Goal: Task Accomplishment & Management: Use online tool/utility

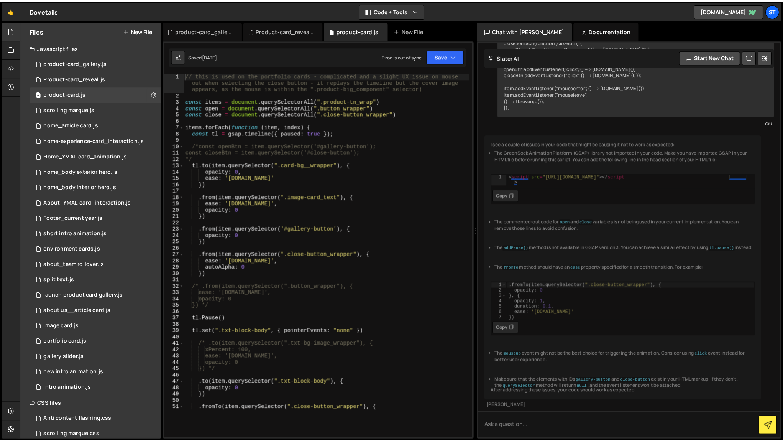
scroll to position [4422, 0]
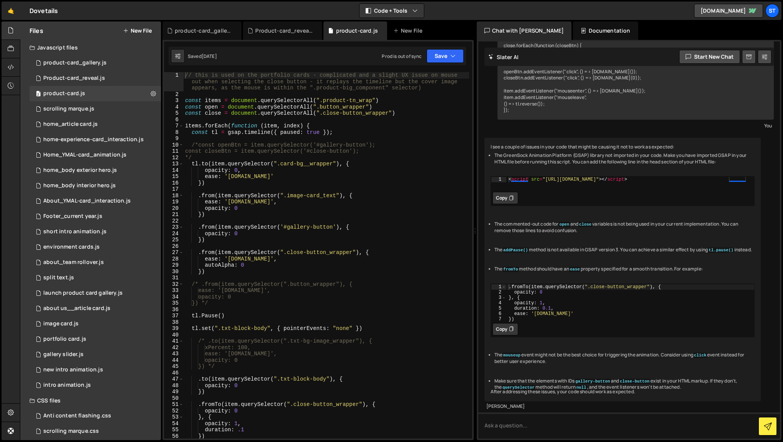
type textarea "ease: '[DOMAIN_NAME]'"
click at [423, 176] on div "// this is used on the portfolio cards - complicated and a slight UX issue on m…" at bounding box center [327, 267] width 286 height 391
click at [71, 336] on div "portfolio card.js" at bounding box center [64, 338] width 43 height 7
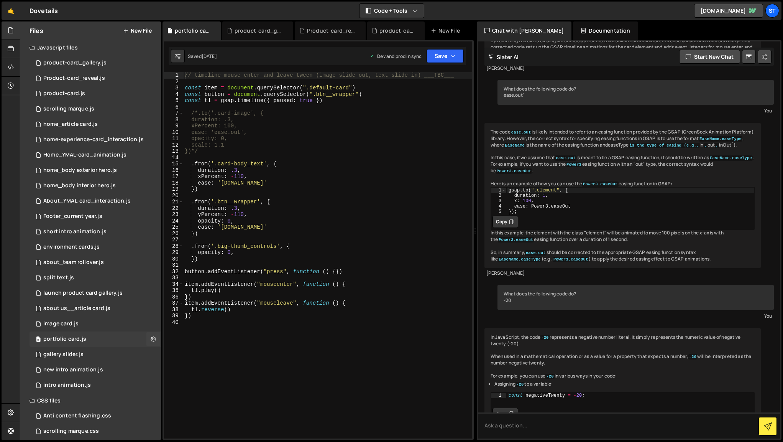
scroll to position [1079, 0]
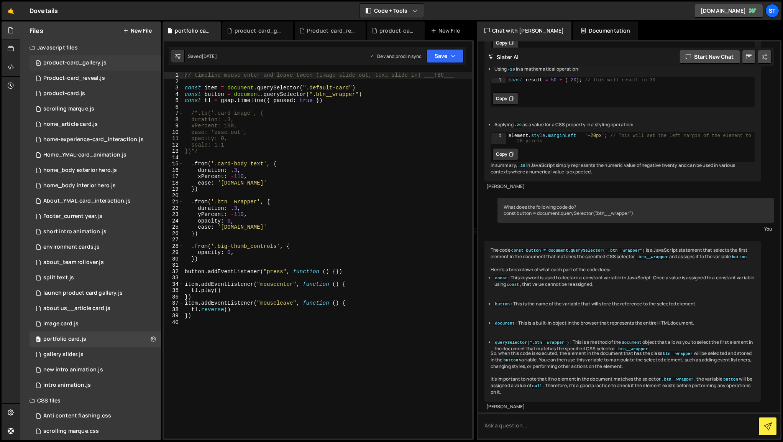
click at [76, 62] on div "product-card_gallery.js" at bounding box center [74, 62] width 63 height 7
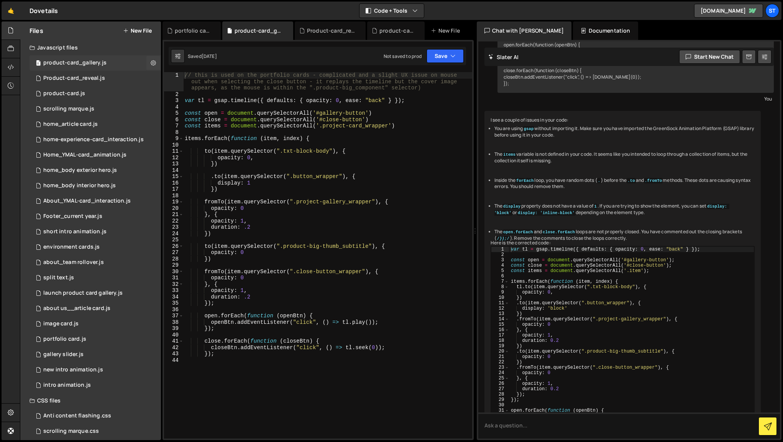
scroll to position [379, 0]
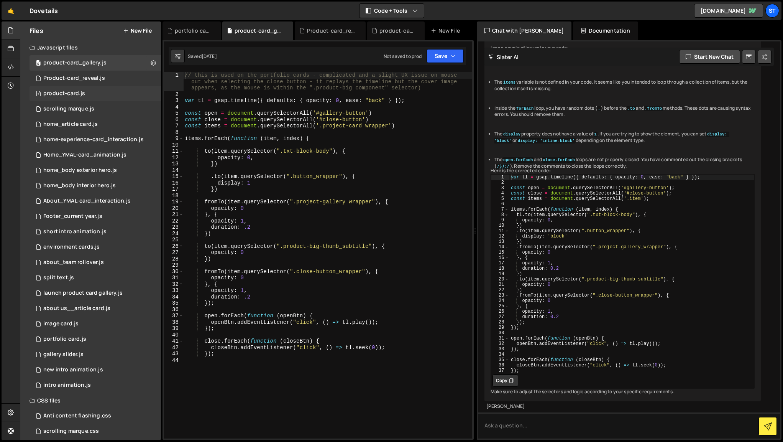
click at [80, 90] on div "product-card.js" at bounding box center [64, 93] width 42 height 7
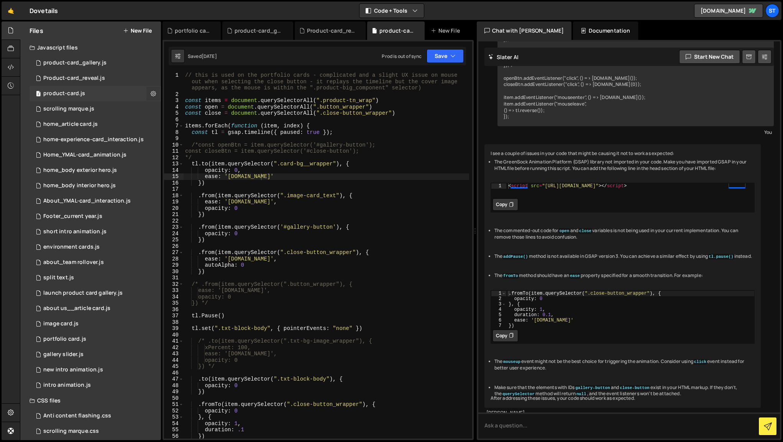
scroll to position [4416, 0]
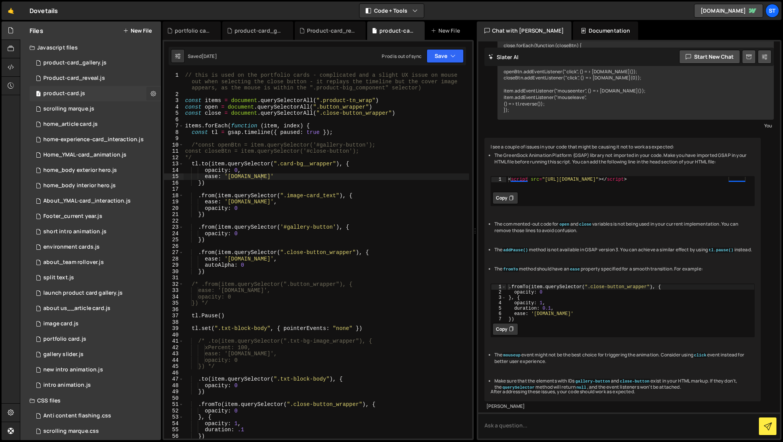
click at [153, 93] on icon at bounding box center [153, 93] width 5 height 7
click at [209, 113] on button "Edit File Settings" at bounding box center [200, 109] width 75 height 15
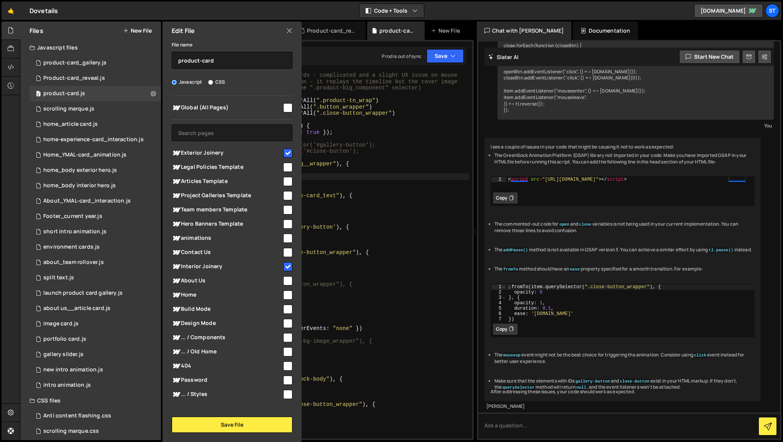
click at [285, 153] on input "checkbox" at bounding box center [287, 152] width 9 height 9
checkbox input "false"
click at [287, 266] on input "checkbox" at bounding box center [287, 266] width 9 height 9
checkbox input "false"
click at [246, 423] on button "Save File" at bounding box center [232, 424] width 121 height 16
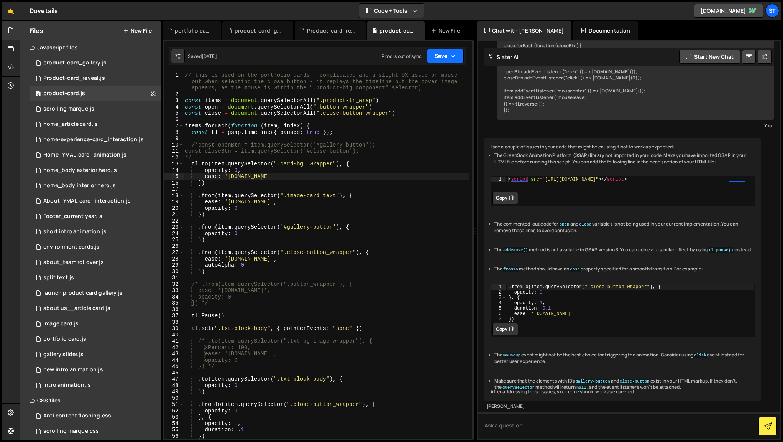
click at [456, 53] on button "Save" at bounding box center [445, 56] width 37 height 14
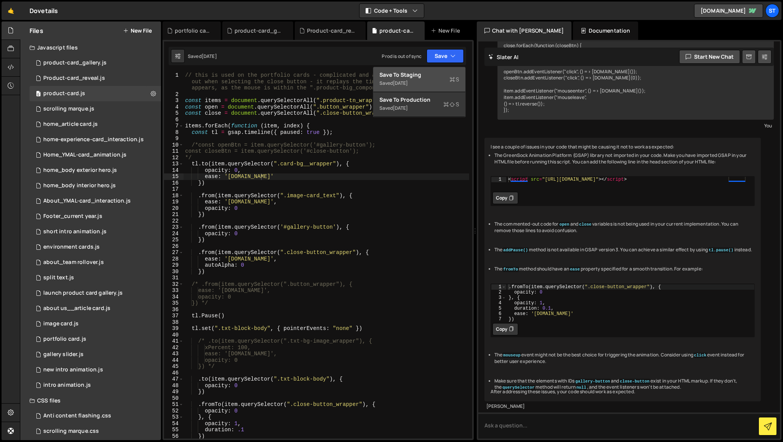
click at [398, 75] on div "Save to Staging S" at bounding box center [419, 75] width 80 height 8
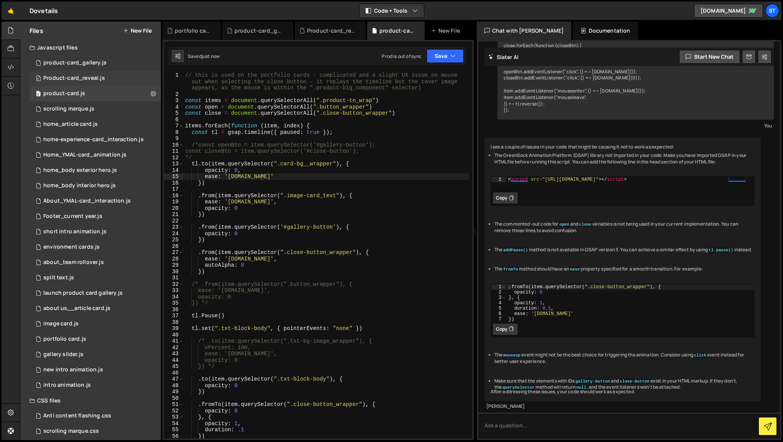
click at [97, 80] on div "Product-card_reveal.js" at bounding box center [74, 78] width 62 height 7
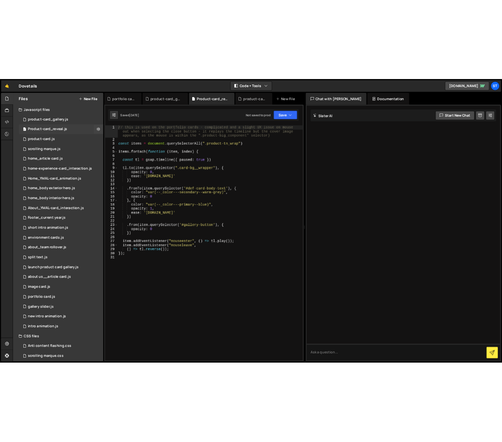
scroll to position [0, 0]
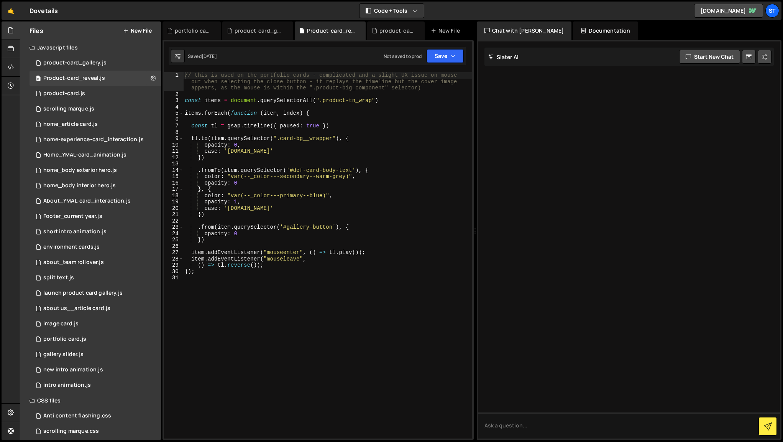
click at [694, 279] on div at bounding box center [629, 239] width 302 height 397
click at [151, 77] on icon at bounding box center [153, 77] width 5 height 7
type input "Product-card_reveal"
radio input "true"
click at [213, 93] on button "Edit File Settings" at bounding box center [200, 94] width 75 height 15
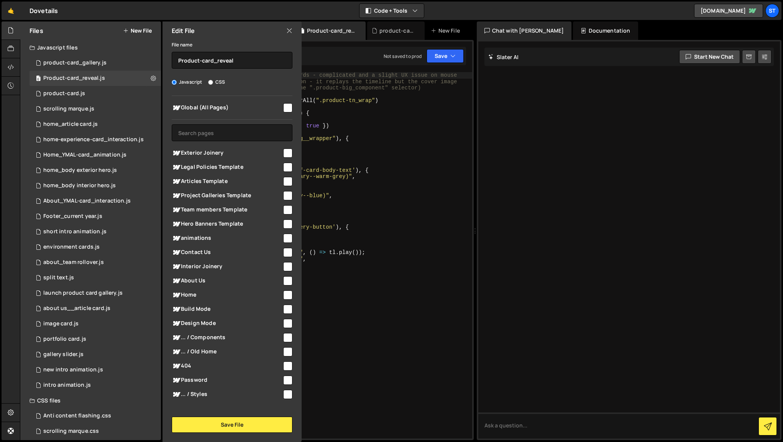
click at [285, 268] on input "checkbox" at bounding box center [287, 266] width 9 height 9
checkbox input "true"
click at [250, 425] on button "Save File" at bounding box center [232, 424] width 121 height 16
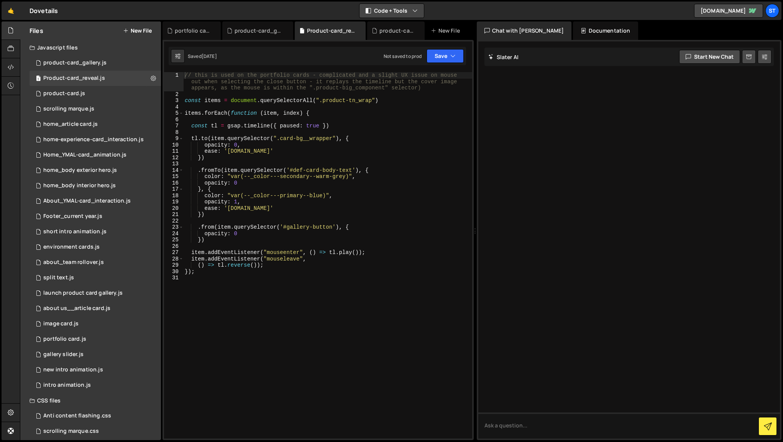
click at [414, 11] on icon "button" at bounding box center [414, 11] width 5 height 8
click at [398, 25] on button "Code Only" at bounding box center [392, 28] width 64 height 14
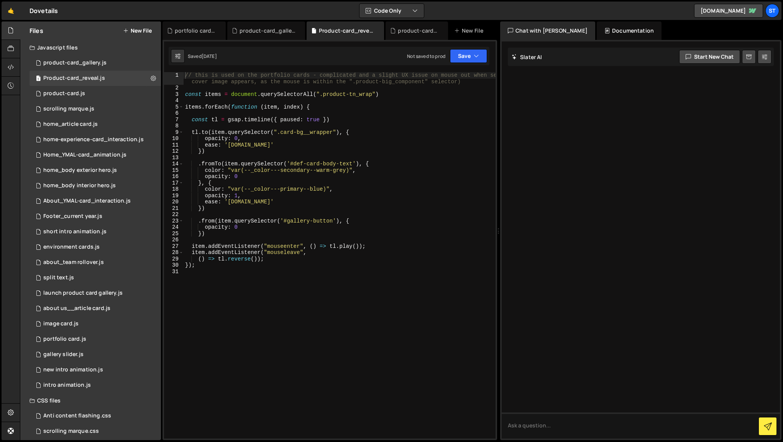
drag, startPoint x: 780, startPoint y: 95, endPoint x: 494, endPoint y: 128, distance: 288.2
click at [494, 128] on div "Files New File Javascript files 0 product-card_gallery.js 0 1 Product-card_reve…" at bounding box center [401, 230] width 763 height 419
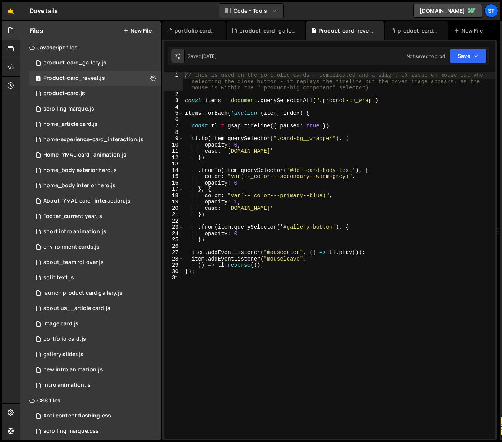
type textarea "})"
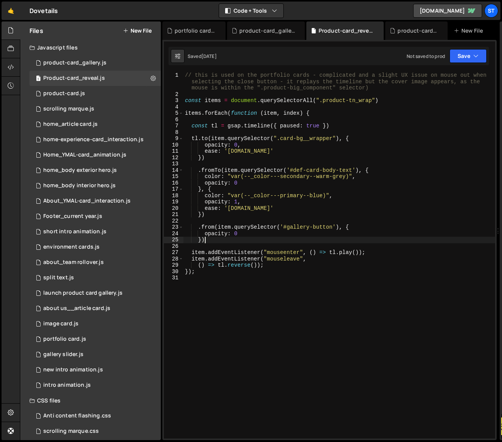
click at [215, 241] on div "// this is used on the portfolio cards - complicated and a slight UX issue on m…" at bounding box center [340, 267] width 312 height 391
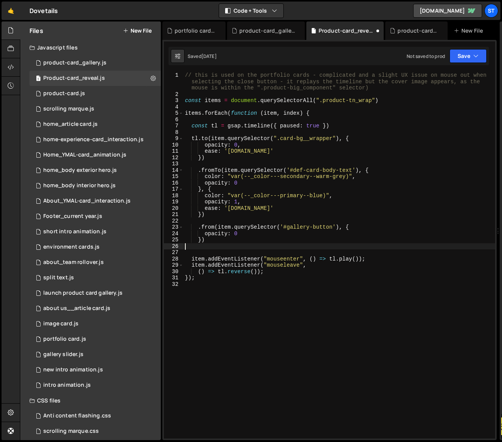
type textarea "})"
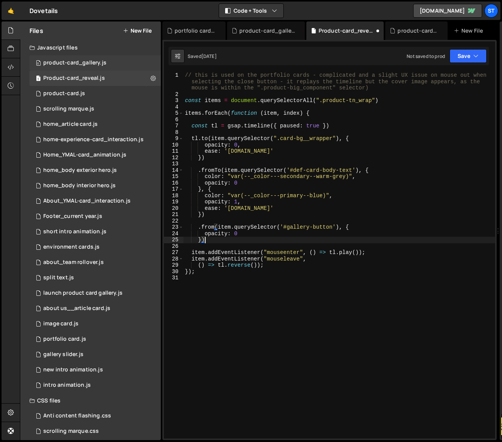
click at [89, 63] on div "product-card_gallery.js" at bounding box center [74, 62] width 63 height 7
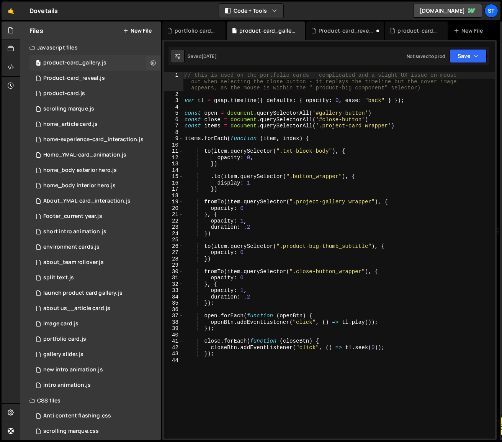
scroll to position [1808, 0]
click at [152, 62] on icon at bounding box center [153, 62] width 5 height 7
type input "product-card_gallery"
radio input "true"
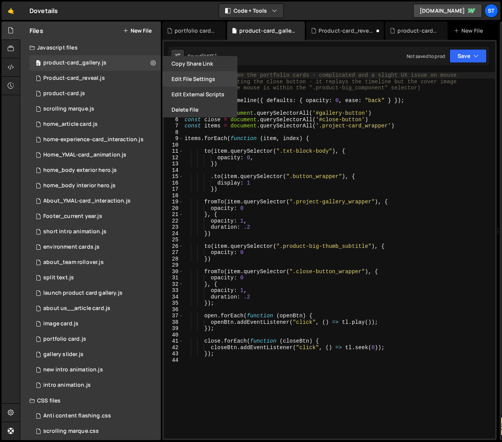
click at [188, 78] on button "Edit File Settings" at bounding box center [200, 78] width 75 height 15
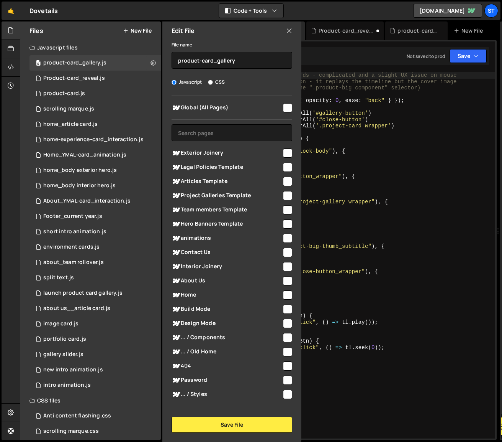
click at [285, 264] on input "checkbox" at bounding box center [287, 266] width 9 height 9
checkbox input "true"
click at [232, 427] on button "Save File" at bounding box center [232, 424] width 121 height 16
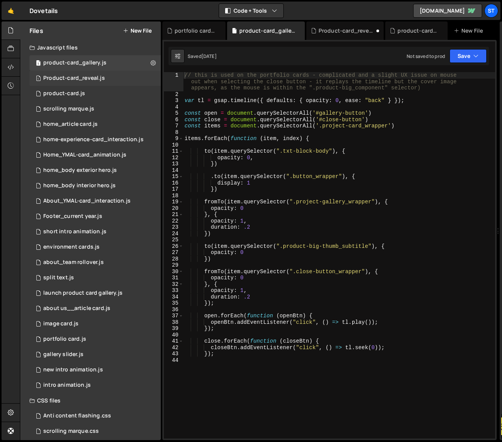
click at [96, 80] on div "Product-card_reveal.js" at bounding box center [74, 78] width 62 height 7
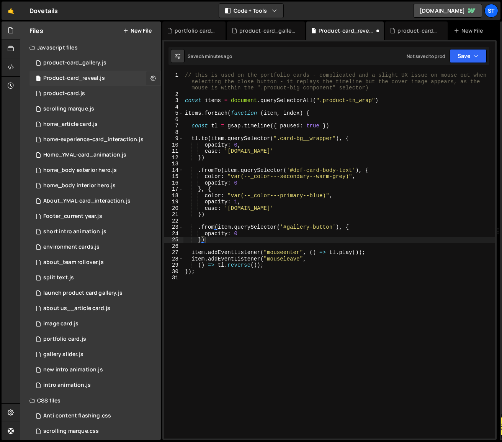
scroll to position [0, 0]
click at [151, 79] on icon at bounding box center [153, 77] width 5 height 7
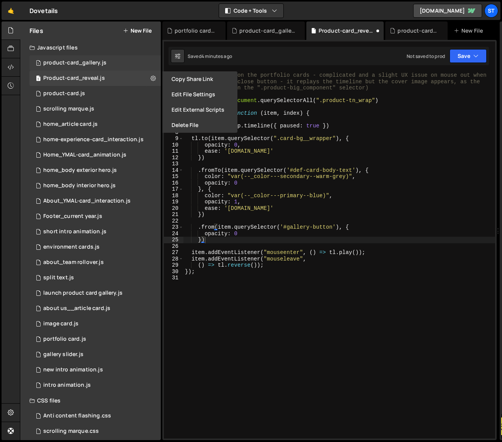
click at [89, 65] on div "product-card_gallery.js" at bounding box center [74, 62] width 63 height 7
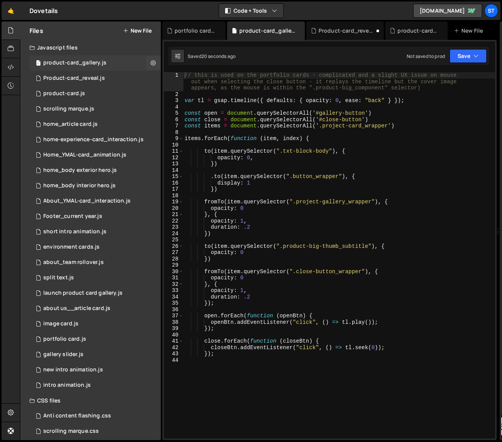
scroll to position [1808, 0]
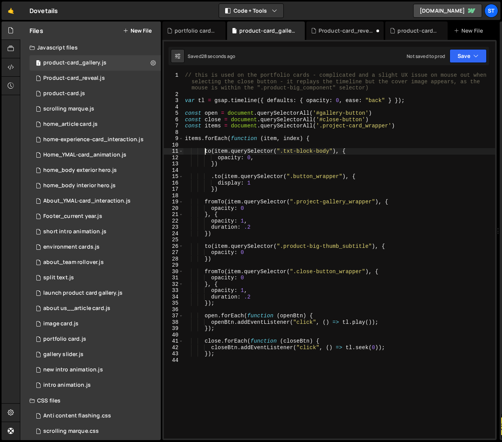
click at [204, 151] on div "// this is used on the portfolio cards - complicated and a slight UX issue on m…" at bounding box center [340, 267] width 312 height 391
click at [184, 126] on div "// this is used on the portfolio cards - complicated and a slight UX issue on m…" at bounding box center [340, 267] width 312 height 391
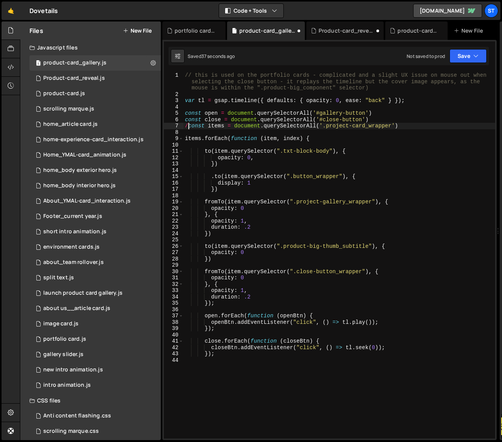
type textarea "/*const items = document.querySelectorAll('.project-card_wrapper')"
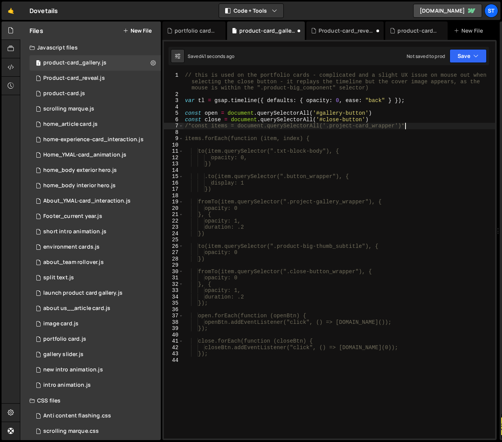
scroll to position [0, 15]
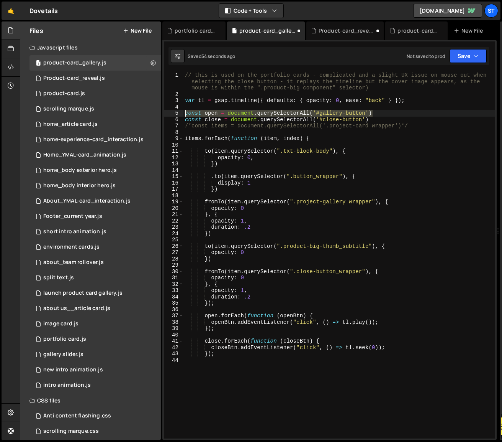
drag, startPoint x: 375, startPoint y: 113, endPoint x: 185, endPoint y: 112, distance: 189.7
click at [185, 112] on div "// this is used on the portfolio cards - complicated and a slight UX issue on m…" at bounding box center [340, 267] width 312 height 391
type textarea "const open = document.querySelectorAll('#gallery-button')"
click at [478, 56] on icon "button" at bounding box center [476, 56] width 5 height 8
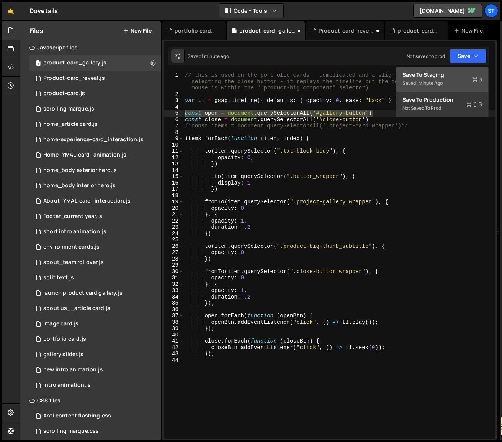
click at [440, 77] on div "Save to Staging S" at bounding box center [443, 75] width 80 height 8
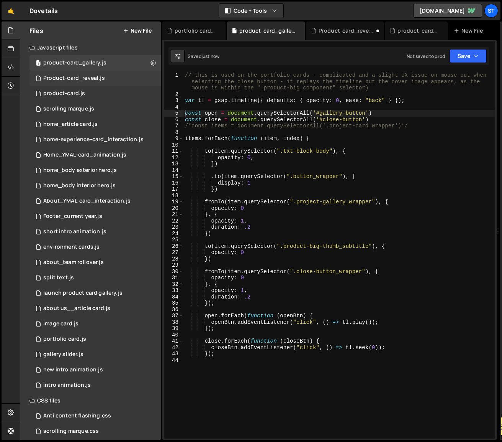
click at [79, 78] on div "Product-card_reveal.js" at bounding box center [74, 78] width 62 height 7
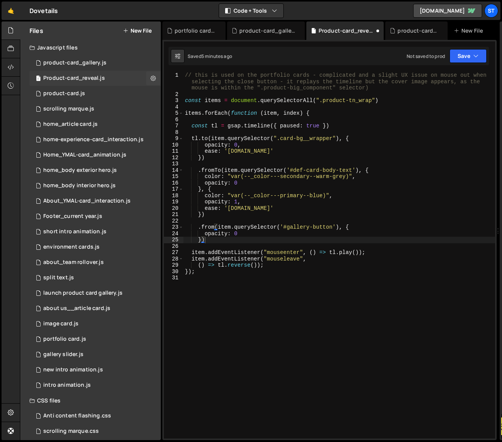
scroll to position [0, 0]
type textarea "const items = document.querySelectorAll(".product-tn_wrap")"
click at [388, 101] on div "// this is used on the portfolio cards - complicated and a slight UX issue on m…" at bounding box center [340, 267] width 312 height 391
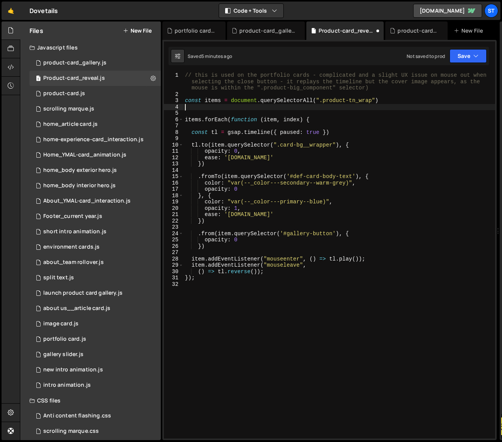
paste textarea "const open = document.querySelectorAll('#gallery-button')"
type textarea "const open = document.querySelectorAll('#gallery-button')"
click at [65, 63] on div "product-card_gallery.js" at bounding box center [74, 62] width 63 height 7
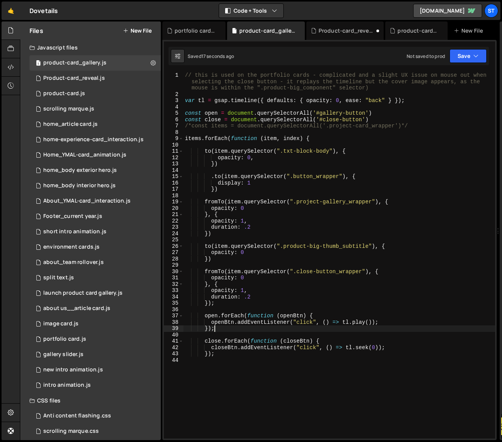
scroll to position [0, 2]
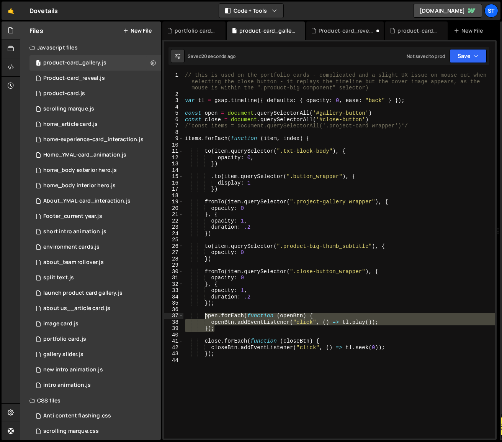
drag, startPoint x: 217, startPoint y: 328, endPoint x: 205, endPoint y: 314, distance: 18.8
click at [205, 314] on div "// this is used on the portfolio cards - complicated and a slight UX issue on m…" at bounding box center [340, 267] width 312 height 391
type textarea "open.forEach(function (openBtn) { openBtn.addEventListener("click", () => [DOMA…"
click at [96, 76] on div "Product-card_reveal.js" at bounding box center [74, 78] width 62 height 7
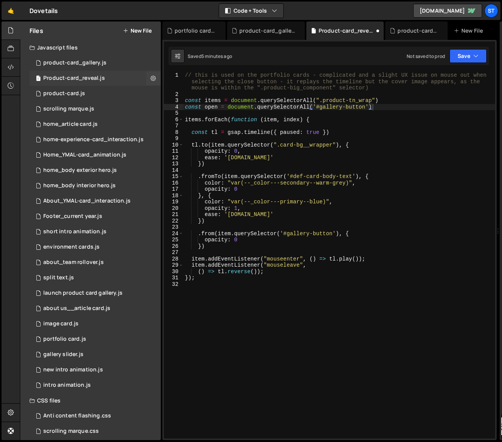
scroll to position [0, 0]
click at [264, 273] on div "// this is used on the portfolio cards - complicated and a slight UX issue on m…" at bounding box center [340, 267] width 312 height 391
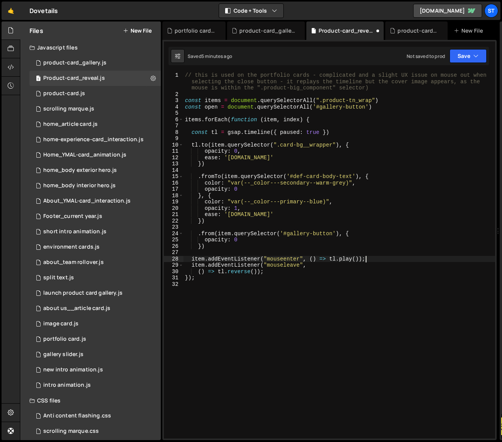
click at [366, 259] on div "// this is used on the portfolio cards - complicated and a slight UX issue on m…" at bounding box center [340, 267] width 312 height 391
click at [307, 267] on div "// this is used on the portfolio cards - complicated and a slight UX issue on m…" at bounding box center [340, 267] width 312 height 391
type textarea "item.addEventListener("mouseleave","
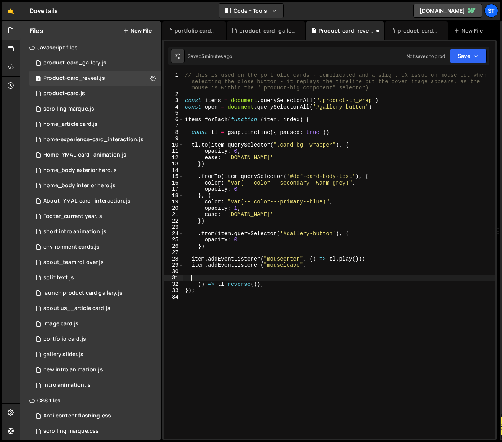
type textarea "item.addEventListener("mouseleave","
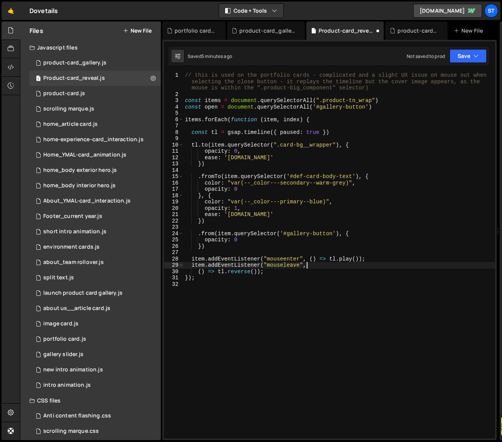
type textarea "() => tl.reverse());"
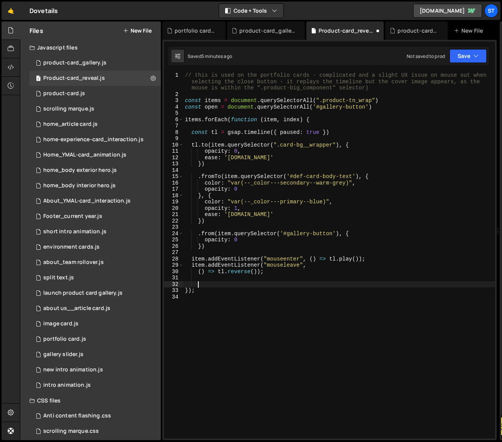
paste textarea "});"
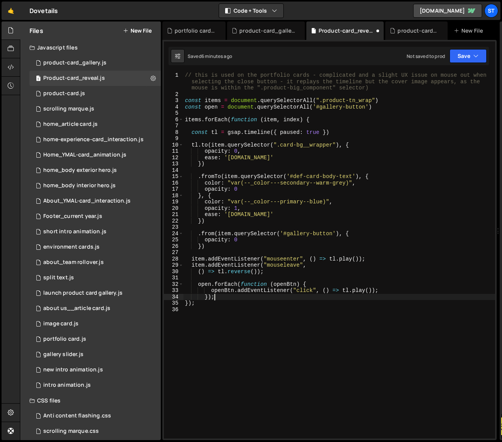
click at [199, 284] on div "// this is used on the portfolio cards - complicated and a slight UX issue on m…" at bounding box center [340, 267] width 312 height 391
click at [211, 291] on div "// this is used on the portfolio cards - complicated and a slight UX issue on m…" at bounding box center [340, 267] width 312 height 391
click at [205, 297] on div "// this is used on the portfolio cards - complicated and a slight UX issue on m…" at bounding box center [340, 267] width 312 height 391
type textarea "});"
click at [206, 299] on div "// this is used on the portfolio cards - complicated and a slight UX issue on m…" at bounding box center [340, 267] width 312 height 391
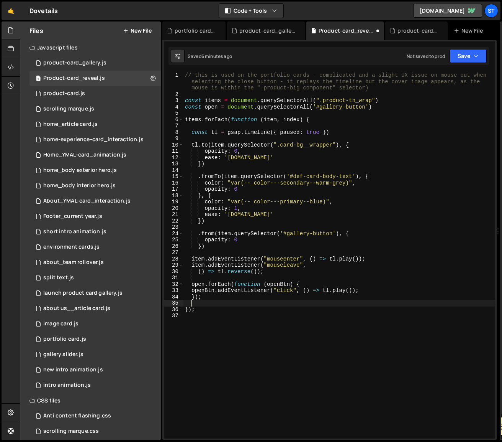
scroll to position [0, 0]
click at [229, 300] on div "// this is used on the portfolio cards - complicated and a slight UX issue on m…" at bounding box center [340, 267] width 312 height 391
click at [102, 62] on div "product-card_gallery.js" at bounding box center [74, 62] width 63 height 7
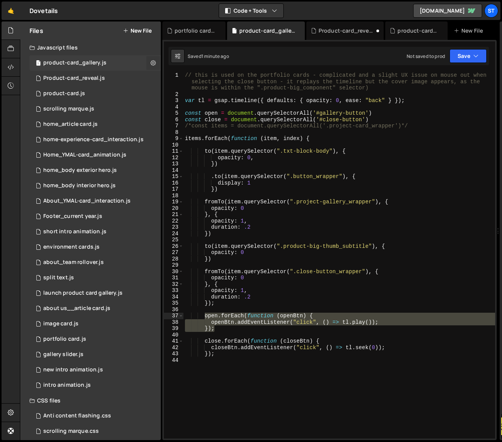
scroll to position [1808, 0]
click at [151, 62] on icon at bounding box center [153, 62] width 5 height 7
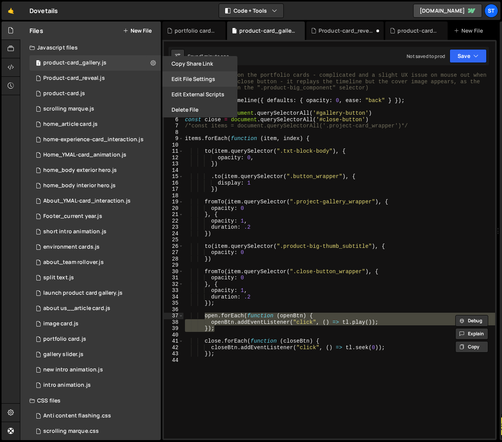
click at [189, 80] on button "Edit File Settings" at bounding box center [200, 78] width 75 height 15
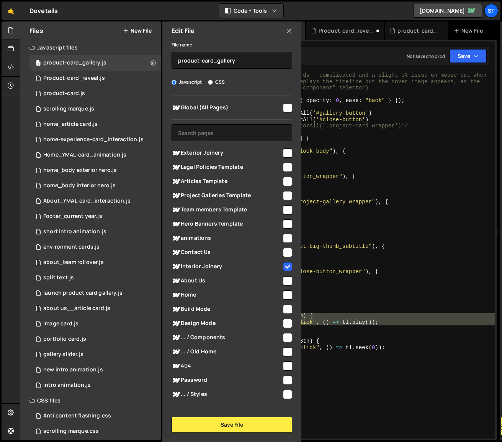
click at [284, 265] on input "checkbox" at bounding box center [287, 266] width 9 height 9
checkbox input "false"
click at [228, 426] on button "Save File" at bounding box center [232, 424] width 121 height 16
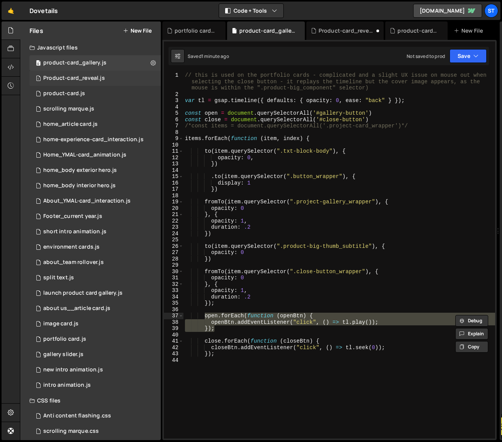
click at [92, 76] on div "Product-card_reveal.js" at bounding box center [74, 78] width 62 height 7
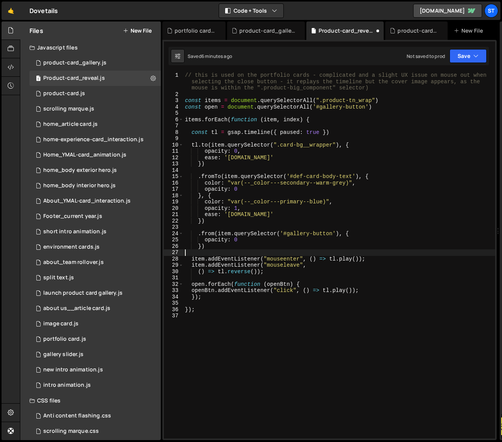
click at [213, 253] on div "// this is used on the portfolio cards - complicated and a slight UX issue on m…" at bounding box center [340, 267] width 312 height 391
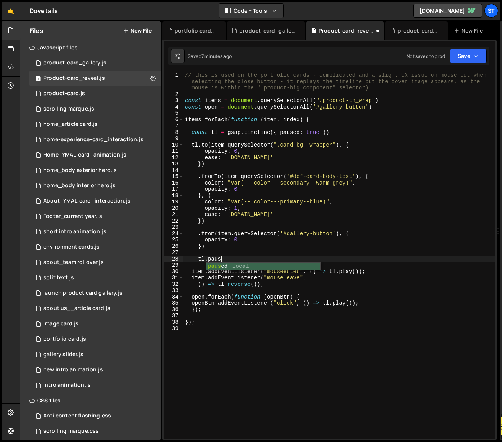
scroll to position [0, 2]
type textarea "tl.paused"
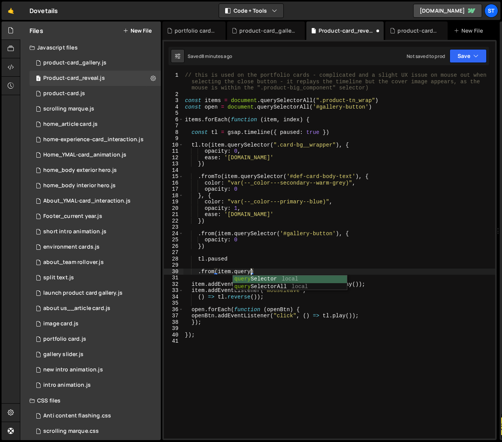
scroll to position [0, 4]
click at [269, 278] on div "query Selector local query SelectorAll local" at bounding box center [290, 290] width 114 height 30
paste textarea "project-gallery_wrapper""
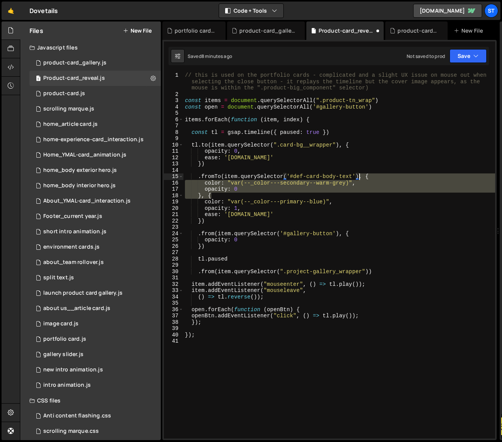
drag, startPoint x: 217, startPoint y: 196, endPoint x: 361, endPoint y: 178, distance: 144.5
click at [361, 178] on div "// this is used on the portfolio cards - complicated and a slight UX issue on m…" at bounding box center [340, 267] width 312 height 391
click at [369, 271] on div "// this is used on the portfolio cards - complicated and a slight UX issue on m…" at bounding box center [340, 267] width 312 height 391
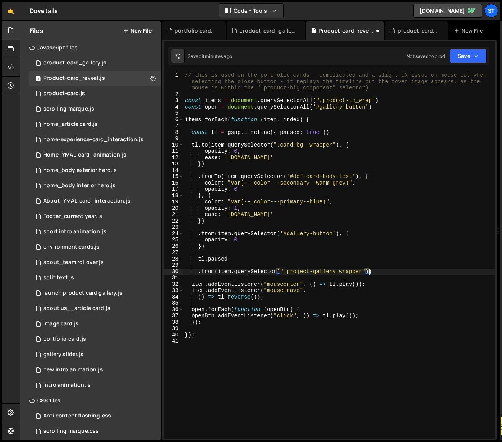
paste textarea "}, {"
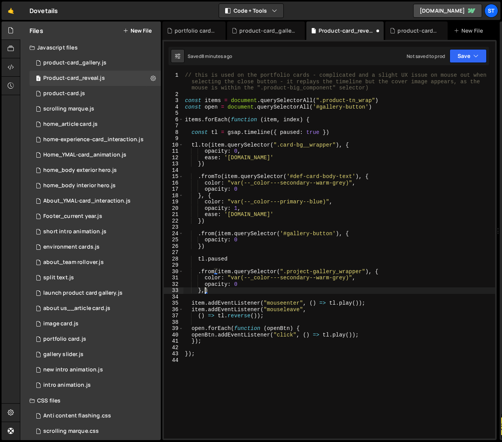
scroll to position [0, 1]
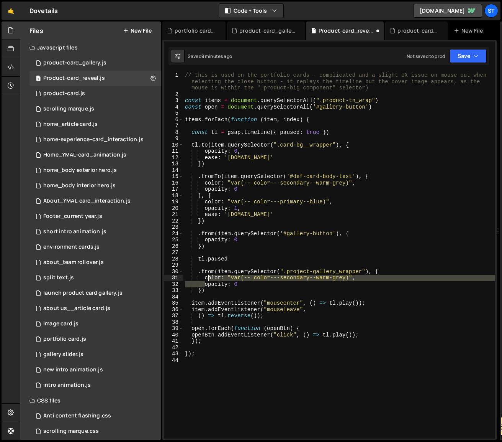
drag, startPoint x: 205, startPoint y: 284, endPoint x: 207, endPoint y: 279, distance: 5.3
click at [207, 279] on div "// this is used on the portfolio cards - complicated and a slight UX issue on m…" at bounding box center [340, 267] width 312 height 391
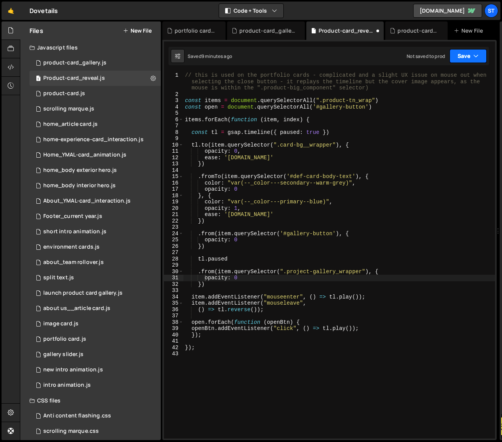
click at [479, 54] on button "Save" at bounding box center [468, 56] width 37 height 14
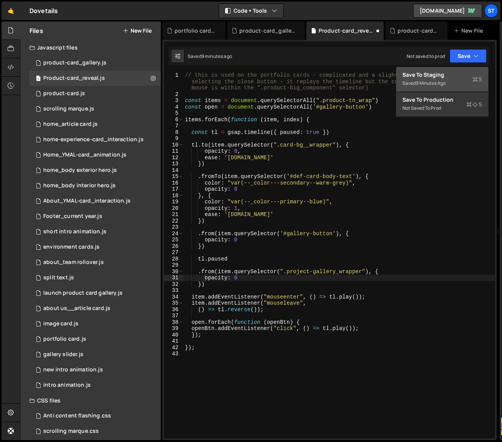
click at [438, 77] on div "Save to Staging S" at bounding box center [443, 75] width 80 height 8
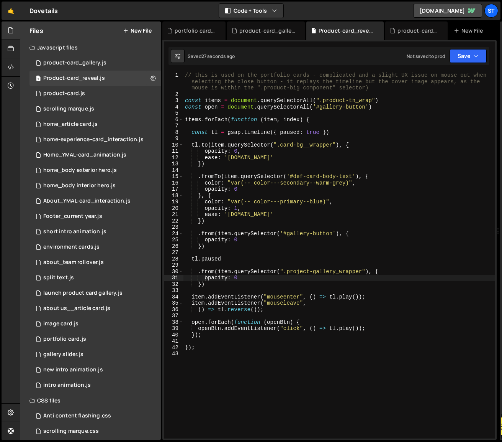
click at [192, 259] on div "// this is used on the portfolio cards - complicated and a slight UX issue on m…" at bounding box center [340, 267] width 312 height 391
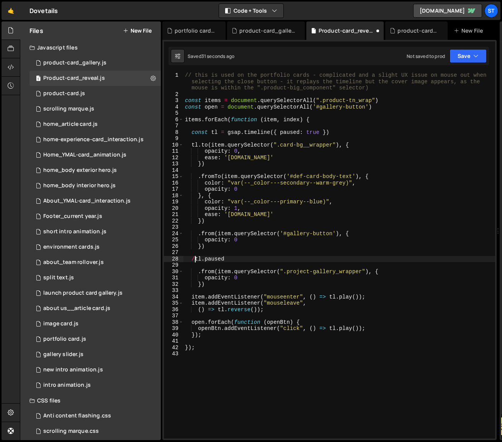
type textarea "/*tl.paused"
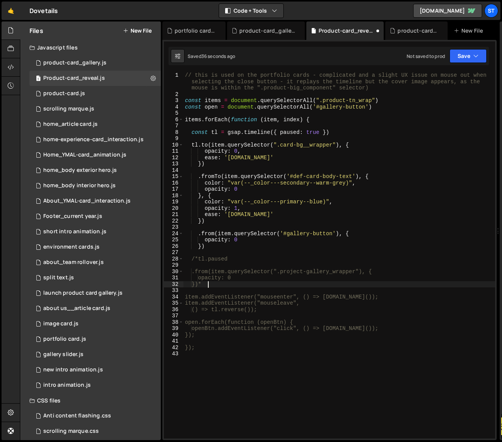
scroll to position [0, 1]
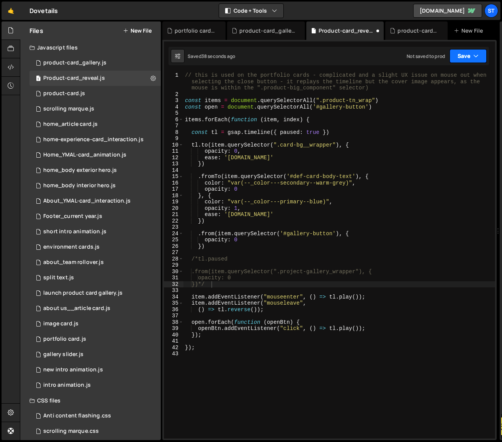
click at [478, 56] on icon "button" at bounding box center [476, 56] width 5 height 8
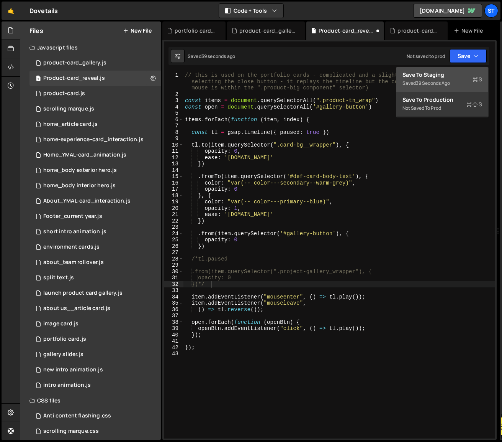
click at [440, 74] on div "Save to Staging S" at bounding box center [443, 75] width 80 height 8
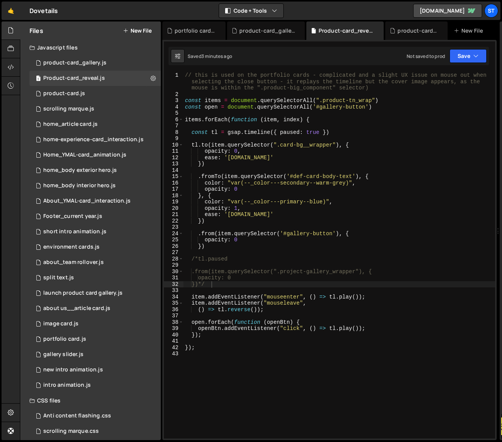
type textarea "/*tl.paused"
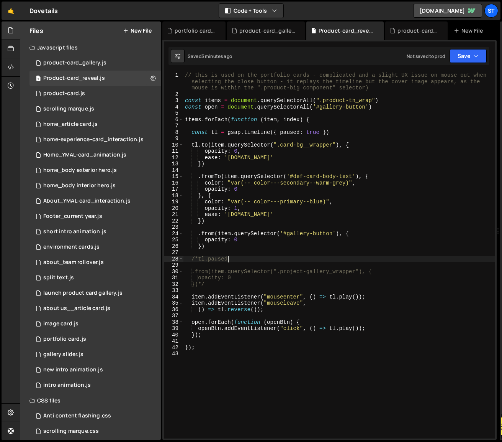
click at [228, 257] on div "// this is used on the portfolio cards - complicated and a slight UX issue on m…" at bounding box center [340, 267] width 312 height 391
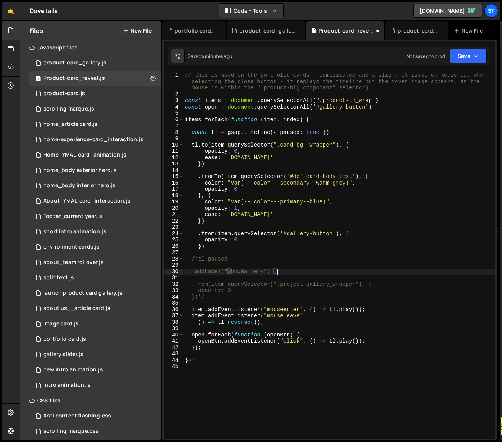
scroll to position [0, 6]
click at [325, 294] on div "// this is used on the portfolio cards - complicated and a slight UX issue on m…" at bounding box center [340, 267] width 312 height 391
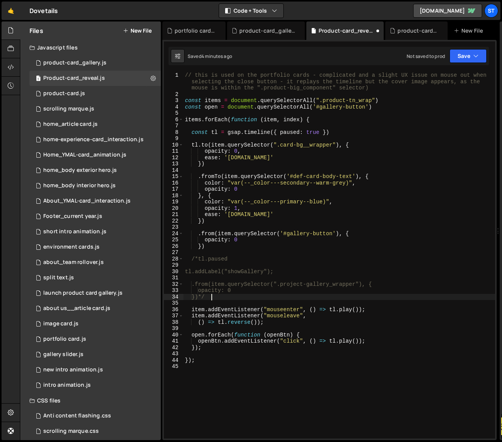
scroll to position [0, 2]
click at [197, 259] on div "// this is used on the portfolio cards - complicated and a slight UX issue on m…" at bounding box center [340, 267] width 312 height 391
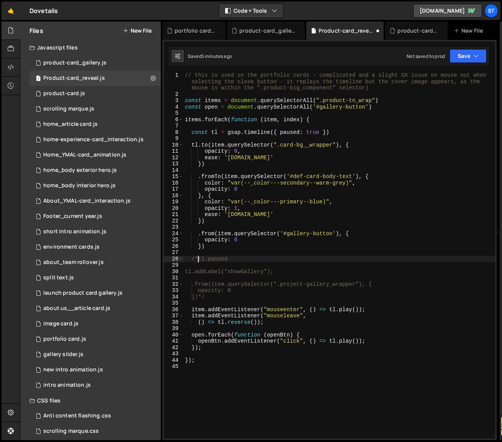
click at [356, 340] on div "// this is used on the portfolio cards - complicated and a slight UX issue on m…" at bounding box center [340, 267] width 312 height 391
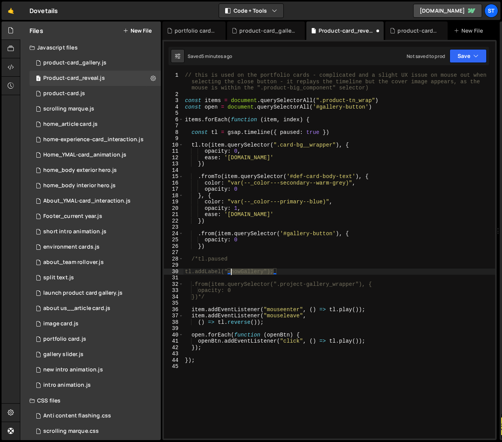
drag, startPoint x: 274, startPoint y: 271, endPoint x: 232, endPoint y: 269, distance: 42.2
click at [232, 269] on div "// this is used on the portfolio cards - complicated and a slight UX issue on m…" at bounding box center [340, 267] width 312 height 391
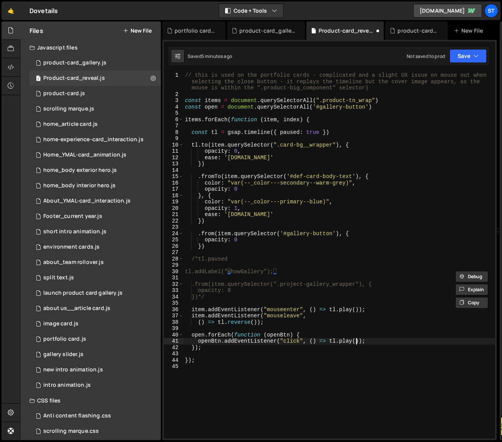
click at [356, 341] on div "// this is used on the portfolio cards - complicated and a slight UX issue on m…" at bounding box center [340, 267] width 312 height 391
paste textarea ""showGallery""
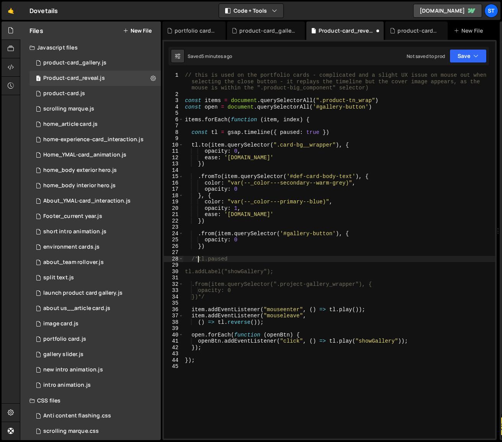
click at [197, 258] on div "// this is used on the portfolio cards - complicated and a slight UX issue on m…" at bounding box center [340, 267] width 312 height 391
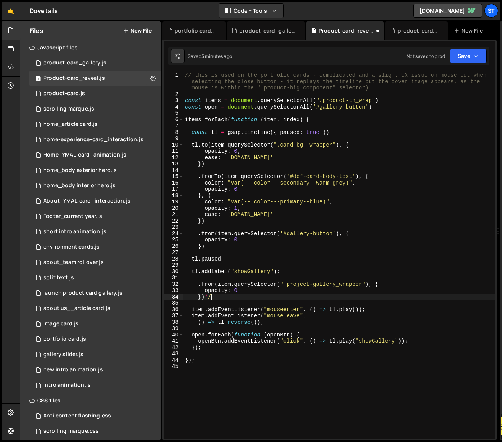
click at [215, 297] on div "// this is used on the portfolio cards - complicated and a slight UX issue on m…" at bounding box center [340, 267] width 312 height 391
click at [475, 56] on icon "button" at bounding box center [476, 56] width 5 height 8
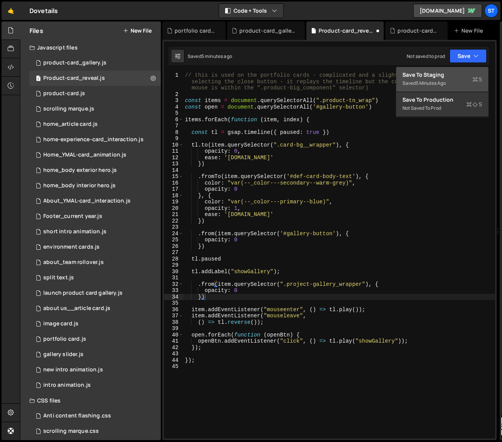
click at [436, 77] on div "Save to Staging S" at bounding box center [443, 75] width 80 height 8
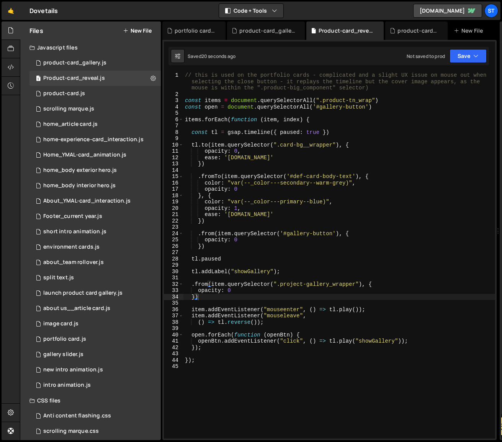
click at [190, 285] on div "// this is used on the portfolio cards - complicated and a slight UX issue on m…" at bounding box center [340, 267] width 312 height 391
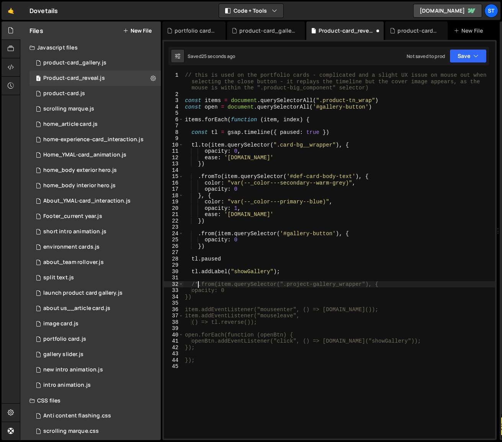
click at [199, 298] on div "// this is used on the portfolio cards - complicated and a slight UX issue on m…" at bounding box center [340, 267] width 312 height 391
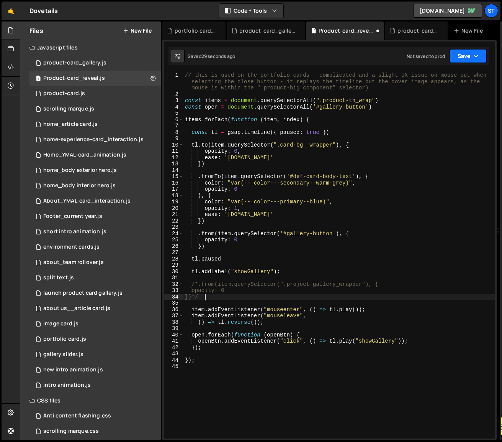
click at [478, 54] on icon "button" at bounding box center [476, 56] width 5 height 8
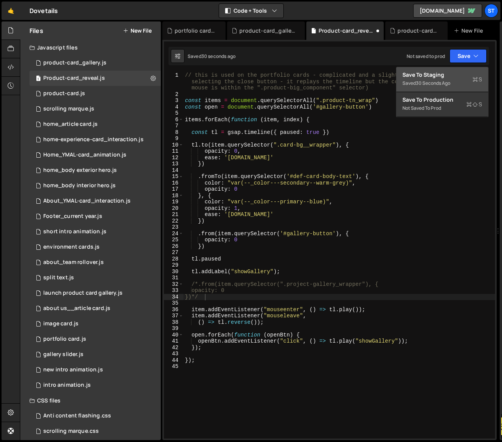
click at [443, 79] on div "Saved 30 seconds ago" at bounding box center [443, 83] width 80 height 9
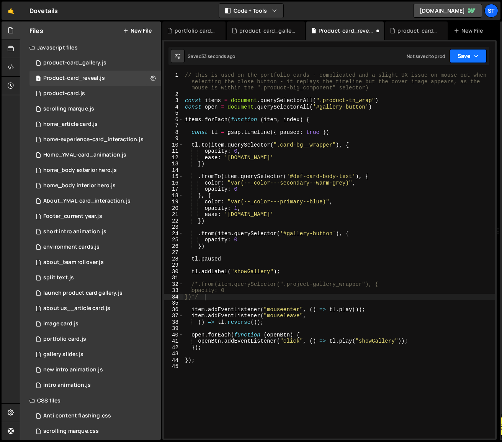
click at [467, 54] on button "Save" at bounding box center [468, 56] width 37 height 14
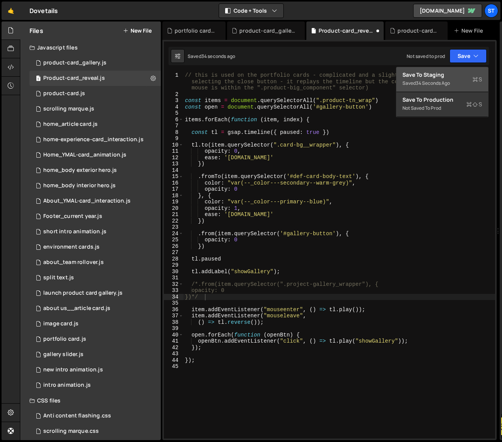
click at [452, 77] on div "Save to Staging S" at bounding box center [443, 75] width 80 height 8
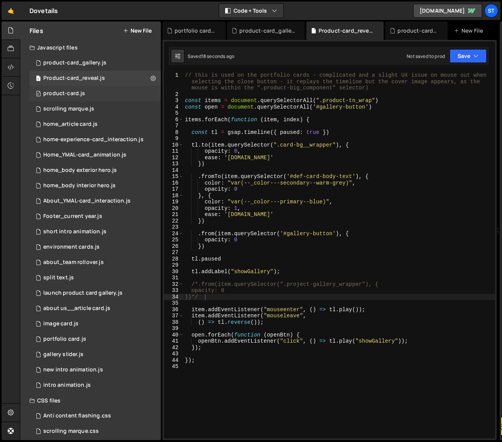
click at [79, 95] on div "product-card.js" at bounding box center [64, 93] width 42 height 7
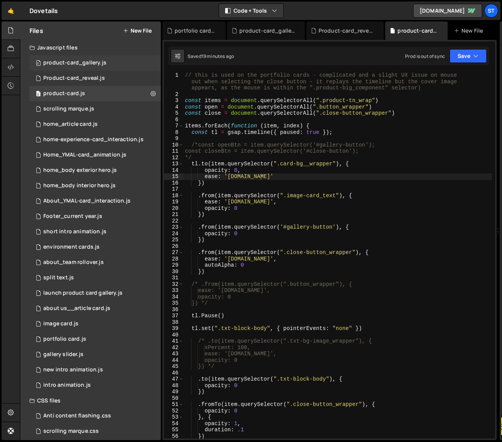
click at [74, 57] on div "0 product-card_gallery.js 0" at bounding box center [95, 62] width 131 height 15
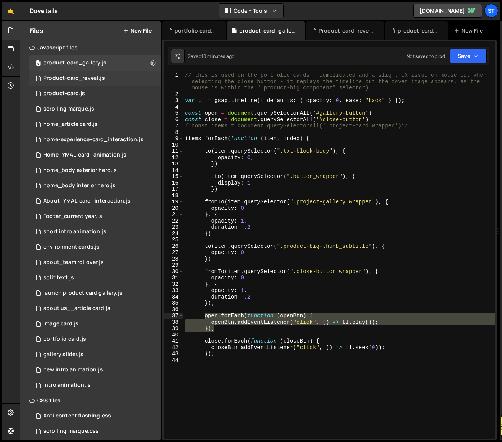
scroll to position [1808, 0]
click at [76, 75] on div "Product-card_reveal.js" at bounding box center [74, 78] width 62 height 7
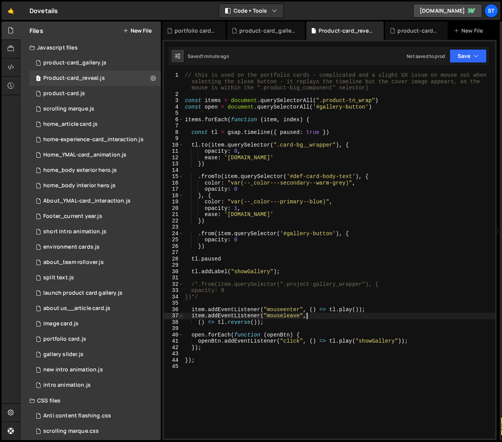
click at [308, 317] on div "// this is used on the portfolio cards - complicated and a slight UX issue on m…" at bounding box center [340, 267] width 312 height 391
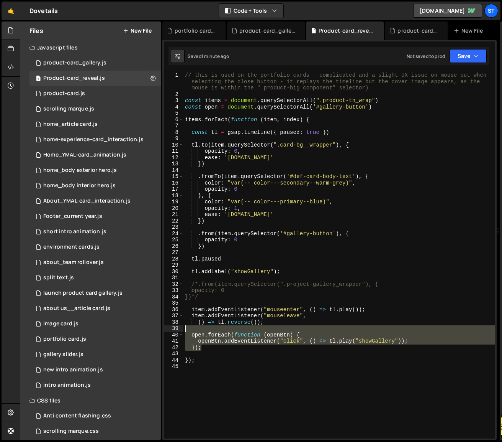
drag, startPoint x: 214, startPoint y: 349, endPoint x: 176, endPoint y: 326, distance: 44.7
click at [176, 326] on div "item.addEventListener("mouseleave", 1 2 3 4 5 6 7 8 9 10 11 12 13 14 15 16 17 1…" at bounding box center [330, 255] width 332 height 366
click at [194, 121] on div "// this is used on the portfolio cards - complicated and a slight UX issue on m…" at bounding box center [340, 267] width 312 height 391
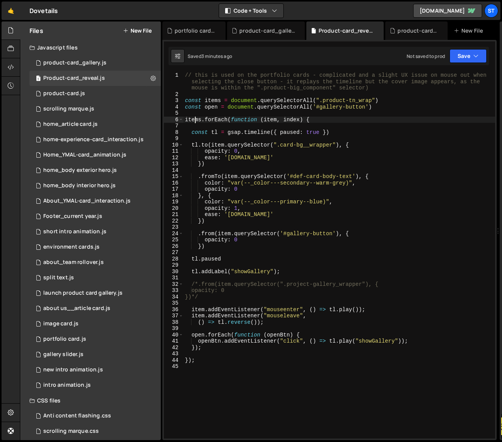
click at [185, 119] on div "// this is used on the portfolio cards - complicated and a slight UX issue on m…" at bounding box center [340, 267] width 312 height 391
type textarea "/*items.forEach(function (item, index) {"
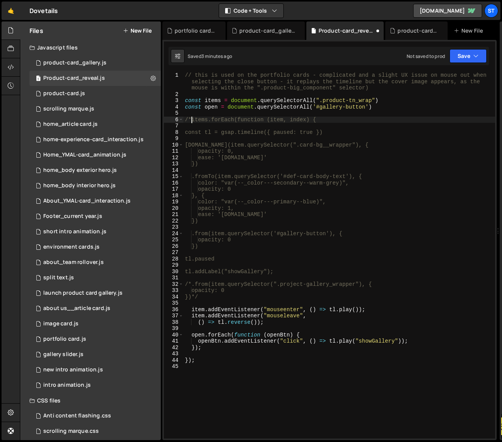
scroll to position [0, 0]
type textarea "/*items.forEach(function (item, index) {*/"
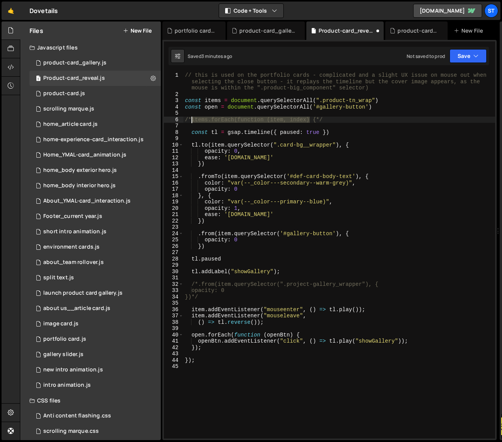
drag, startPoint x: 310, startPoint y: 120, endPoint x: 192, endPoint y: 121, distance: 117.7
click at [192, 121] on div "// this is used on the portfolio cards - complicated and a slight UX issue on m…" at bounding box center [340, 267] width 312 height 391
click at [322, 118] on div "// this is used on the portfolio cards - complicated and a slight UX issue on m…" at bounding box center [340, 267] width 312 height 391
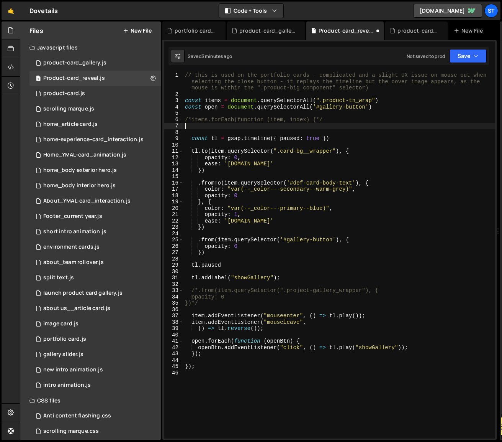
scroll to position [0, 0]
paste textarea "items.forEach(function (item, index)"
drag, startPoint x: 202, startPoint y: 126, endPoint x: 186, endPoint y: 126, distance: 15.3
click at [186, 126] on div "// this is used on the portfolio cards - complicated and a slight UX issue on m…" at bounding box center [340, 267] width 312 height 391
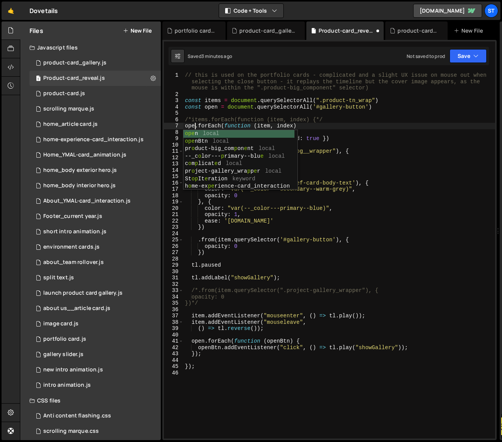
scroll to position [0, 1]
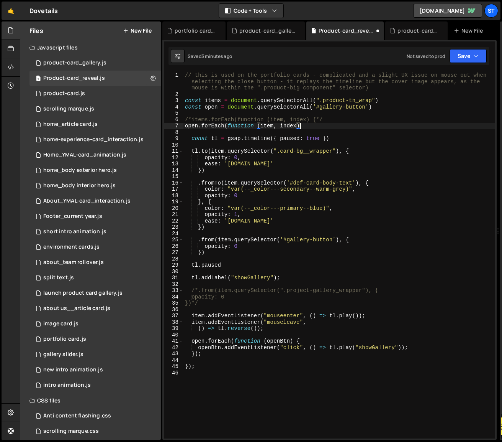
click at [379, 123] on div "// this is used on the portfolio cards - complicated and a slight UX issue on m…" at bounding box center [340, 267] width 312 height 391
click at [484, 52] on button "Save" at bounding box center [468, 56] width 37 height 14
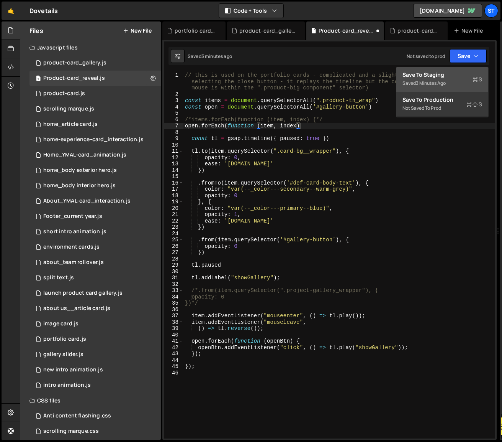
click at [445, 76] on div "Save to Staging S" at bounding box center [443, 75] width 80 height 8
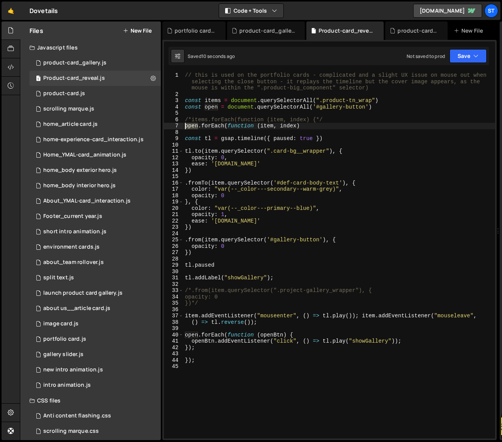
drag, startPoint x: 198, startPoint y: 126, endPoint x: 185, endPoint y: 126, distance: 13.0
click at [185, 126] on div "// this is used on the portfolio cards - complicated and a slight UX issue on m…" at bounding box center [340, 267] width 312 height 391
drag, startPoint x: 277, startPoint y: 125, endPoint x: 264, endPoint y: 125, distance: 13.0
click at [264, 125] on div "// this is used on the portfolio cards - complicated and a slight UX issue on m…" at bounding box center [340, 267] width 312 height 391
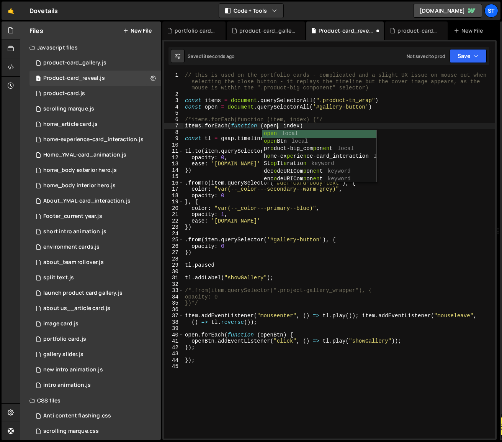
scroll to position [0, 6]
click at [419, 89] on div "// this is used on the portfolio cards - complicated and a slight UX issue on m…" at bounding box center [340, 267] width 312 height 391
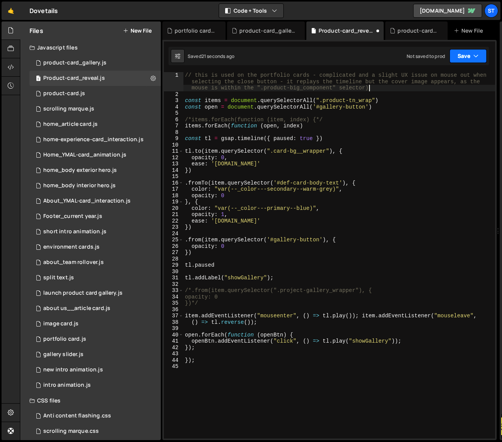
click at [467, 56] on button "Save" at bounding box center [468, 56] width 37 height 14
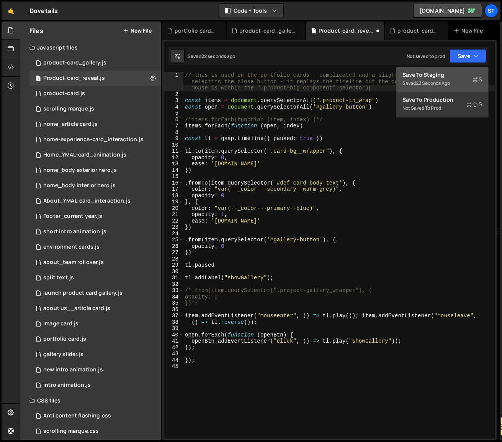
click at [438, 76] on div "Save to Staging S" at bounding box center [443, 75] width 80 height 8
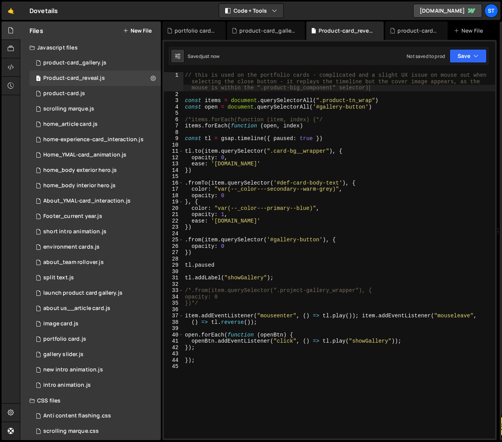
type textarea "items.forEach(function (open, index)"
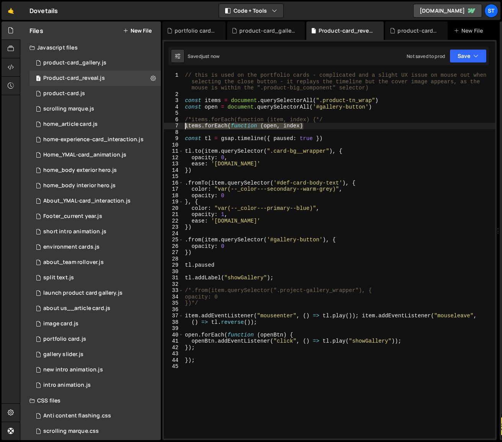
drag, startPoint x: 307, startPoint y: 126, endPoint x: 159, endPoint y: 123, distance: 147.6
click at [159, 123] on div "Files New File Javascript files 0 product-card_gallery.js 0 1 Product-card_reve…" at bounding box center [261, 230] width 483 height 419
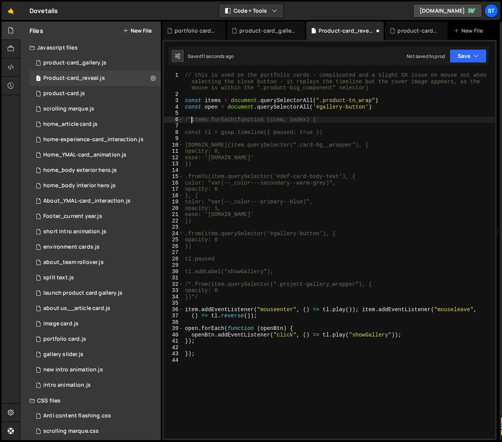
click at [190, 120] on div "// this is used on the portfolio cards - complicated and a slight UX issue on m…" at bounding box center [340, 267] width 312 height 391
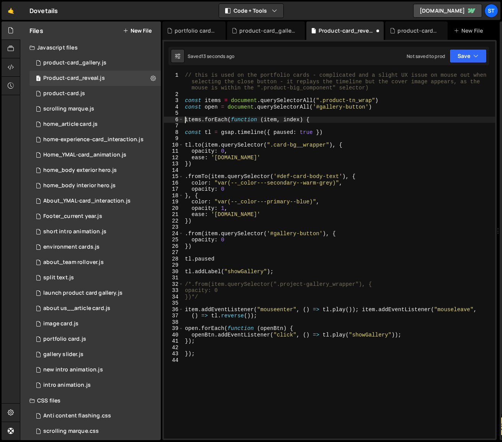
click at [317, 120] on div "// this is used on the portfolio cards - complicated and a slight UX issue on m…" at bounding box center [340, 267] width 312 height 391
click at [468, 59] on button "Save" at bounding box center [468, 56] width 37 height 14
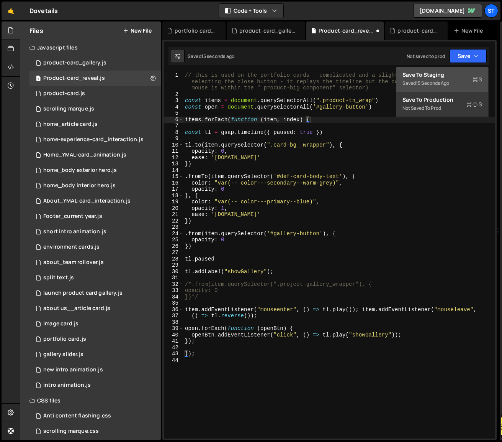
click at [440, 81] on div "15 seconds ago" at bounding box center [432, 83] width 33 height 7
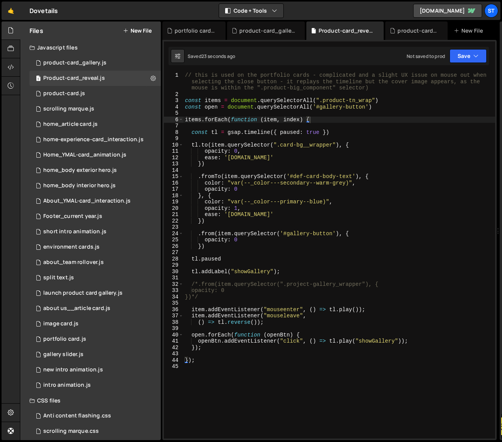
click at [207, 297] on div "// this is used on the portfolio cards - complicated and a slight UX issue on m…" at bounding box center [340, 267] width 312 height 391
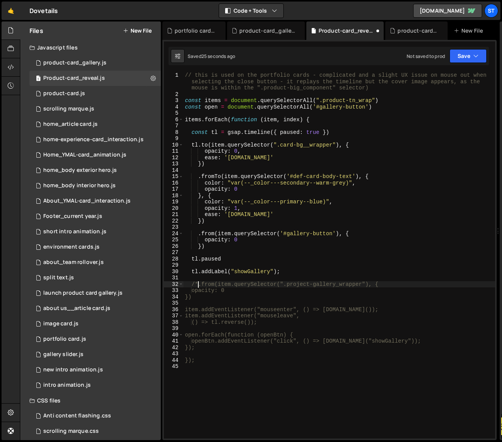
click at [198, 284] on div "// this is used on the portfolio cards - complicated and a slight UX issue on m…" at bounding box center [340, 267] width 312 height 391
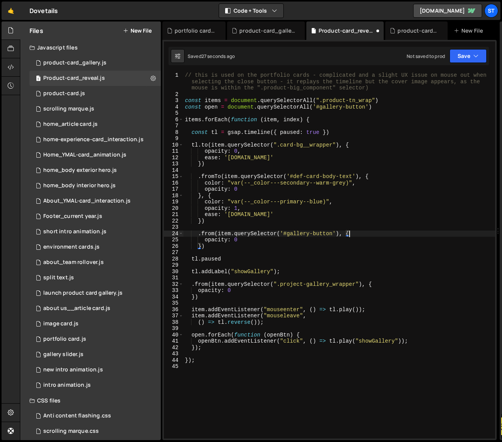
click at [412, 233] on div "// this is used on the portfolio cards - complicated and a slight UX issue on m…" at bounding box center [340, 267] width 312 height 391
click at [480, 53] on button "Save" at bounding box center [468, 56] width 37 height 14
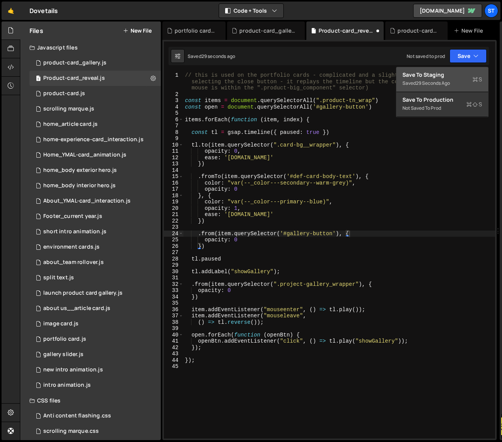
click at [452, 78] on div "Save to Staging S" at bounding box center [443, 75] width 80 height 8
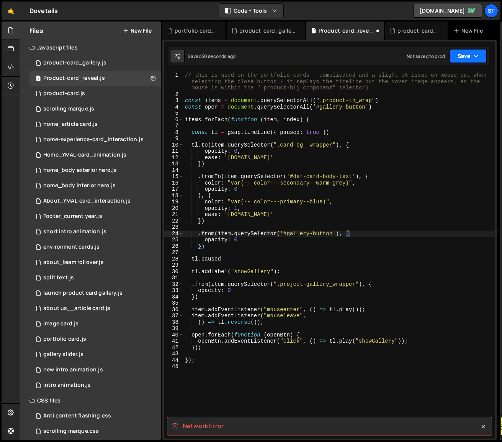
click at [476, 54] on icon "button" at bounding box center [476, 56] width 5 height 8
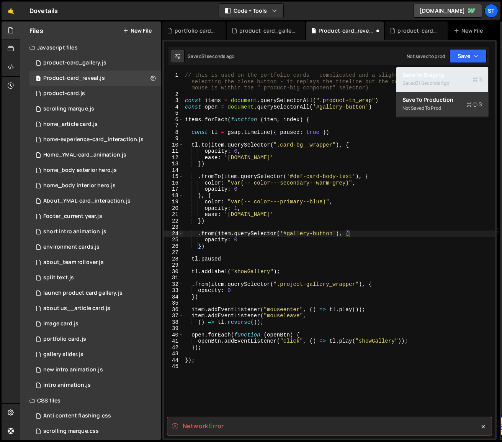
click at [426, 81] on div "31 seconds ago" at bounding box center [432, 83] width 33 height 7
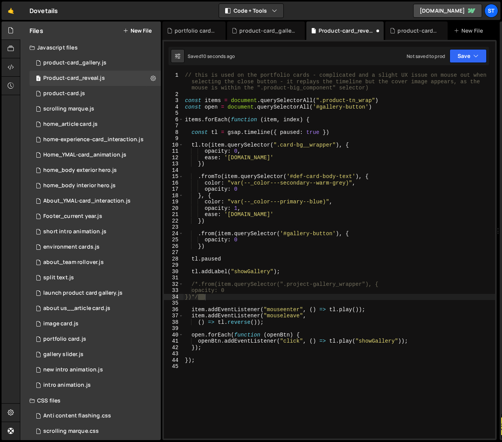
click at [253, 296] on div "// this is used on the portfolio cards - complicated and a slight UX issue on m…" at bounding box center [340, 255] width 312 height 366
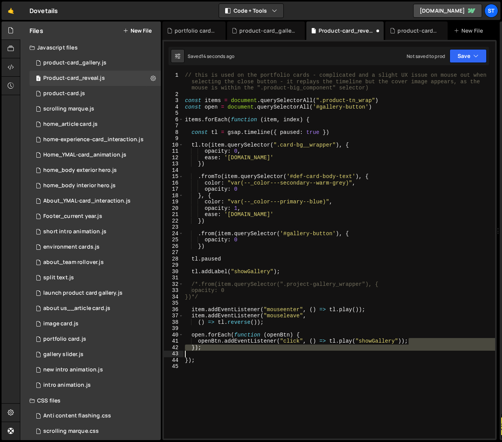
drag, startPoint x: 411, startPoint y: 343, endPoint x: 305, endPoint y: 351, distance: 106.9
click at [305, 351] on div "// this is used on the portfolio cards - complicated and a slight UX issue on m…" at bounding box center [340, 267] width 312 height 391
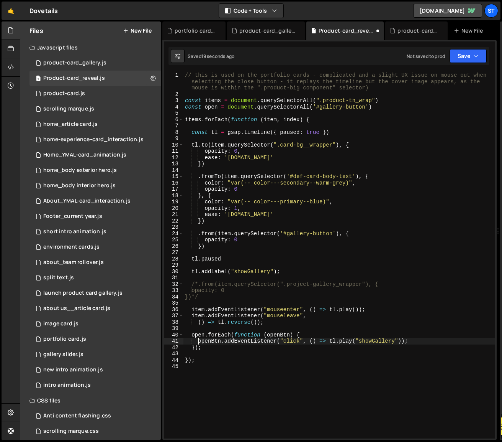
click at [229, 350] on div "// this is used on the portfolio cards - complicated and a slight UX issue on m…" at bounding box center [340, 267] width 312 height 391
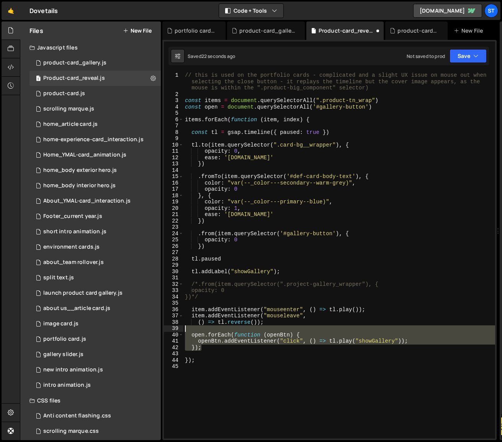
drag, startPoint x: 217, startPoint y: 350, endPoint x: 179, endPoint y: 328, distance: 43.6
click at [179, 328] on div "}); 1 2 3 4 5 6 7 8 9 10 11 12 13 14 15 16 17 18 19 20 21 22 23 24 25 26 27 28 …" at bounding box center [330, 255] width 332 height 366
type textarea "open.forEach(function (openBtn) {"
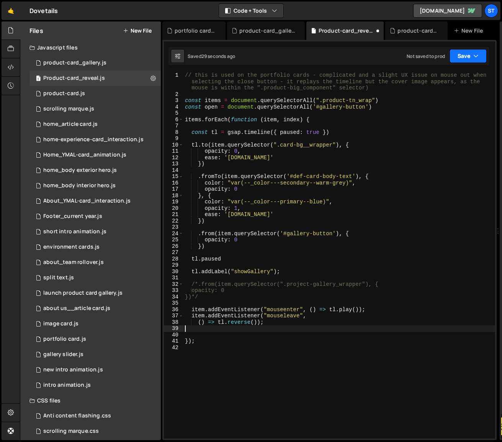
type textarea "() => tl.reverse());"
click at [461, 56] on button "Save" at bounding box center [468, 56] width 37 height 14
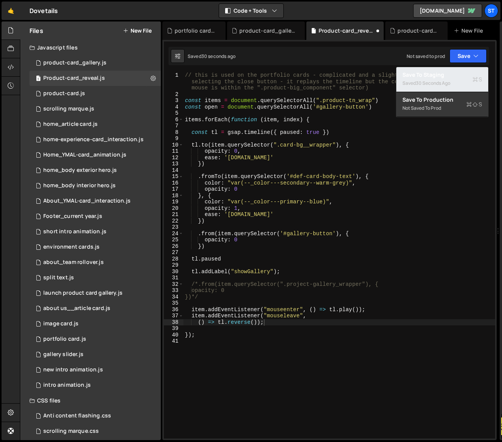
click at [449, 79] on div "Saved 30 seconds ago" at bounding box center [443, 83] width 80 height 9
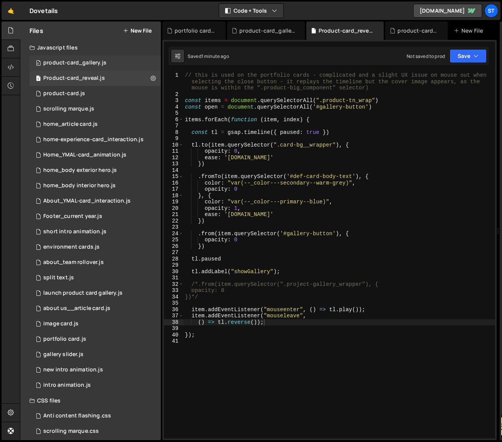
click at [78, 64] on div "product-card_gallery.js" at bounding box center [74, 62] width 63 height 7
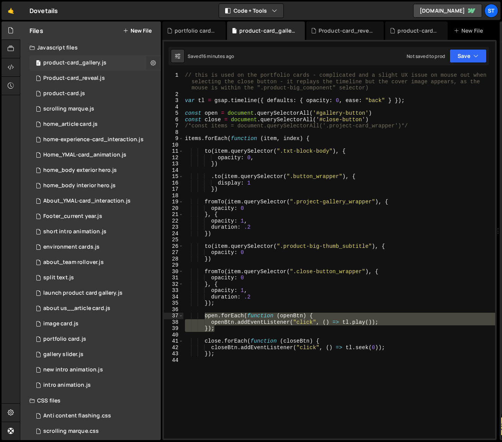
scroll to position [1808, 0]
click at [152, 64] on icon at bounding box center [153, 62] width 5 height 7
type input "product-card_gallery"
radio input "true"
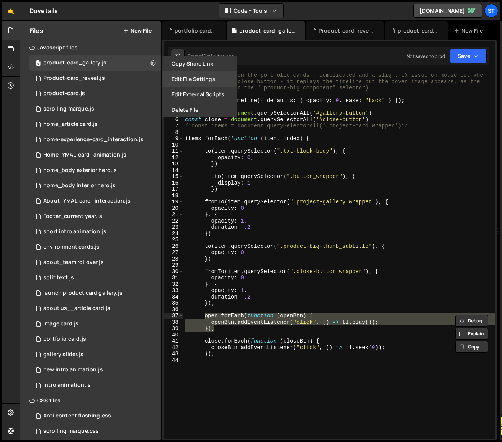
click at [192, 80] on button "Edit File Settings" at bounding box center [200, 78] width 75 height 15
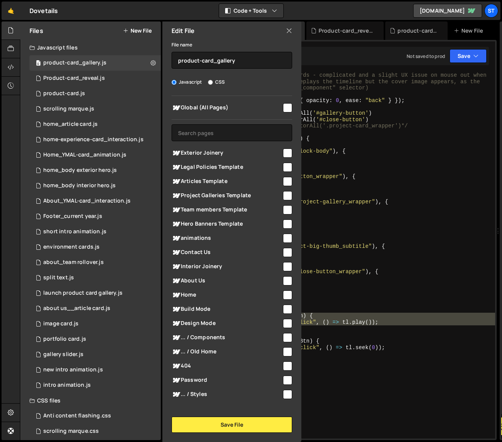
click at [286, 266] on input "checkbox" at bounding box center [287, 266] width 9 height 9
checkbox input "true"
click at [247, 425] on button "Save File" at bounding box center [232, 424] width 121 height 16
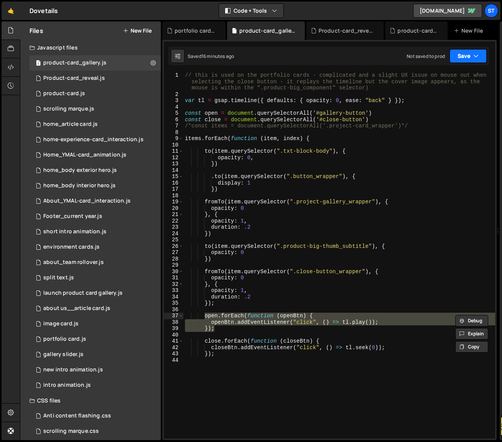
click at [480, 53] on button "Save" at bounding box center [468, 56] width 37 height 14
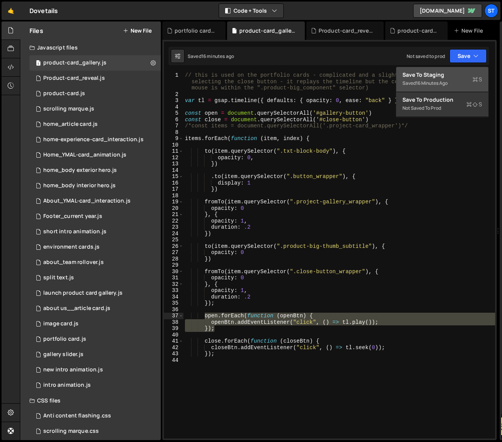
click at [435, 81] on div "16 minutes ago" at bounding box center [432, 83] width 32 height 7
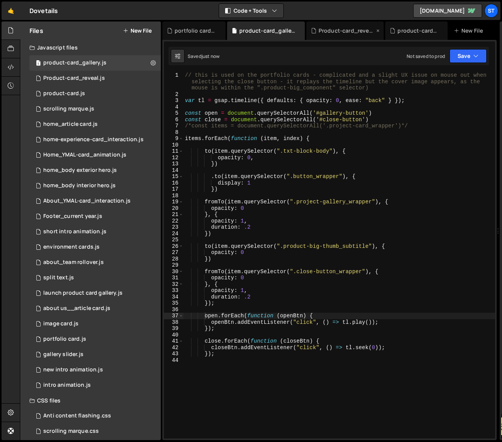
click at [379, 31] on icon at bounding box center [378, 31] width 5 height 8
click at [364, 31] on icon at bounding box center [366, 31] width 5 height 8
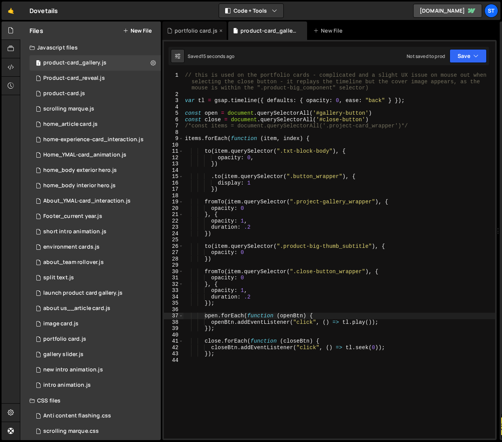
click at [199, 28] on div "portfolio card.js" at bounding box center [196, 31] width 43 height 8
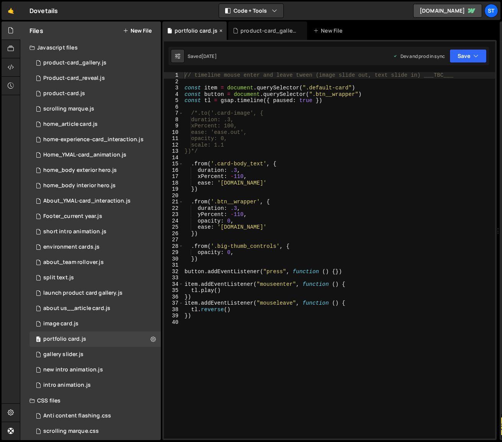
scroll to position [8733, 0]
click at [219, 30] on icon at bounding box center [220, 31] width 5 height 8
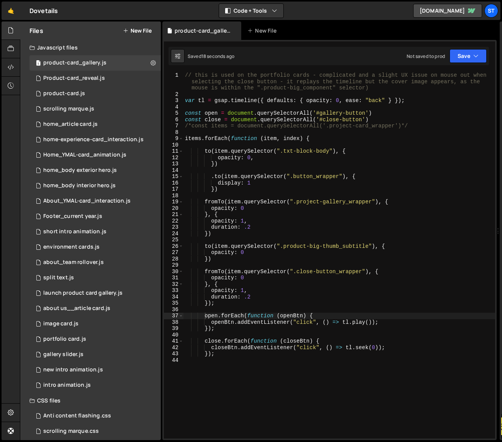
scroll to position [1808, 0]
click at [99, 76] on div "Product-card_reveal.js" at bounding box center [74, 78] width 62 height 7
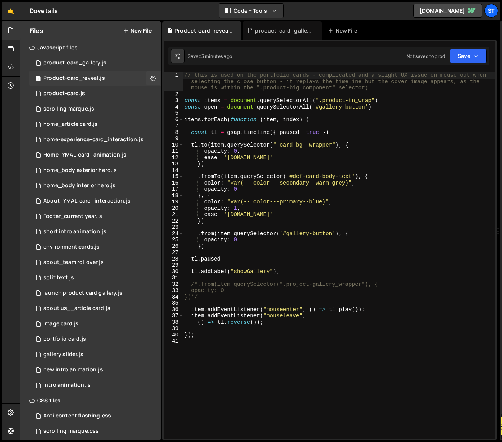
scroll to position [0, 0]
click at [323, 266] on div "// this is used on the portfolio cards - complicated and a slight UX issue on m…" at bounding box center [339, 267] width 312 height 391
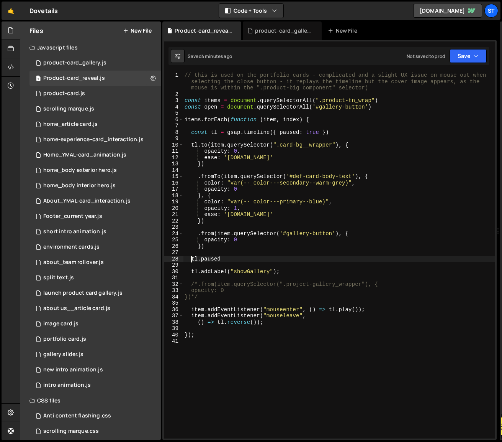
click at [191, 259] on div "// this is used on the portfolio cards - complicated and a slight UX issue on m…" at bounding box center [339, 267] width 312 height 391
type textarea "/*tl.paused"
type textarea "tl.addLabel("showGallery");"
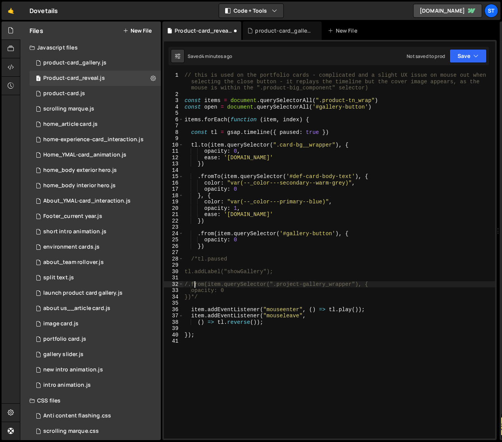
type textarea ".from(item.querySelector(".project-gallery_wrapper"), {"
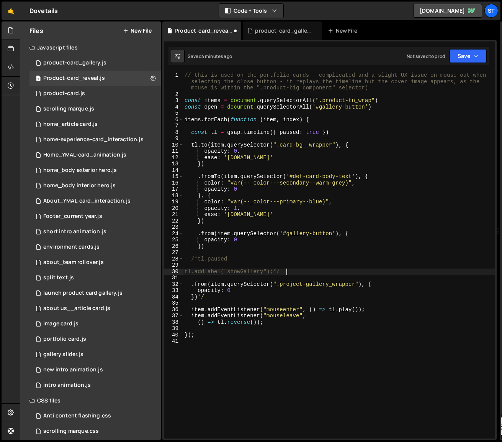
click at [204, 295] on div "// this is used on the portfolio cards - complicated and a slight UX issue on m…" at bounding box center [339, 267] width 312 height 391
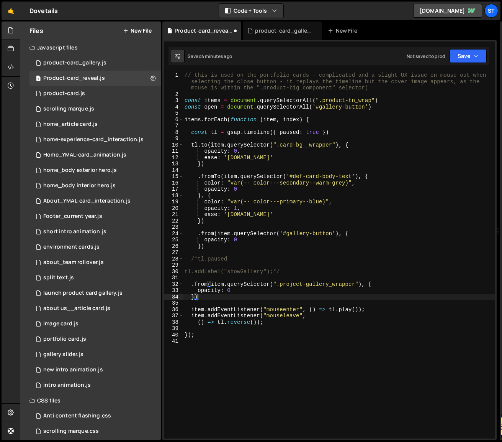
scroll to position [0, 0]
click at [472, 57] on button "Save" at bounding box center [468, 56] width 37 height 14
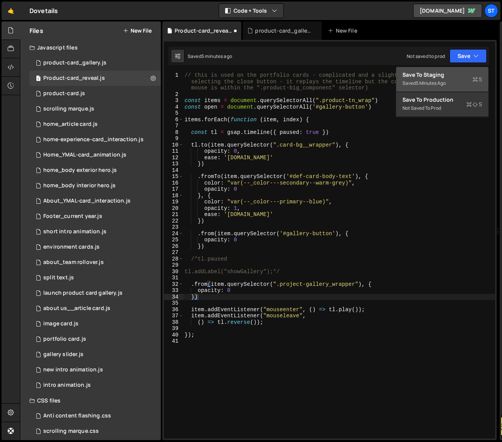
click at [432, 73] on div "Save to Staging S" at bounding box center [443, 75] width 80 height 8
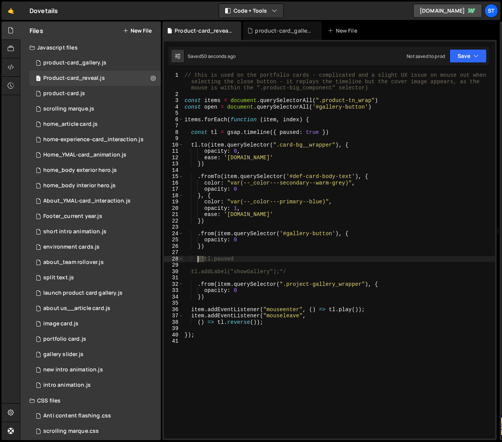
drag, startPoint x: 204, startPoint y: 257, endPoint x: 199, endPoint y: 257, distance: 5.0
click at [199, 257] on div "// this is used on the portfolio cards - complicated and a slight UX issue on m…" at bounding box center [339, 267] width 312 height 391
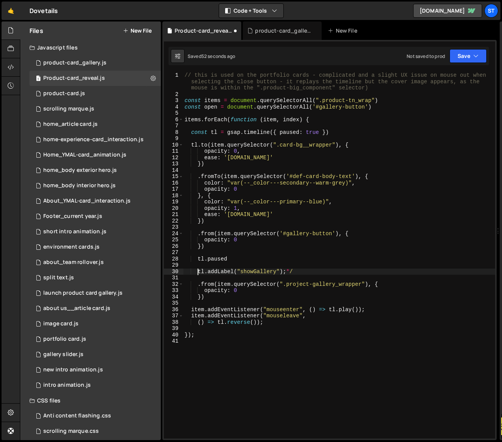
click at [198, 272] on div "// this is used on the portfolio cards - complicated and a slight UX issue on m…" at bounding box center [339, 267] width 312 height 391
paste textarea "/*"
click at [484, 55] on button "Save" at bounding box center [468, 56] width 37 height 14
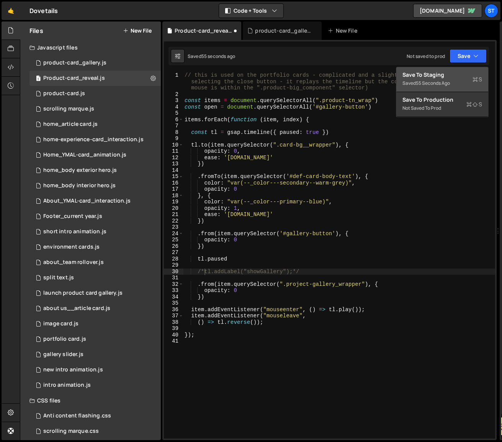
click at [443, 72] on div "Save to Staging S" at bounding box center [443, 75] width 80 height 8
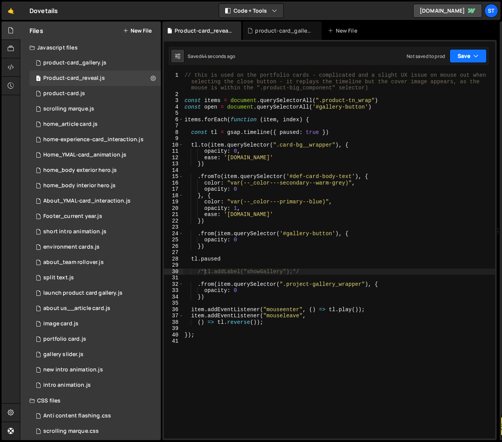
click at [465, 54] on button "Save" at bounding box center [468, 56] width 37 height 14
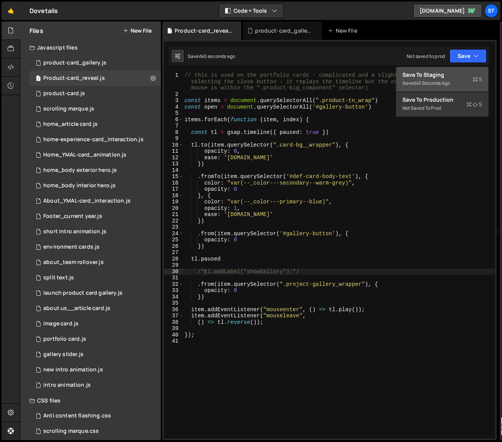
click at [426, 77] on div "Save to Staging S" at bounding box center [443, 75] width 80 height 8
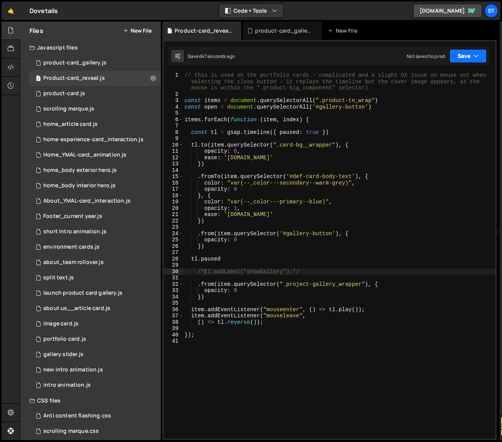
click at [471, 56] on button "Save" at bounding box center [468, 56] width 37 height 14
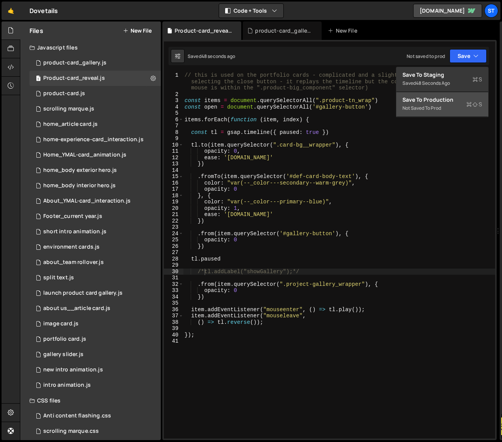
click at [461, 99] on div "Save to Production S" at bounding box center [443, 100] width 80 height 8
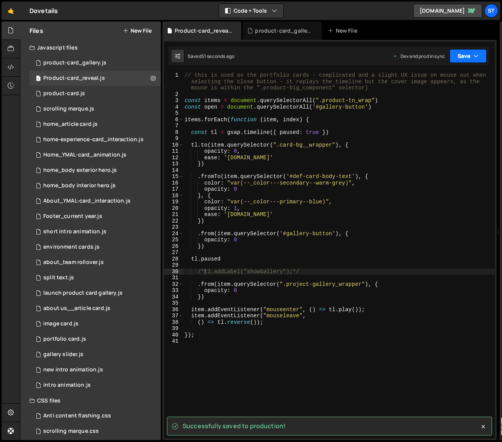
click at [468, 53] on button "Save" at bounding box center [468, 56] width 37 height 14
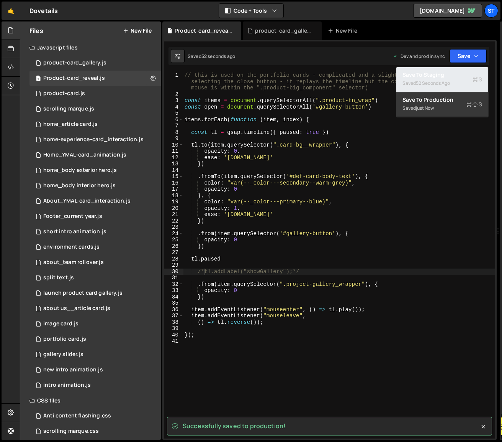
click at [442, 82] on div "52 seconds ago" at bounding box center [433, 83] width 34 height 7
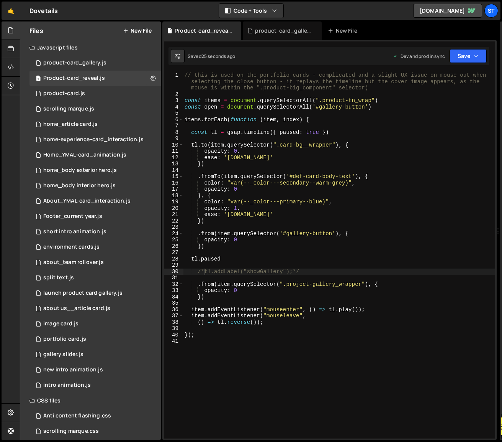
click at [204, 271] on div "// this is used on the portfolio cards - complicated and a slight UX issue on m…" at bounding box center [339, 267] width 312 height 391
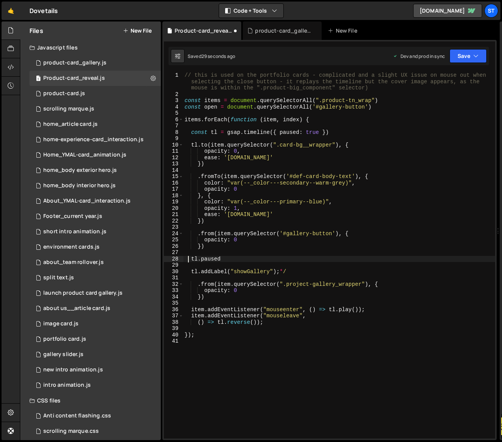
click at [189, 259] on div "// this is used on the portfolio cards - complicated and a slight UX issue on m…" at bounding box center [339, 267] width 312 height 391
click at [220, 259] on div "// this is used on the portfolio cards - complicated and a slight UX issue on m…" at bounding box center [339, 267] width 312 height 391
click at [192, 258] on div "// this is used on the portfolio cards - complicated and a slight UX issue on m…" at bounding box center [339, 267] width 312 height 391
click at [192, 273] on div "// this is used on the portfolio cards - complicated and a slight UX issue on m…" at bounding box center [339, 267] width 312 height 391
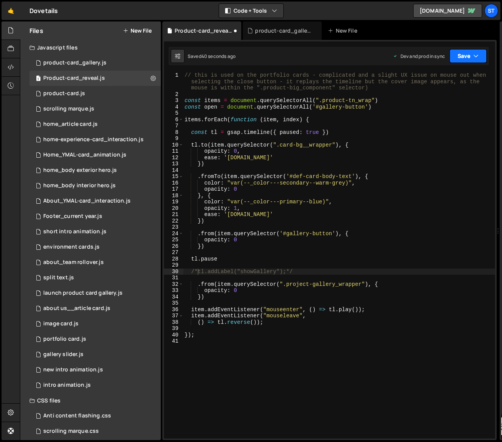
click at [461, 58] on button "Save" at bounding box center [468, 56] width 37 height 14
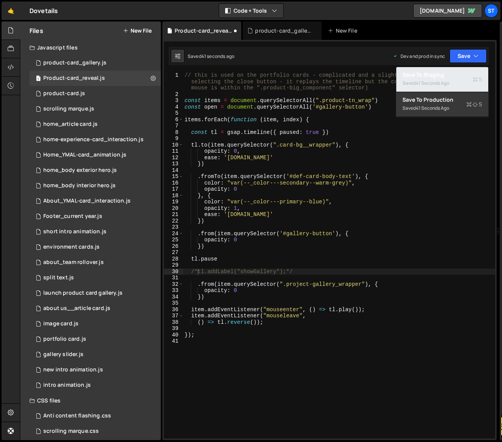
click at [441, 79] on div "Saved 41 seconds ago" at bounding box center [443, 83] width 80 height 9
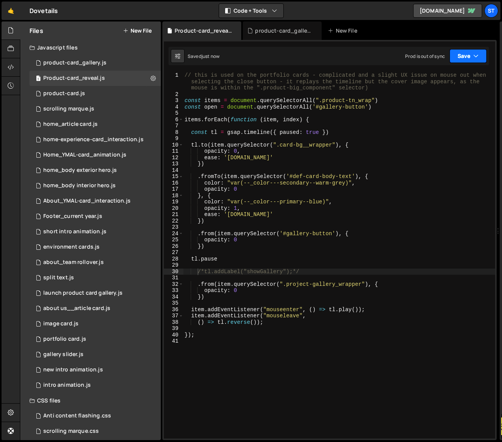
click at [479, 53] on button "Save" at bounding box center [468, 56] width 37 height 14
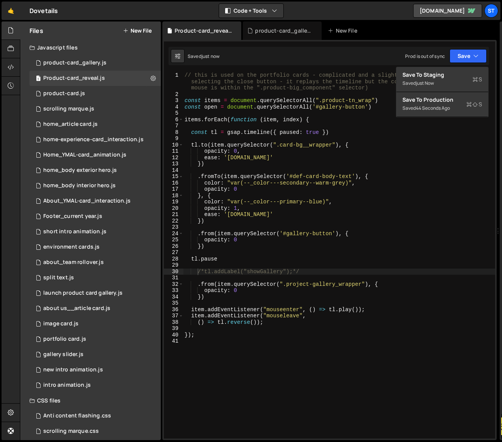
click at [321, 57] on div "Saved just now Prod is out of sync Upgrade to Edit Save Save to Staging S Saved…" at bounding box center [329, 56] width 321 height 18
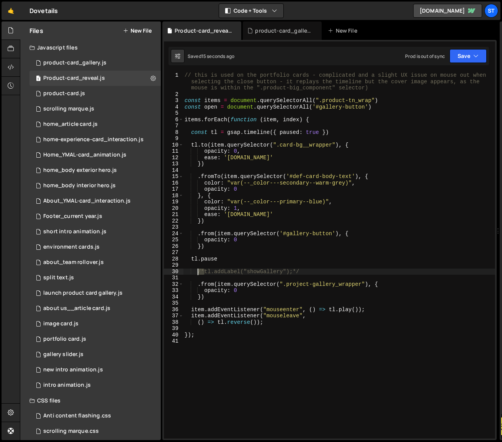
drag, startPoint x: 204, startPoint y: 271, endPoint x: 197, endPoint y: 271, distance: 6.5
click at [197, 271] on div "// this is used on the portfolio cards - complicated and a slight UX issue on m…" at bounding box center [339, 267] width 312 height 391
click at [191, 259] on div "// this is used on the portfolio cards - complicated and a slight UX issue on m…" at bounding box center [339, 267] width 312 height 391
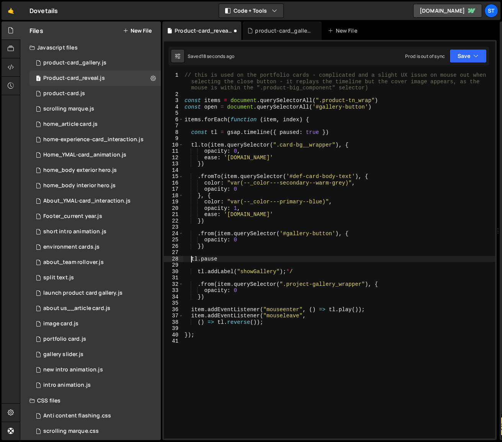
paste textarea "/*"
type textarea "/*tl.pause"
click at [236, 262] on div "// this is used on the portfolio cards - complicated and a slight UX issue on m…" at bounding box center [339, 267] width 312 height 391
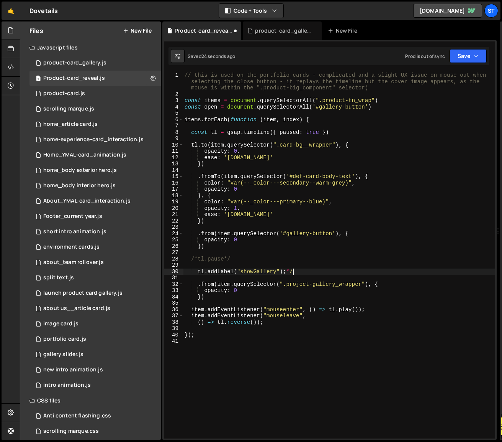
click at [293, 270] on div "// this is used on the portfolio cards - complicated and a slight UX issue on m…" at bounding box center [339, 267] width 312 height 391
click at [475, 54] on icon "button" at bounding box center [476, 56] width 5 height 8
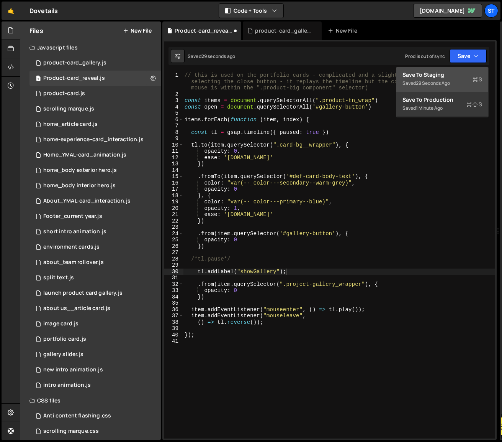
click at [437, 78] on div "Save to Staging S" at bounding box center [443, 75] width 80 height 8
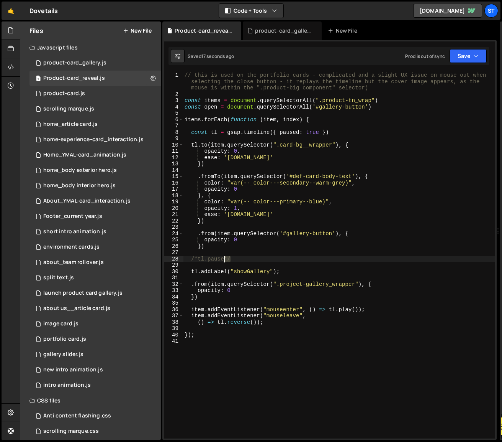
drag, startPoint x: 230, startPoint y: 258, endPoint x: 224, endPoint y: 259, distance: 5.4
click at [224, 259] on div "// this is used on the portfolio cards - complicated and a slight UX issue on m…" at bounding box center [339, 267] width 312 height 391
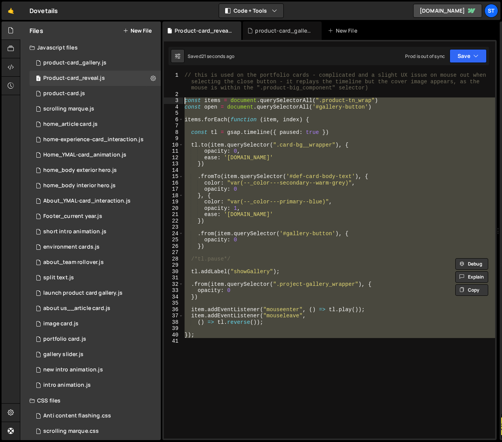
drag, startPoint x: 299, startPoint y: 343, endPoint x: 174, endPoint y: 101, distance: 273.1
click at [174, 101] on div "/*tl.pause*/ 1 2 3 4 5 6 7 8 9 10 11 12 13 14 15 16 17 18 19 20 21 22 23 24 25 …" at bounding box center [330, 255] width 332 height 366
click at [479, 105] on button "Debug" at bounding box center [472, 105] width 33 height 11
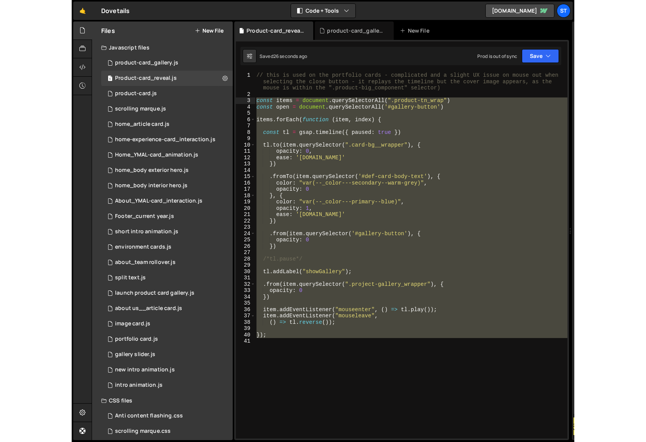
scroll to position [787, 0]
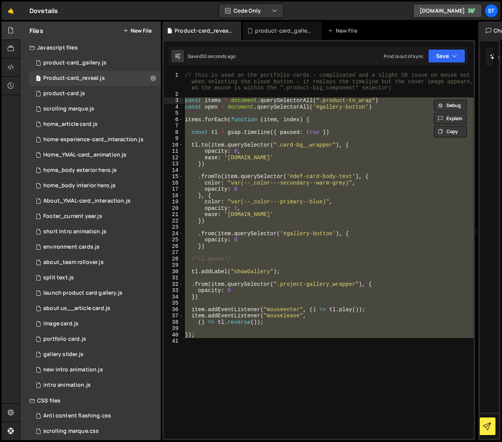
drag, startPoint x: 499, startPoint y: 107, endPoint x: 473, endPoint y: 111, distance: 26.8
click at [473, 111] on div "Files New File Javascript files 1 product-card_gallery.js 0 1 Product-card_reve…" at bounding box center [261, 230] width 483 height 419
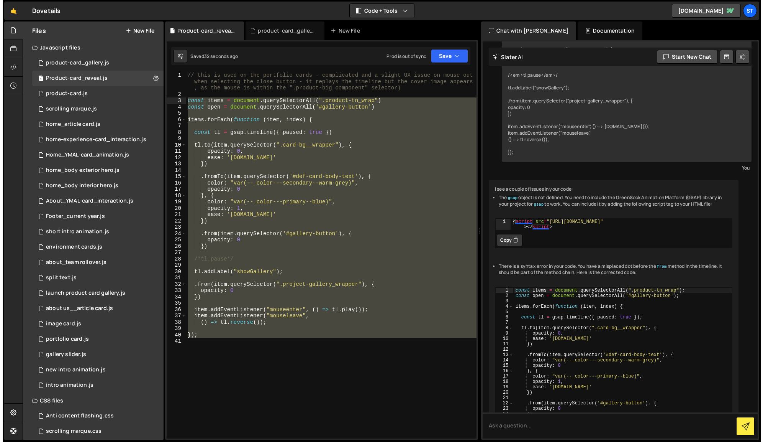
scroll to position [174, 0]
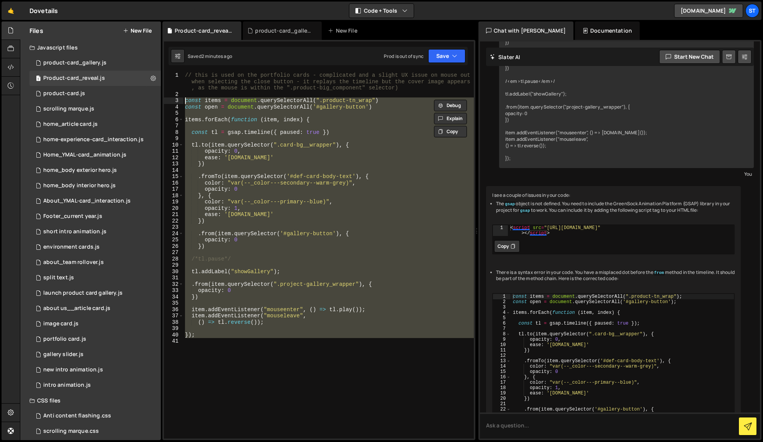
click at [440, 201] on div "// this is used on the portfolio cards - complicated and a slight UX issue on m…" at bounding box center [329, 255] width 291 height 366
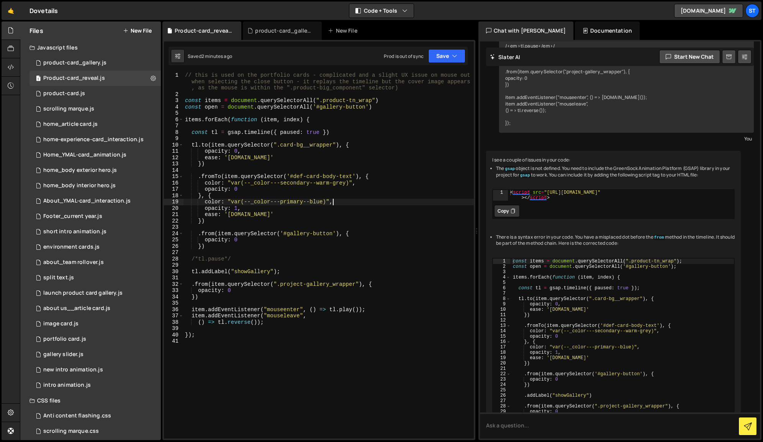
scroll to position [280, 0]
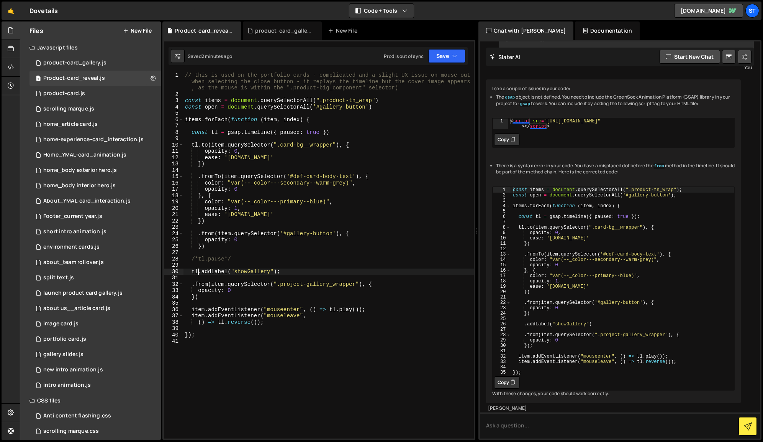
click at [198, 271] on div "// this is used on the portfolio cards - complicated and a slight UX issue on m…" at bounding box center [329, 267] width 291 height 391
type textarea ".addLabel("showGallery");"
click at [312, 328] on div "// this is used on the portfolio cards - complicated and a slight UX issue on m…" at bounding box center [329, 267] width 291 height 391
click at [454, 55] on icon "button" at bounding box center [454, 56] width 5 height 8
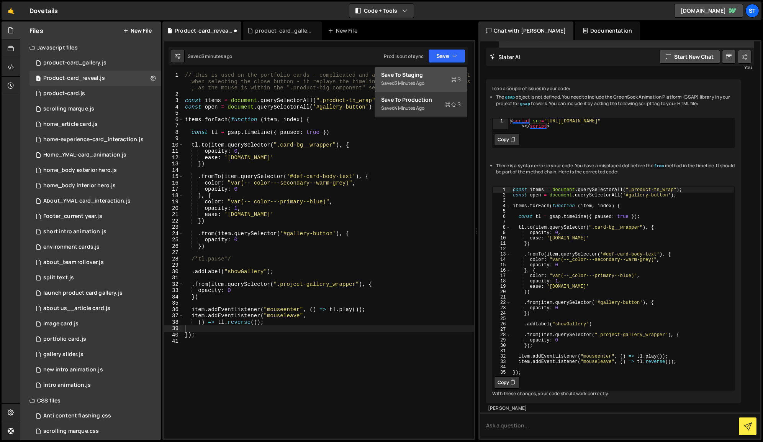
click at [417, 71] on div "Save to Staging S" at bounding box center [421, 75] width 80 height 8
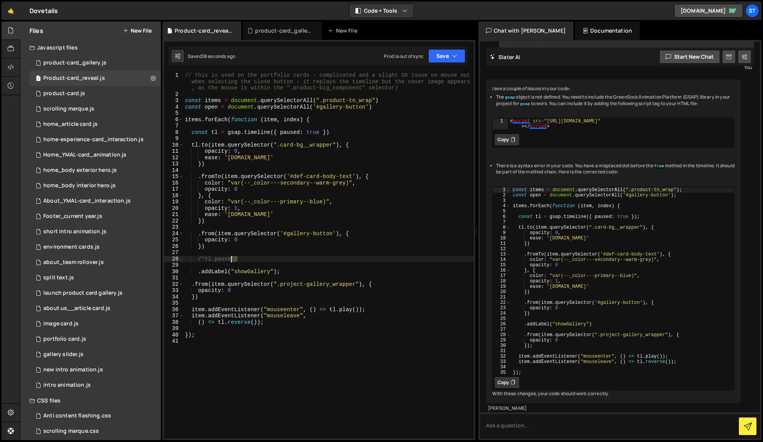
drag, startPoint x: 239, startPoint y: 259, endPoint x: 232, endPoint y: 259, distance: 7.3
click at [232, 259] on div "// this is used on the portfolio cards - complicated and a slight UX issue on m…" at bounding box center [329, 267] width 291 height 391
click at [280, 271] on div "// this is used on the portfolio cards - complicated and a slight UX issue on m…" at bounding box center [329, 267] width 291 height 391
paste textarea "*/"
click at [452, 53] on button "Save" at bounding box center [447, 56] width 37 height 14
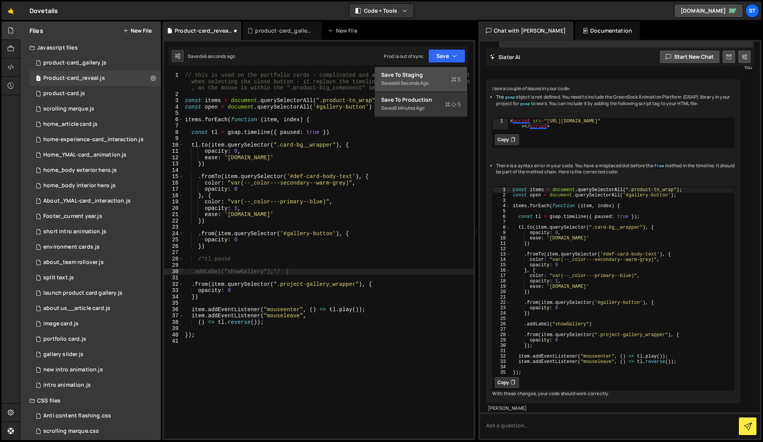
click at [419, 76] on div "Save to Staging S" at bounding box center [421, 75] width 80 height 8
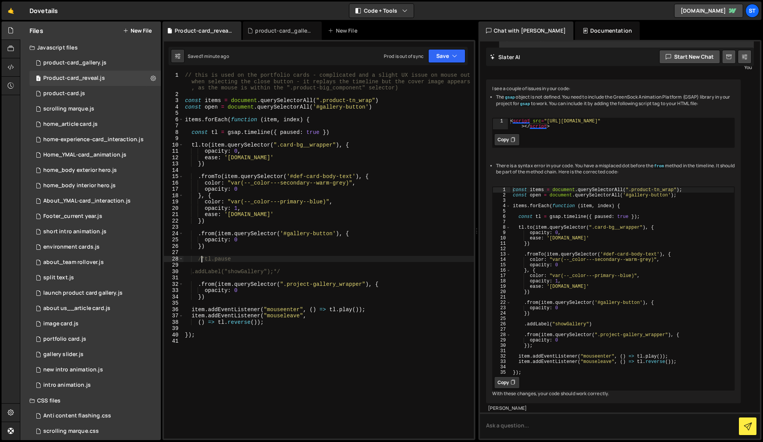
click at [203, 260] on div "// this is used on the portfolio cards - complicated and a slight UX issue on m…" at bounding box center [329, 267] width 291 height 391
click at [226, 258] on div "// this is used on the portfolio cards - complicated and a slight UX issue on m…" at bounding box center [329, 267] width 291 height 391
click at [197, 271] on div "// this is used on the portfolio cards - complicated and a slight UX issue on m…" at bounding box center [329, 267] width 291 height 391
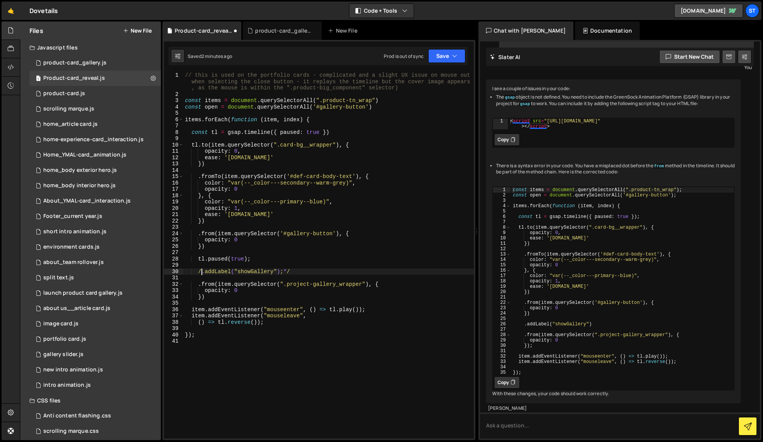
type textarea "/*.addLabel("showGallery");*/"
click at [285, 326] on div "// this is used on the portfolio cards - complicated and a slight UX issue on m…" at bounding box center [329, 267] width 291 height 391
click at [448, 52] on button "Save" at bounding box center [447, 56] width 37 height 14
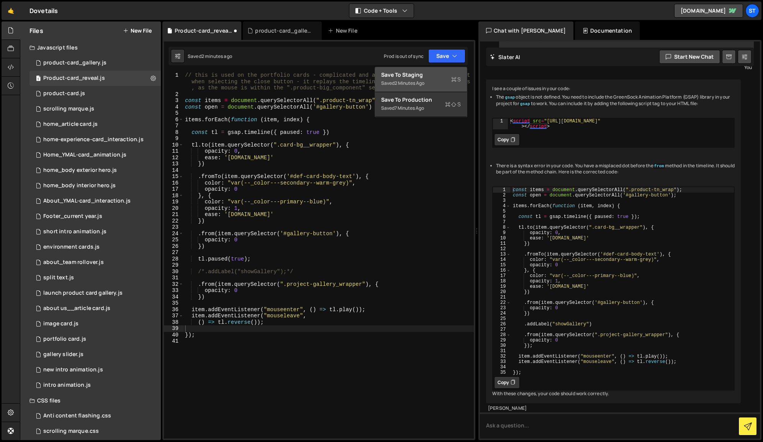
click at [415, 77] on div "Save to Staging S" at bounding box center [421, 75] width 80 height 8
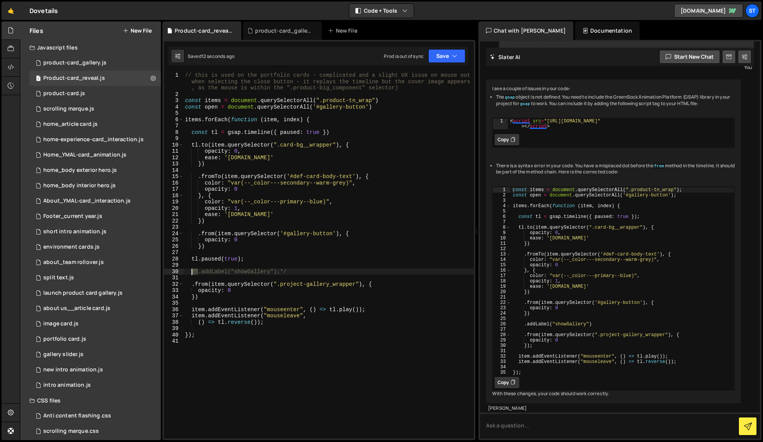
drag, startPoint x: 197, startPoint y: 270, endPoint x: 193, endPoint y: 270, distance: 4.6
click at [193, 270] on div "// this is used on the portfolio cards - complicated and a slight UX issue on m…" at bounding box center [329, 267] width 291 height 391
click at [189, 259] on div "// this is used on the portfolio cards - complicated and a slight UX issue on m…" at bounding box center [329, 267] width 291 height 391
paste textarea "/*"
click at [460, 56] on button "Save" at bounding box center [447, 56] width 37 height 14
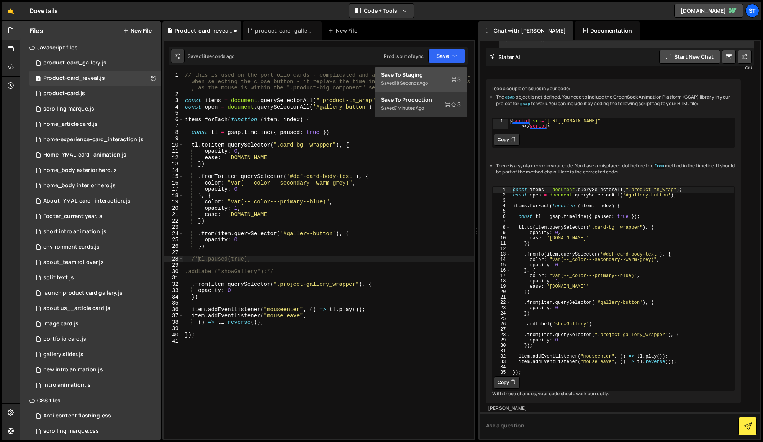
click at [423, 76] on div "Save to Staging S" at bounding box center [421, 75] width 80 height 8
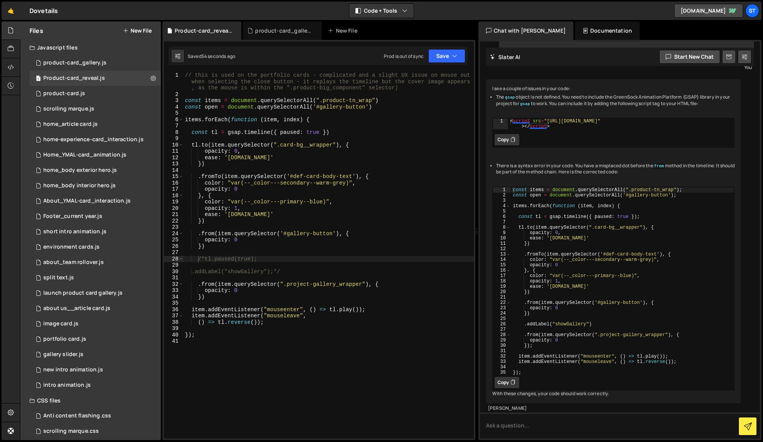
click at [250, 261] on div "// this is used on the portfolio cards - complicated and a slight UX issue on m…" at bounding box center [329, 267] width 291 height 391
click at [199, 259] on div "// this is used on the portfolio cards - complicated and a slight UX issue on m…" at bounding box center [329, 267] width 291 height 391
paste textarea ".addPause()"
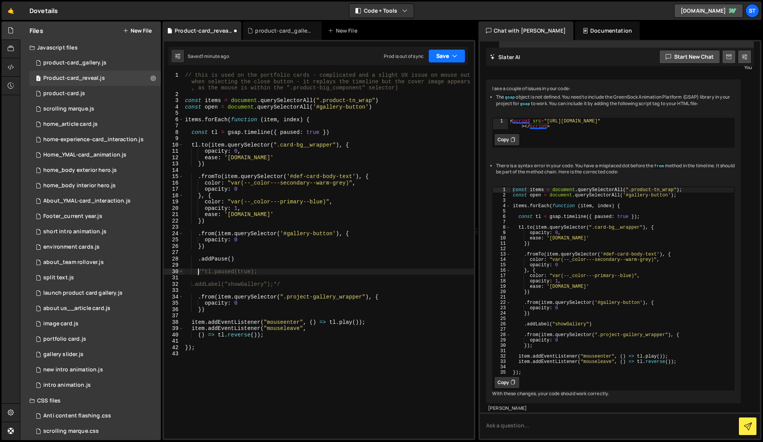
click at [448, 56] on button "Save" at bounding box center [447, 56] width 37 height 14
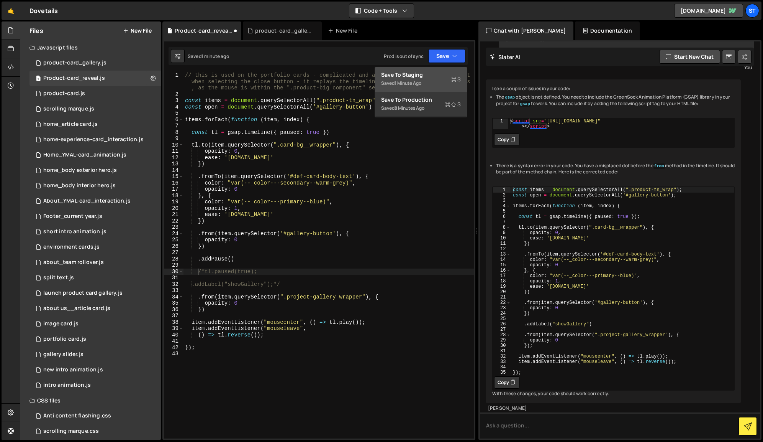
click at [414, 74] on div "Save to Staging S" at bounding box center [421, 75] width 80 height 8
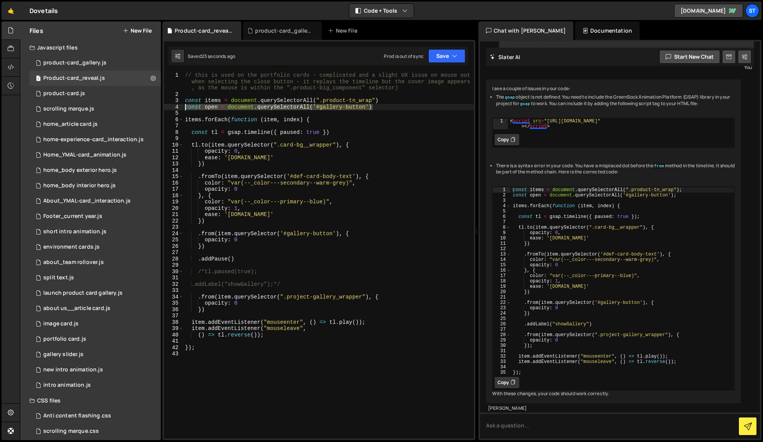
drag, startPoint x: 373, startPoint y: 108, endPoint x: 185, endPoint y: 107, distance: 188.2
click at [185, 107] on div "// this is used on the portfolio cards - complicated and a slight UX issue on m…" at bounding box center [329, 267] width 291 height 391
type textarea "/*const open = document.querySelectorAll('#gallery-button')"
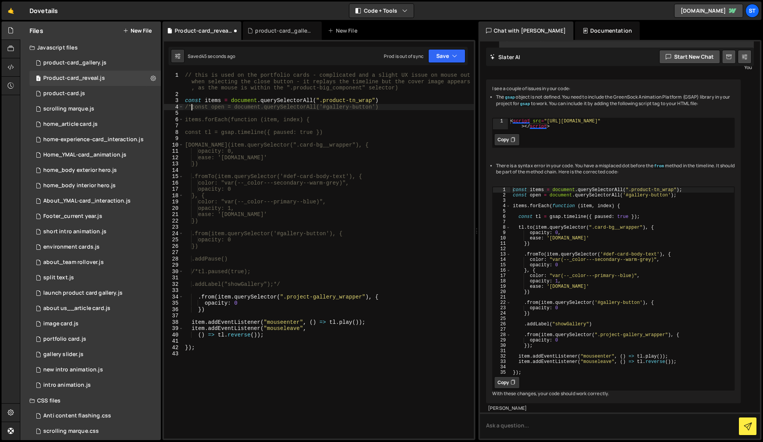
click at [190, 108] on div "// this is used on the portfolio cards - complicated and a slight UX issue on m…" at bounding box center [329, 267] width 291 height 391
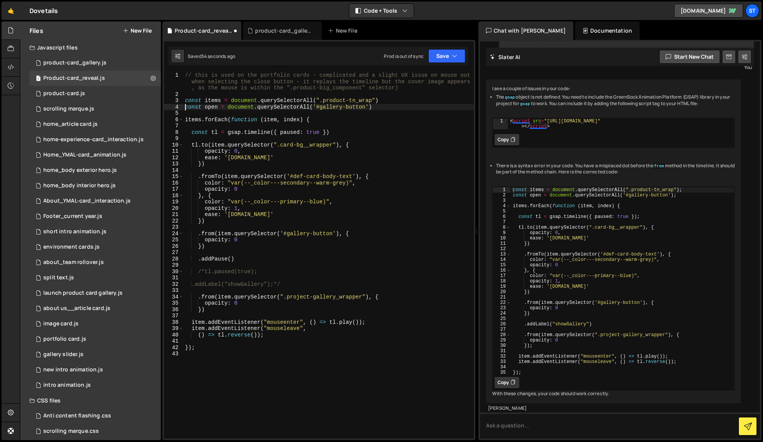
click at [192, 322] on div "// this is used on the portfolio cards - complicated and a slight UX issue on m…" at bounding box center [329, 267] width 291 height 391
type textarea "item.addEventListener("mouseenter", () => [DOMAIN_NAME]());"
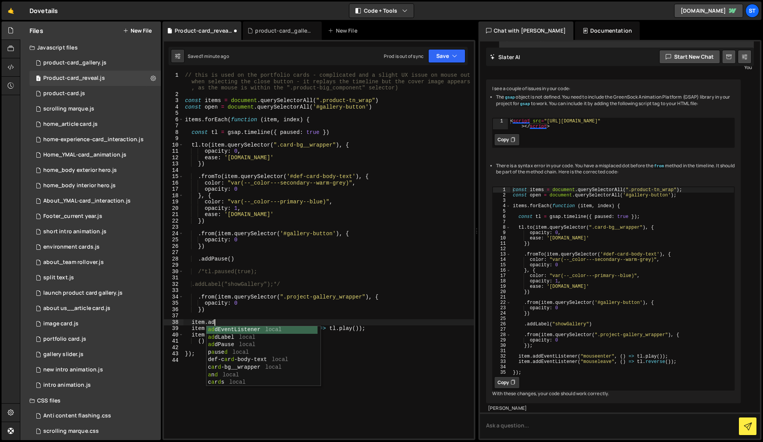
scroll to position [0, 2]
click at [251, 331] on div "add EventListener local add Label local add Pause local def-c a r d -bo d y-tex…" at bounding box center [264, 352] width 114 height 53
click at [274, 322] on div "// this is used on the portfolio cards - complicated and a slight UX issue on m…" at bounding box center [329, 267] width 291 height 391
type textarea "item.addEventListener()"
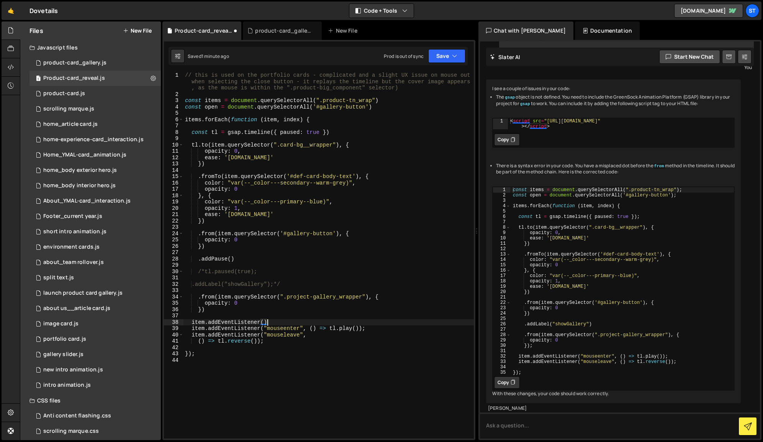
scroll to position [0, 0]
drag, startPoint x: 205, startPoint y: 323, endPoint x: 192, endPoint y: 322, distance: 12.3
click at [192, 322] on div "// this is used on the portfolio cards - complicated and a slight UX issue on m…" at bounding box center [329, 267] width 291 height 391
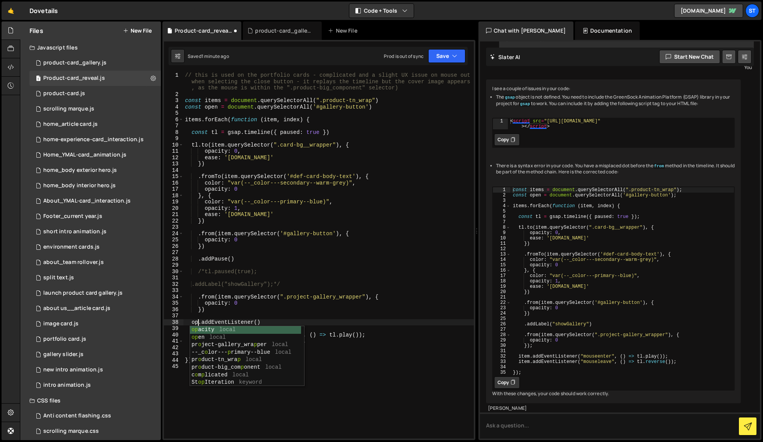
type textarea "open.addEventListener()"
click at [312, 317] on div "// this is used on the portfolio cards - complicated and a slight UX issue on m…" at bounding box center [329, 267] width 291 height 391
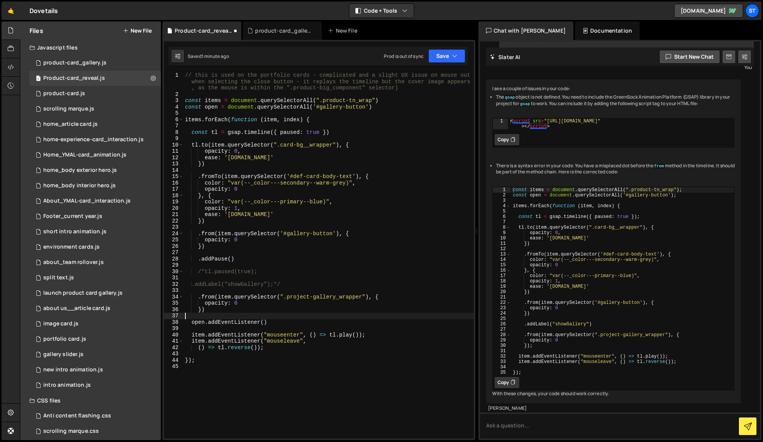
scroll to position [0, 0]
click at [264, 321] on div "// this is used on the portfolio cards - complicated and a slight UX issue on m…" at bounding box center [329, 267] width 291 height 391
click at [290, 322] on div "// this is used on the portfolio cards - complicated and a slight UX issue on m…" at bounding box center [329, 267] width 291 height 391
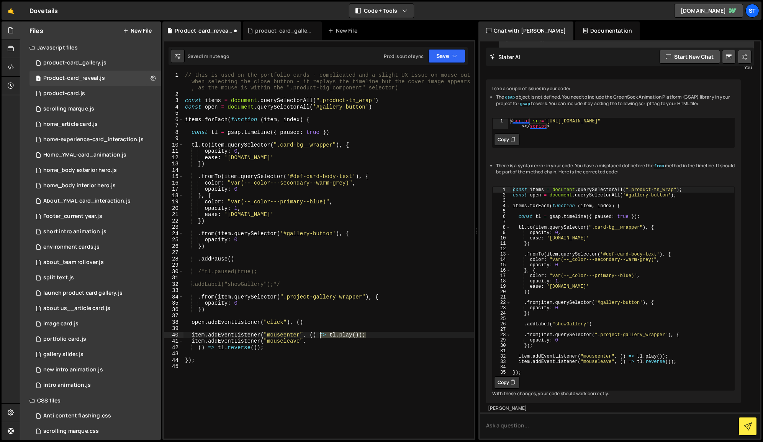
drag, startPoint x: 366, startPoint y: 335, endPoint x: 319, endPoint y: 334, distance: 46.8
click at [319, 334] on div "// this is used on the portfolio cards - complicated and a slight UX issue on m…" at bounding box center [329, 267] width 291 height 391
click at [308, 322] on div "// this is used on the portfolio cards - complicated and a slight UX issue on m…" at bounding box center [329, 267] width 291 height 391
paste textarea "=> [DOMAIN_NAME]());"
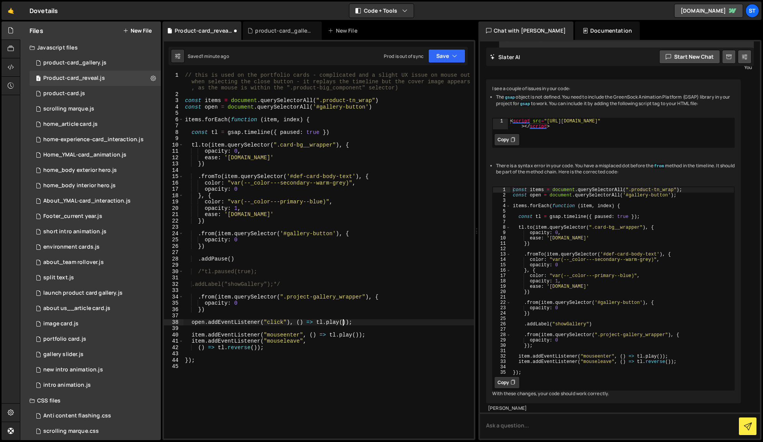
click at [343, 322] on div "// this is used on the portfolio cards - complicated and a slight UX issue on m…" at bounding box center [329, 267] width 291 height 391
click at [287, 282] on div "// this is used on the portfolio cards - complicated and a slight UX issue on m…" at bounding box center [329, 267] width 291 height 391
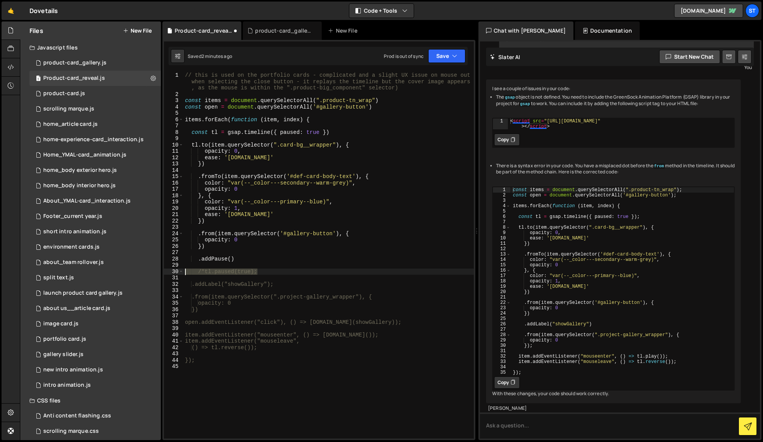
drag, startPoint x: 256, startPoint y: 271, endPoint x: 185, endPoint y: 271, distance: 70.5
click at [185, 271] on div "// this is used on the portfolio cards - complicated and a slight UX issue on m…" at bounding box center [329, 267] width 291 height 391
type textarea "/*tl.paused(true);"
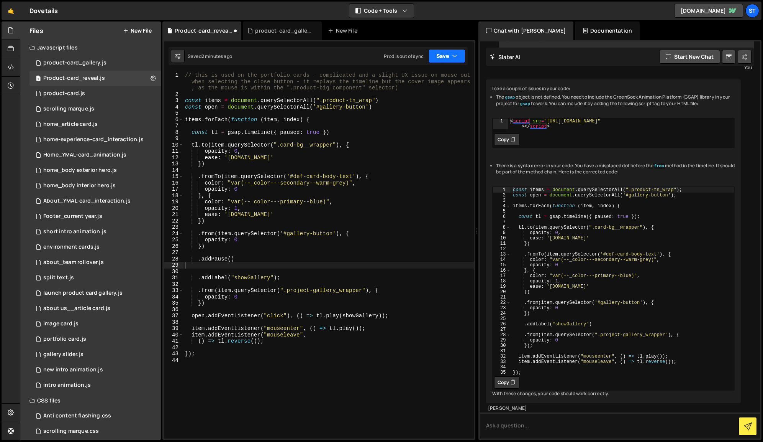
click at [443, 54] on button "Save" at bounding box center [447, 56] width 37 height 14
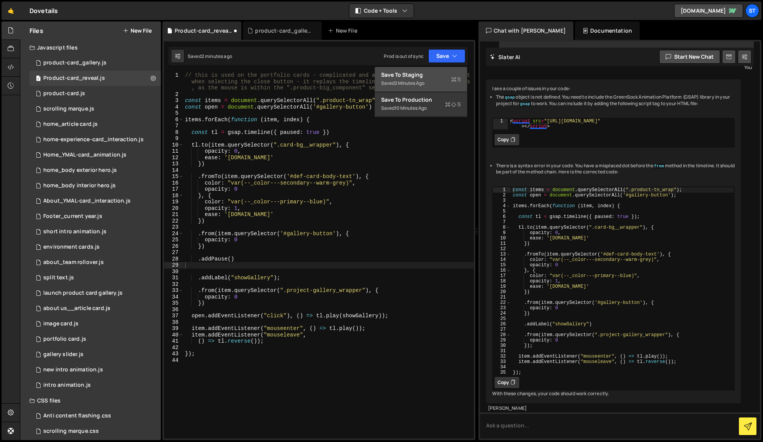
click at [432, 72] on div "Save to Staging S" at bounding box center [421, 75] width 80 height 8
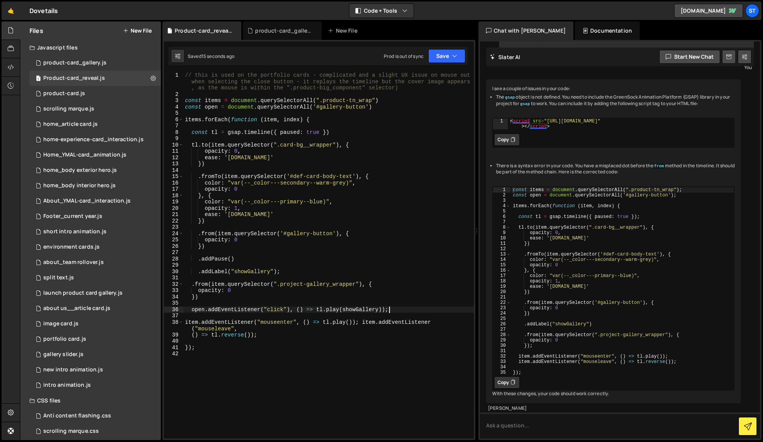
click at [390, 310] on div "// this is used on the portfolio cards - complicated and a slight UX issue on m…" at bounding box center [329, 267] width 291 height 391
type textarea "open.addEventListener("click"), () => [DOMAIN_NAME](showGallery));*/"
click at [449, 54] on button "Save" at bounding box center [447, 56] width 37 height 14
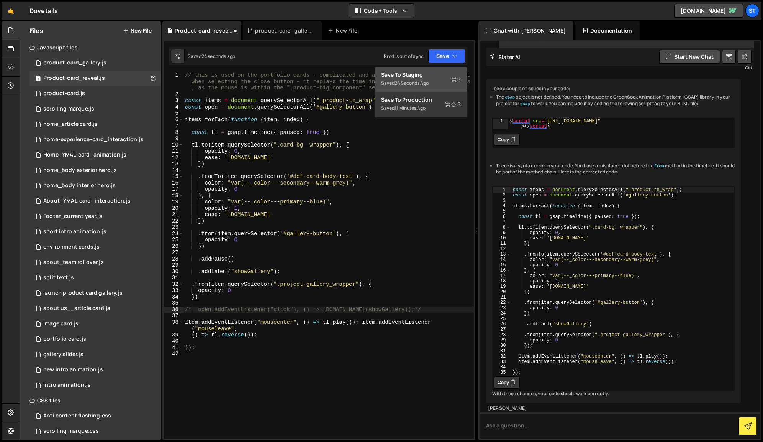
click at [417, 75] on div "Save to Staging S" at bounding box center [421, 75] width 80 height 8
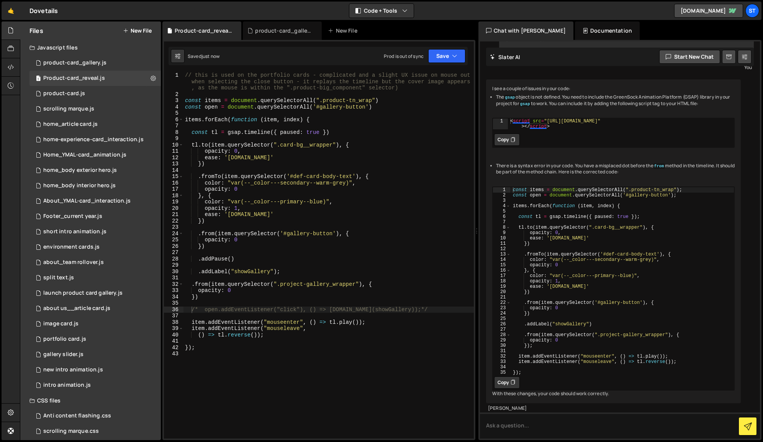
click at [280, 272] on div "// this is used on the portfolio cards - complicated and a slight UX issue on m…" at bounding box center [329, 267] width 291 height 391
type textarea ".addLabel("showGallery");*/"
click at [459, 52] on button "Save" at bounding box center [447, 56] width 37 height 14
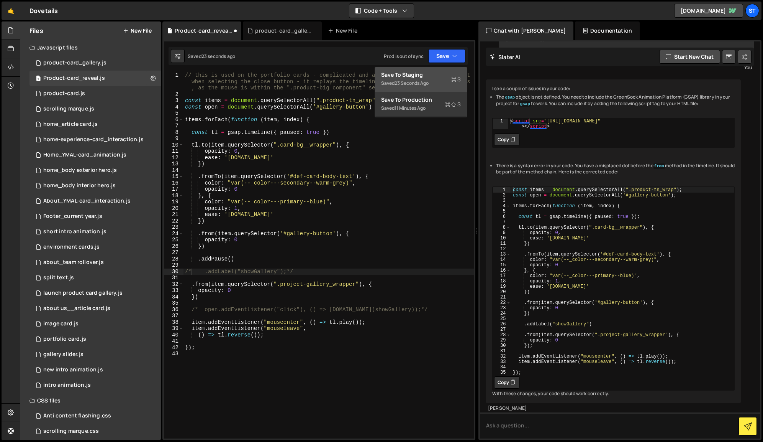
click at [429, 74] on div "Save to Staging S" at bounding box center [421, 75] width 80 height 8
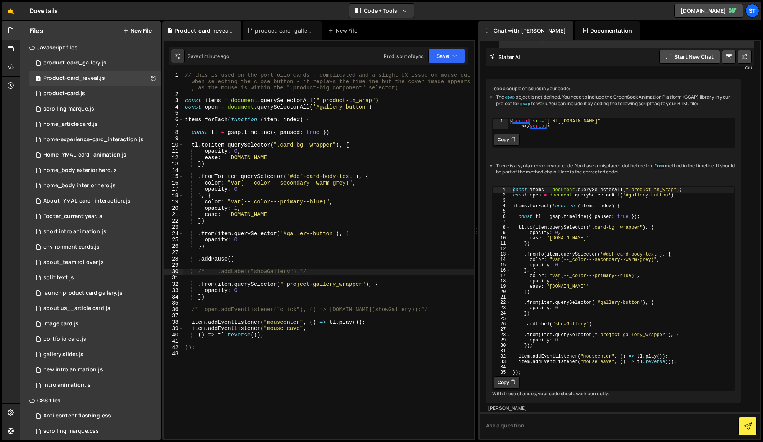
click at [248, 271] on div "// this is used on the portfolio cards - complicated and a slight UX issue on m…" at bounding box center [329, 267] width 291 height 391
click at [289, 271] on div "// this is used on the portfolio cards - complicated and a slight UX issue on m…" at bounding box center [329, 267] width 291 height 391
click at [217, 273] on div "// this is used on the portfolio cards - complicated and a slight UX issue on m…" at bounding box center [329, 267] width 291 height 391
click at [437, 57] on button "Save" at bounding box center [447, 56] width 37 height 14
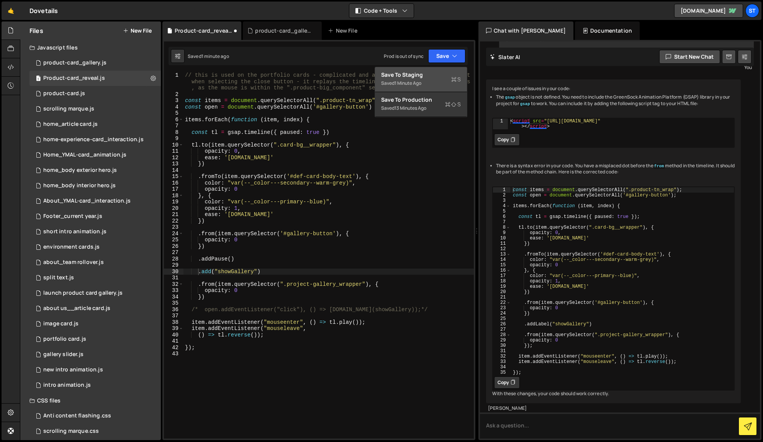
click at [404, 74] on div "Save to Staging S" at bounding box center [421, 75] width 80 height 8
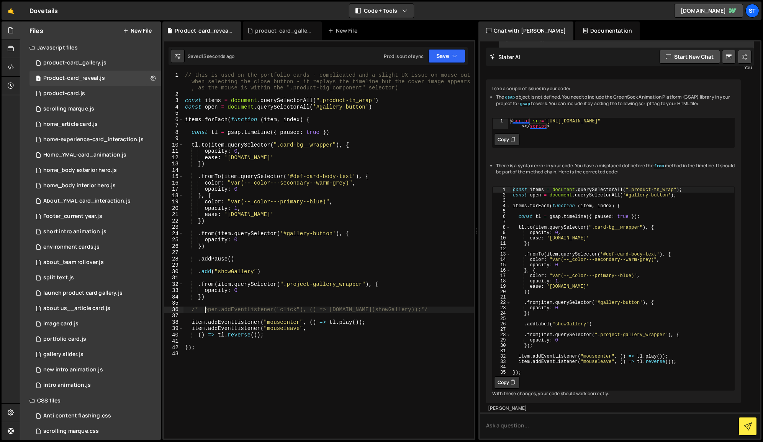
click at [205, 309] on div "// this is used on the portfolio cards - complicated and a slight UX issue on m…" at bounding box center [329, 267] width 291 height 391
click at [395, 310] on div "// this is used on the portfolio cards - complicated and a slight UX issue on m…" at bounding box center [329, 267] width 291 height 391
click at [447, 56] on button "Save" at bounding box center [447, 56] width 37 height 14
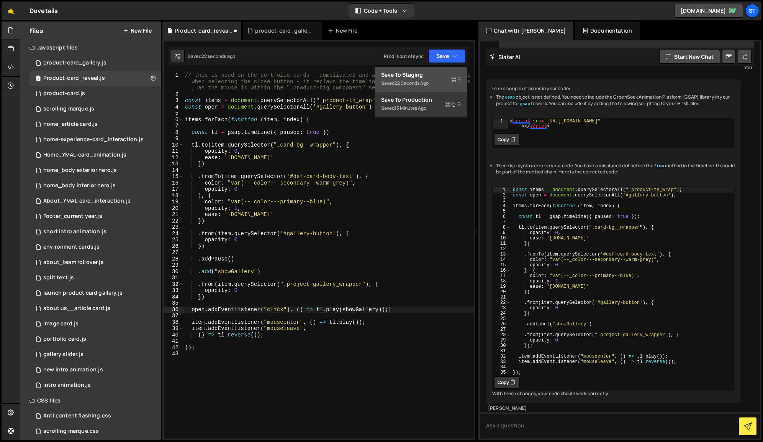
click at [408, 74] on div "Save to Staging S" at bounding box center [421, 75] width 80 height 8
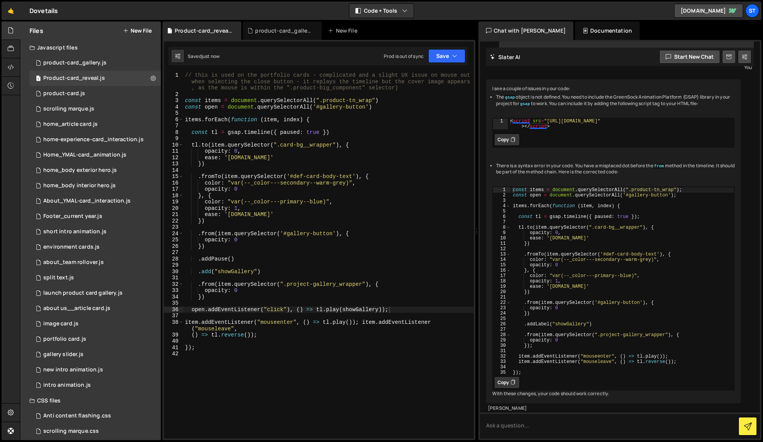
click at [398, 309] on div "// this is used on the portfolio cards - complicated and a slight UX issue on m…" at bounding box center [329, 267] width 291 height 391
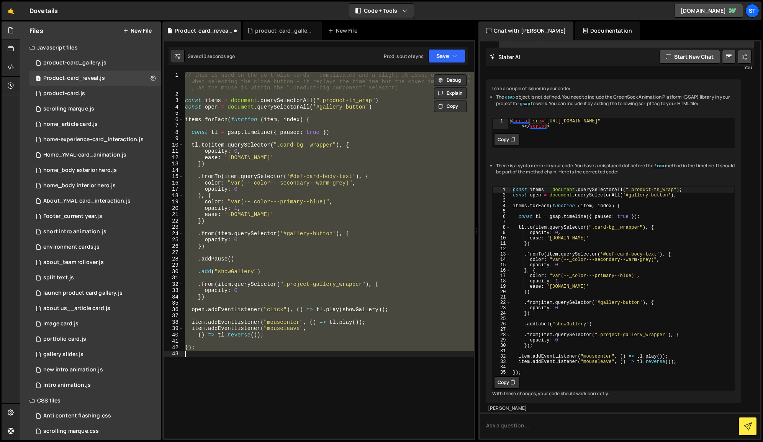
click at [399, 309] on div "// this is used on the portfolio cards - complicated and a slight UX issue on m…" at bounding box center [329, 255] width 291 height 366
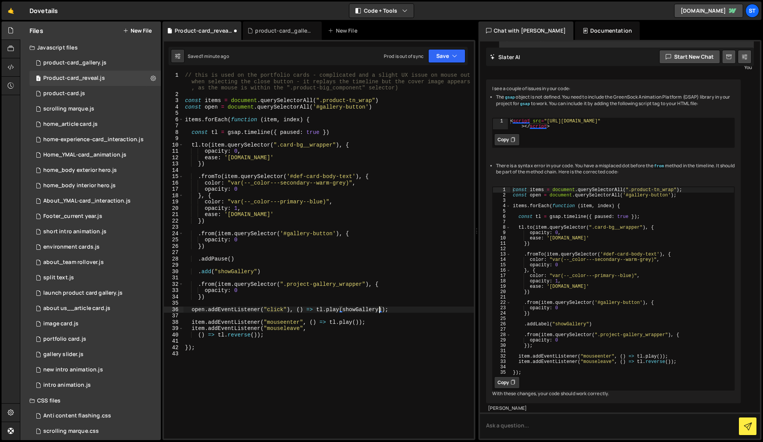
click at [379, 309] on div "// this is used on the portfolio cards - complicated and a slight UX issue on m…" at bounding box center [329, 267] width 291 height 391
click at [447, 58] on button "Save" at bounding box center [447, 56] width 37 height 14
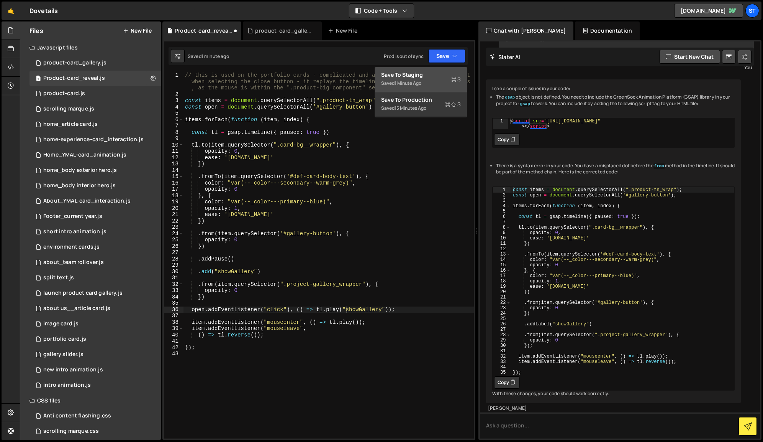
click at [427, 72] on div "Save to Staging S" at bounding box center [421, 75] width 80 height 8
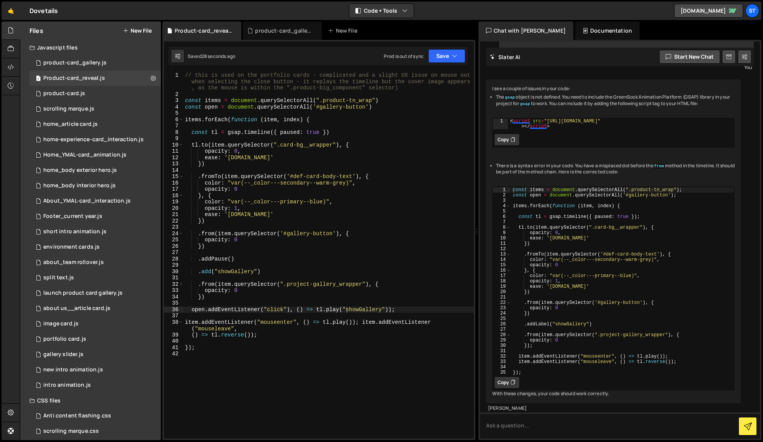
click at [340, 310] on div "// this is used on the portfolio cards - complicated and a slight UX issue on m…" at bounding box center [329, 267] width 291 height 391
click at [450, 56] on button "Save" at bounding box center [447, 56] width 37 height 14
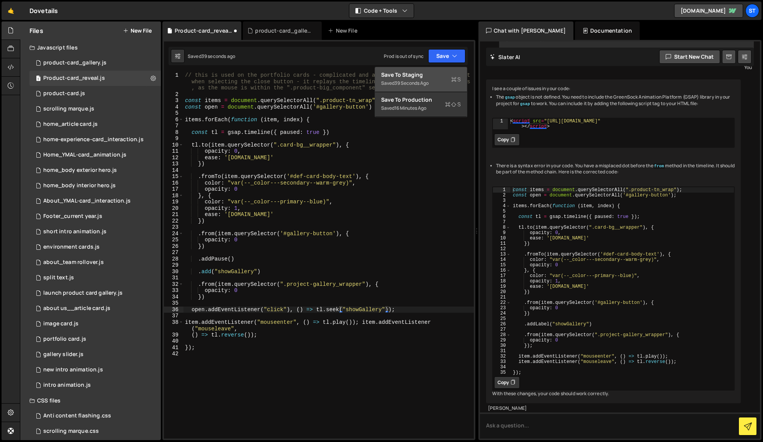
click at [414, 73] on div "Save to Staging S" at bounding box center [421, 75] width 80 height 8
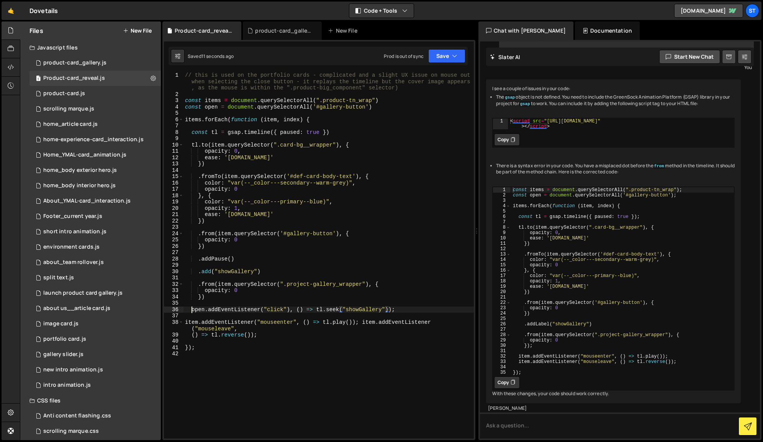
click at [192, 309] on div "// this is used on the portfolio cards - complicated and a slight UX issue on m…" at bounding box center [329, 267] width 291 height 391
type textarea "/*open.addEventListener("click"), () => [DOMAIN_NAME]("showGallery"));"
click at [450, 55] on button "Save" at bounding box center [447, 56] width 37 height 14
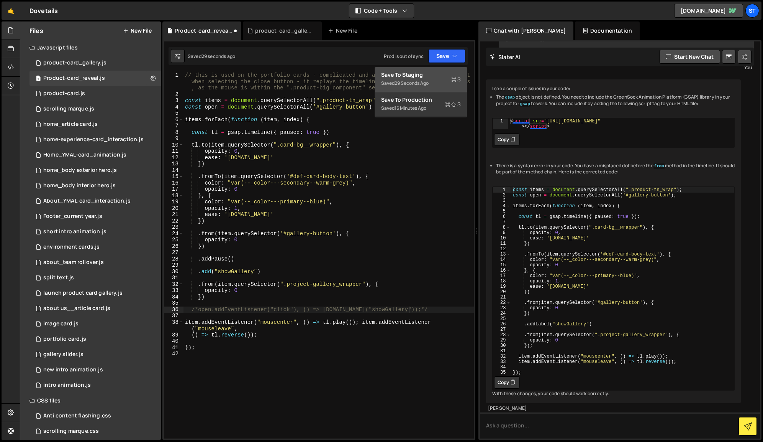
click at [406, 77] on div "Save to Staging S" at bounding box center [421, 75] width 80 height 8
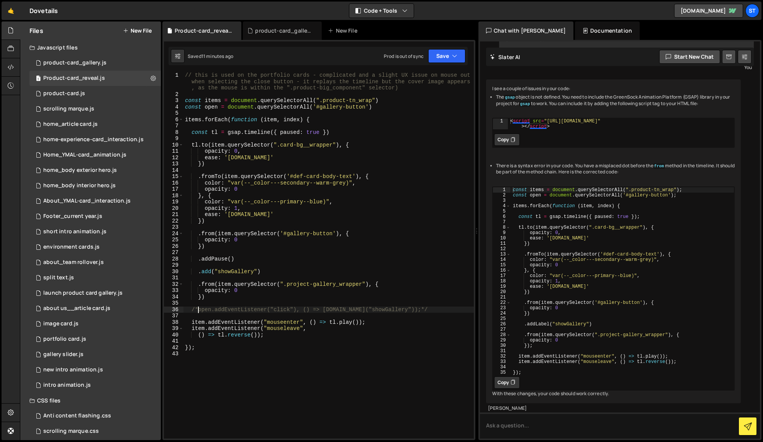
click at [198, 309] on div "// this is used on the portfolio cards - complicated and a slight UX issue on m…" at bounding box center [329, 267] width 291 height 391
click at [403, 309] on div "// this is used on the portfolio cards - complicated and a slight UX issue on m…" at bounding box center [329, 267] width 291 height 391
click at [385, 309] on div "// this is used on the portfolio cards - complicated and a slight UX issue on m…" at bounding box center [329, 267] width 291 height 391
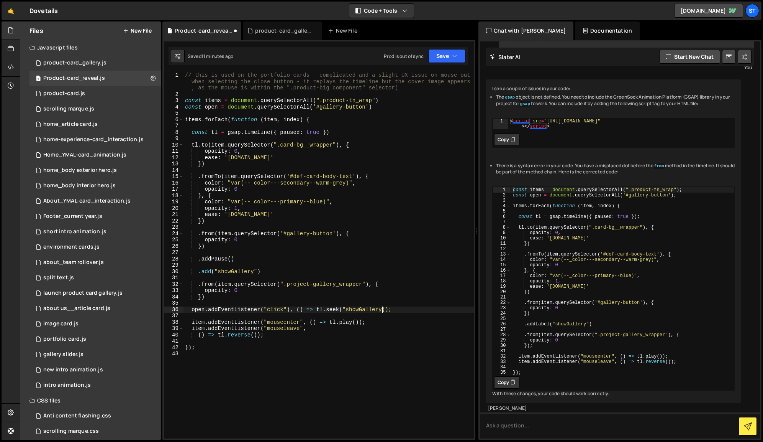
click at [346, 308] on div "// this is used on the portfolio cards - complicated and a slight UX issue on m…" at bounding box center [329, 267] width 291 height 391
click at [394, 309] on div "// this is used on the portfolio cards - complicated and a slight UX issue on m…" at bounding box center [329, 267] width 291 height 391
click at [452, 54] on button "Save" at bounding box center [447, 56] width 37 height 14
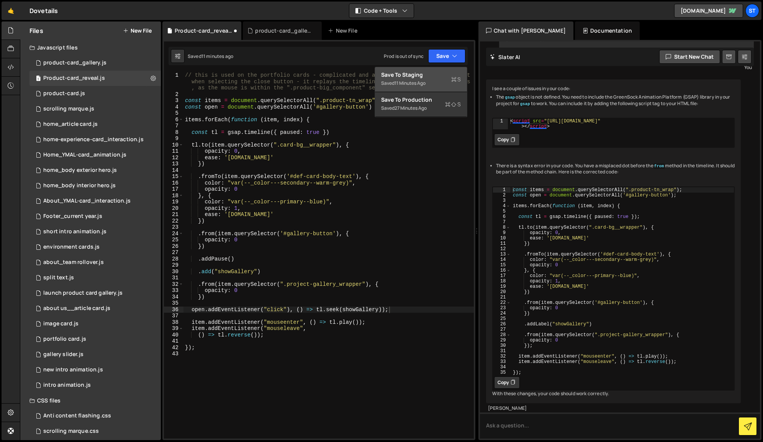
click at [417, 78] on div "Save to Staging S" at bounding box center [421, 75] width 80 height 8
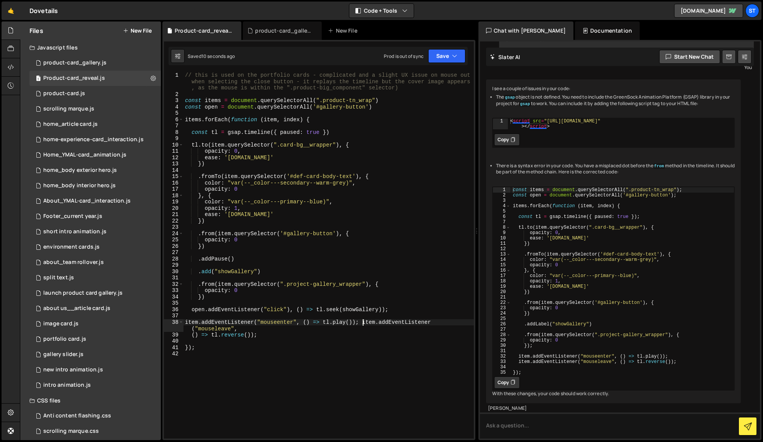
click at [364, 322] on div "// this is used on the portfolio cards - complicated and a slight UX issue on m…" at bounding box center [329, 267] width 291 height 391
click at [331, 329] on div "// this is used on the portfolio cards - complicated and a slight UX issue on m…" at bounding box center [329, 267] width 291 height 391
click at [446, 57] on button "Save" at bounding box center [447, 56] width 37 height 14
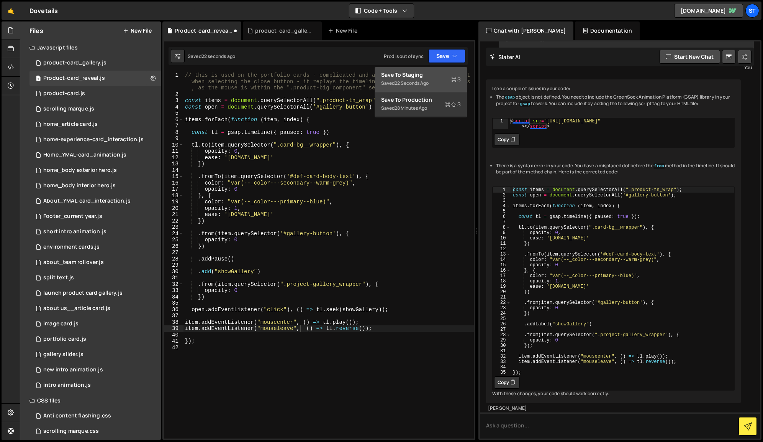
click at [427, 73] on div "Save to Staging S" at bounding box center [421, 75] width 80 height 8
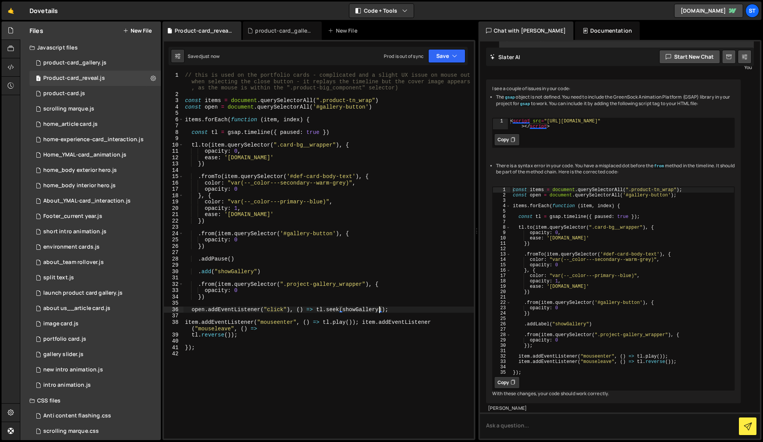
click at [379, 310] on div "// this is used on the portfolio cards - complicated and a slight UX issue on m…" at bounding box center [329, 267] width 291 height 391
click at [384, 310] on div "// this is used on the portfolio cards - complicated and a slight UX issue on m…" at bounding box center [329, 267] width 291 height 391
drag, startPoint x: 314, startPoint y: 310, endPoint x: 307, endPoint y: 310, distance: 7.3
click at [307, 310] on div "// this is used on the portfolio cards - complicated and a slight UX issue on m…" at bounding box center [329, 267] width 291 height 391
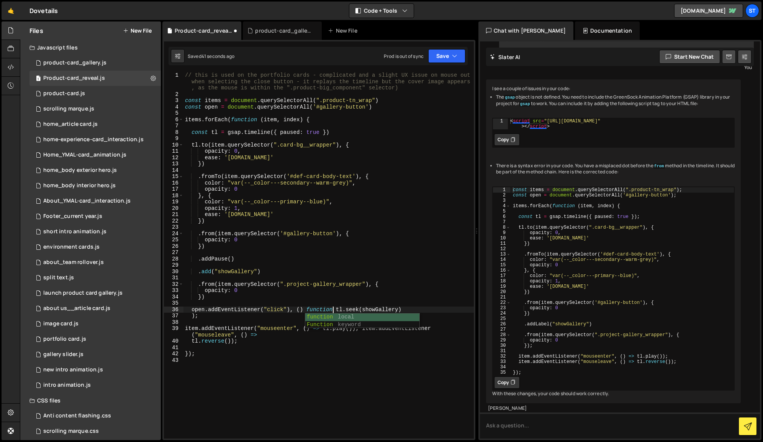
scroll to position [0, 10]
click at [356, 311] on div "// this is used on the portfolio cards - complicated and a slight UX issue on m…" at bounding box center [329, 267] width 291 height 391
click at [360, 309] on div "// this is used on the portfolio cards - complicated and a slight UX issue on m…" at bounding box center [329, 267] width 291 height 391
type textarea "open.addEventListener("click"), () function [DOMAIN_NAME]("showGallery")"
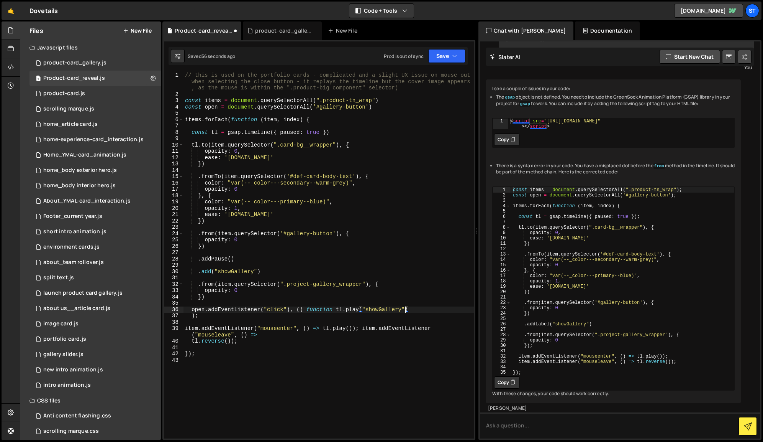
scroll to position [0, 15]
click at [299, 323] on div "// this is used on the portfolio cards - complicated and a slight UX issue on m…" at bounding box center [329, 267] width 291 height 391
click at [460, 55] on button "Save" at bounding box center [447, 56] width 37 height 14
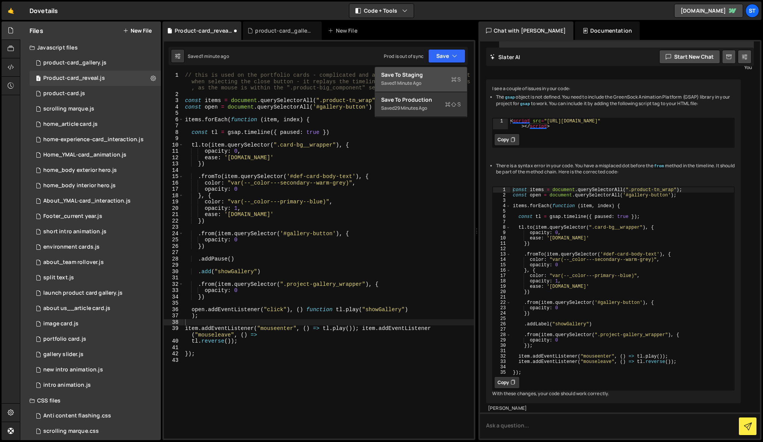
click at [429, 73] on div "Save to Staging S" at bounding box center [421, 75] width 80 height 8
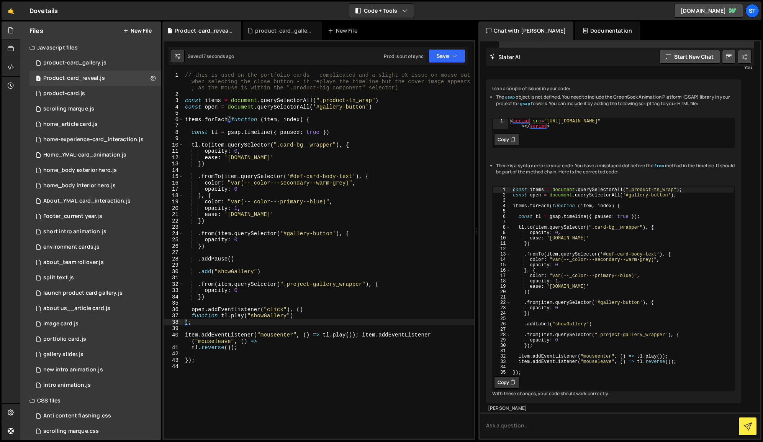
click at [373, 107] on div "// this is used on the portfolio cards - complicated and a slight UX issue on m…" at bounding box center [329, 267] width 291 height 391
drag, startPoint x: 205, startPoint y: 309, endPoint x: 192, endPoint y: 310, distance: 13.0
click at [192, 310] on div "// this is used on the portfolio cards - complicated and a slight UX issue on m…" at bounding box center [329, 267] width 291 height 391
paste textarea "})"
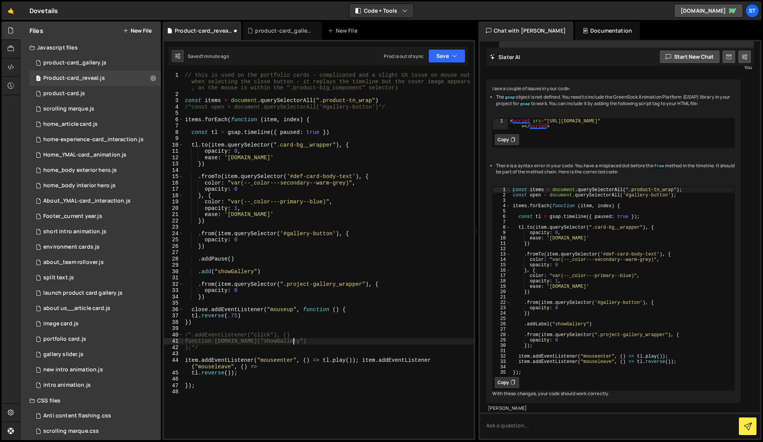
click at [340, 342] on div "// this is used on the portfolio cards - complicated and a slight UX issue on m…" at bounding box center [329, 267] width 291 height 391
drag, startPoint x: 291, startPoint y: 340, endPoint x: 249, endPoint y: 341, distance: 41.8
click at [249, 341] on div "// this is used on the portfolio cards - complicated and a slight UX issue on m…" at bounding box center [329, 267] width 291 height 391
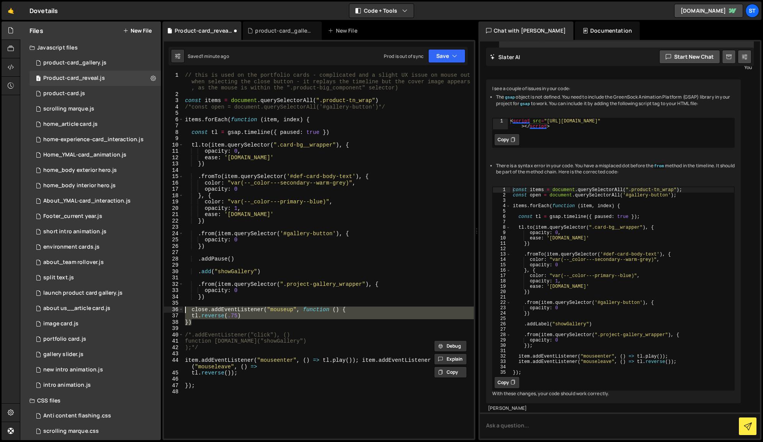
drag, startPoint x: 196, startPoint y: 322, endPoint x: 175, endPoint y: 309, distance: 24.8
click at [175, 309] on div "function [DOMAIN_NAME]("showGallery") 1 2 3 4 5 6 7 8 9 10 11 12 13 14 15 16 17…" at bounding box center [319, 255] width 310 height 366
paste textarea "}"
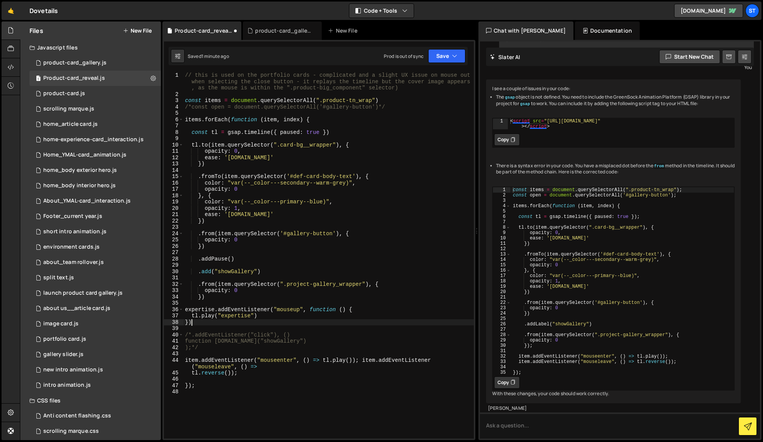
scroll to position [0, 0]
drag, startPoint x: 215, startPoint y: 310, endPoint x: 186, endPoint y: 310, distance: 29.1
click at [186, 310] on div "// this is used on the portfolio cards - complicated and a slight UX issue on m…" at bounding box center [329, 267] width 291 height 391
click at [374, 311] on div "// this is used on the portfolio cards - complicated and a slight UX issue on m…" at bounding box center [329, 267] width 291 height 391
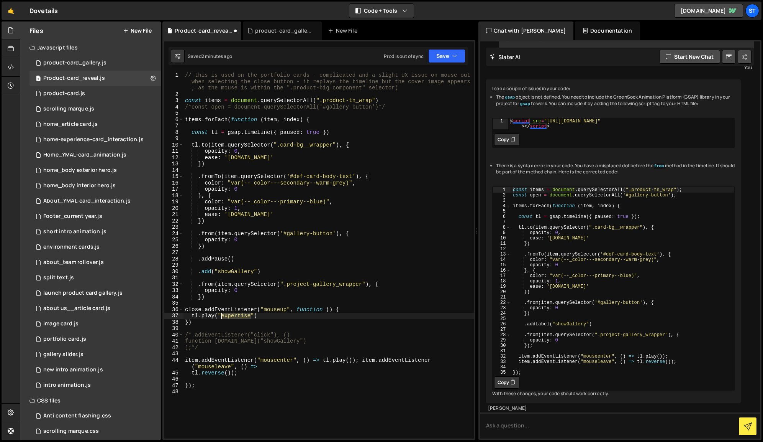
drag, startPoint x: 251, startPoint y: 317, endPoint x: 221, endPoint y: 317, distance: 29.9
click at [221, 317] on div "// this is used on the portfolio cards - complicated and a slight UX issue on m…" at bounding box center [329, 267] width 291 height 391
click at [387, 320] on div "// this is used on the portfolio cards - complicated and a slight UX issue on m…" at bounding box center [329, 267] width 291 height 391
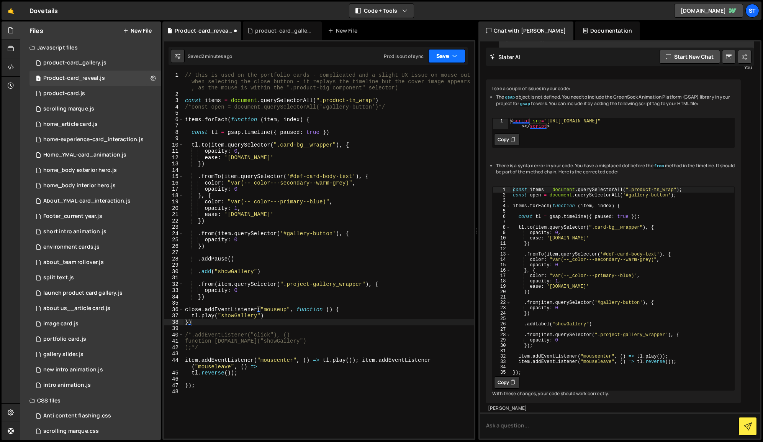
click at [456, 55] on icon "button" at bounding box center [454, 56] width 5 height 8
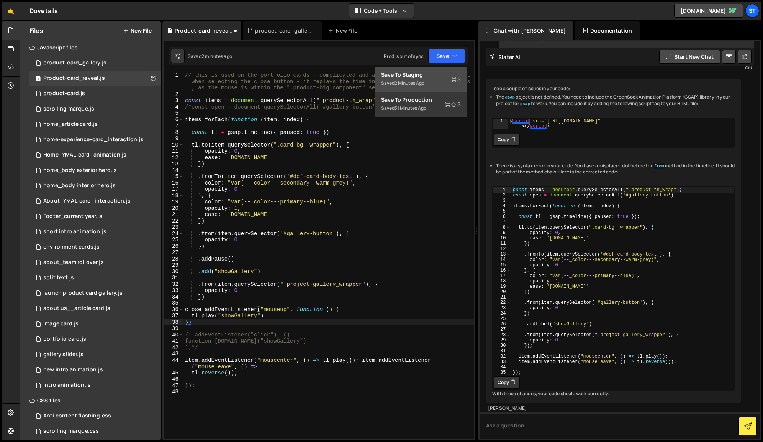
click at [409, 80] on div "2 minutes ago" at bounding box center [410, 83] width 30 height 7
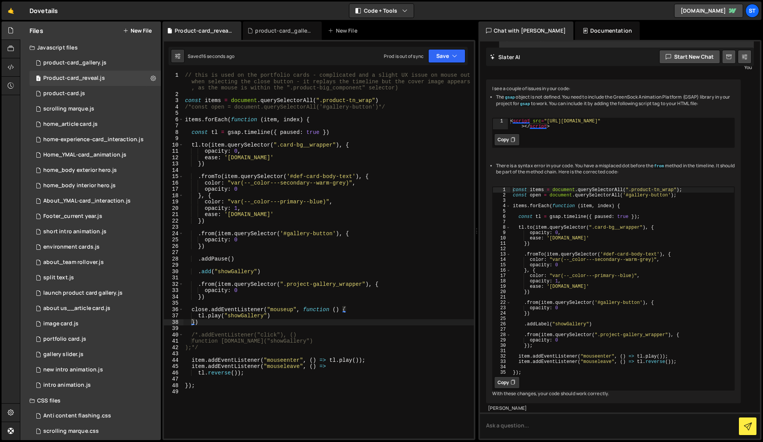
click at [190, 107] on div "// this is used on the portfolio cards - complicated and a slight UX issue on m…" at bounding box center [329, 267] width 291 height 391
click at [380, 108] on div "// this is used on the portfolio cards - complicated and a slight UX issue on m…" at bounding box center [329, 267] width 291 height 391
click at [454, 51] on button "Save" at bounding box center [447, 56] width 37 height 14
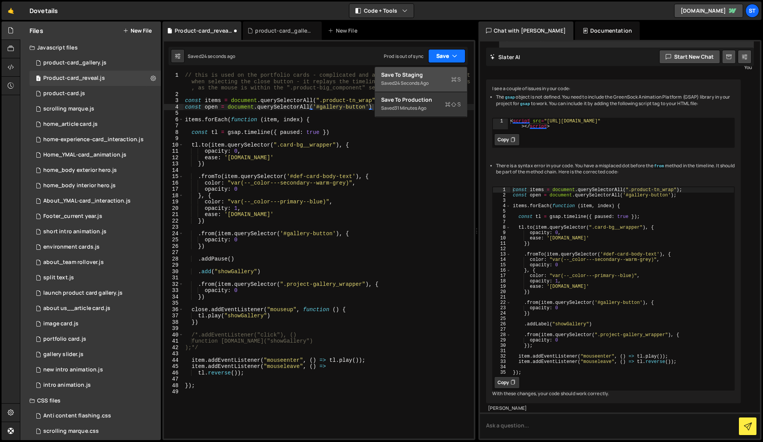
click at [454, 51] on button "Save" at bounding box center [447, 56] width 37 height 14
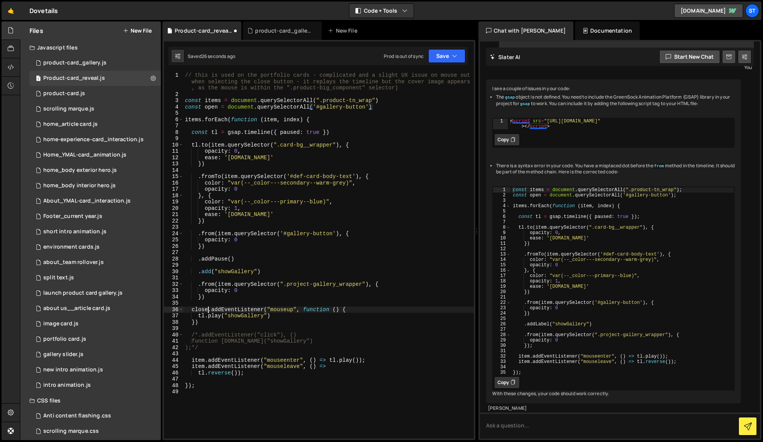
click at [207, 310] on div "// this is used on the portfolio cards - complicated and a slight UX issue on m…" at bounding box center [329, 267] width 291 height 391
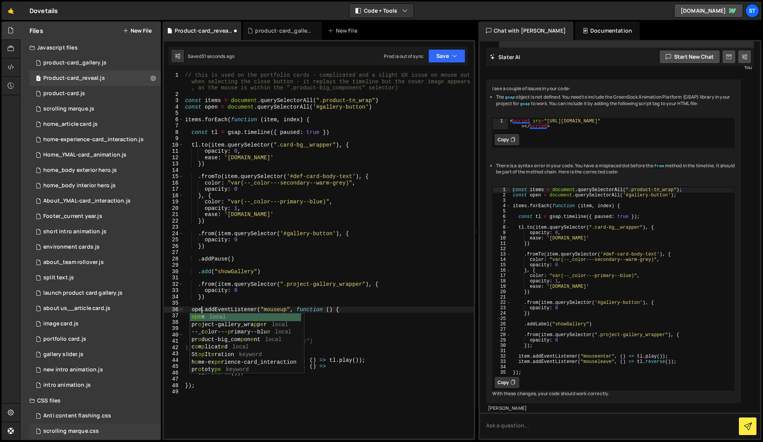
type textarea "open.addEventListener("mouseup", function () {"
click at [350, 251] on div "// this is used on the portfolio cards - complicated and a slight UX issue on m…" at bounding box center [329, 267] width 291 height 391
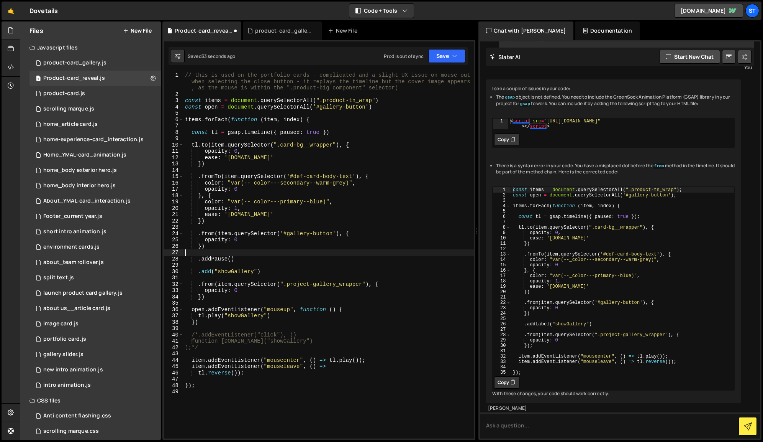
scroll to position [0, 0]
click at [454, 52] on icon "button" at bounding box center [454, 56] width 5 height 8
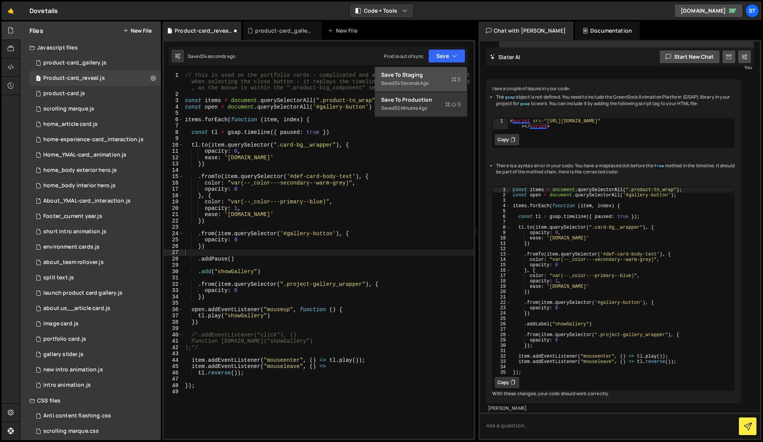
click at [422, 74] on div "Save to Staging S" at bounding box center [421, 75] width 80 height 8
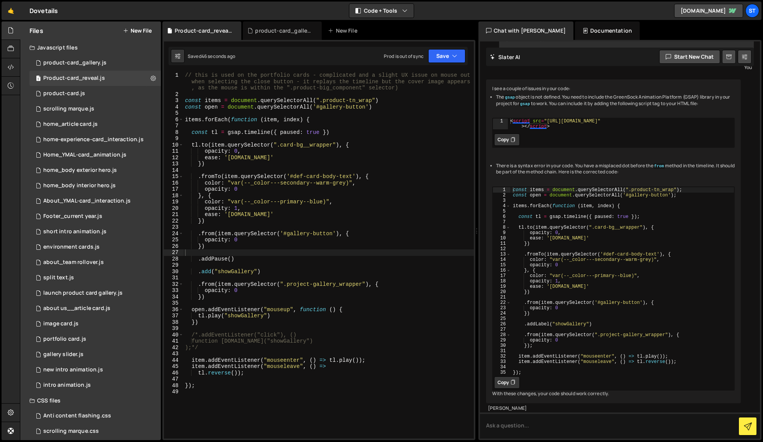
click at [212, 272] on div "// this is used on the portfolio cards - complicated and a slight UX issue on m…" at bounding box center [329, 267] width 291 height 391
click at [363, 246] on div "// this is used on the portfolio cards - complicated and a slight UX issue on m…" at bounding box center [329, 267] width 291 height 391
click at [455, 54] on icon "button" at bounding box center [454, 56] width 5 height 8
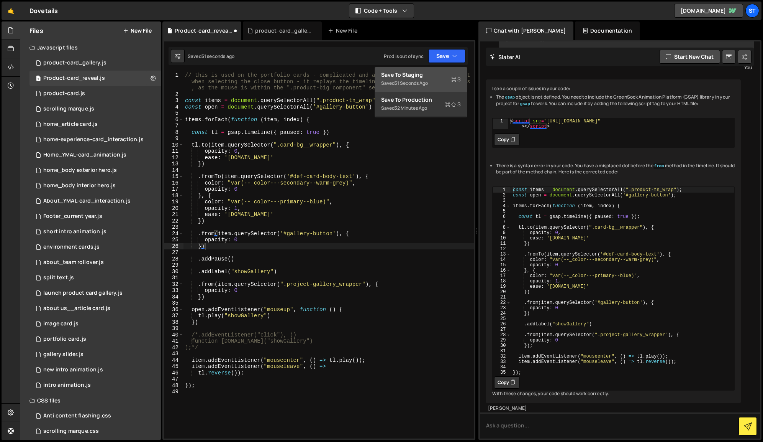
click at [421, 72] on div "Save to Staging S" at bounding box center [421, 75] width 80 height 8
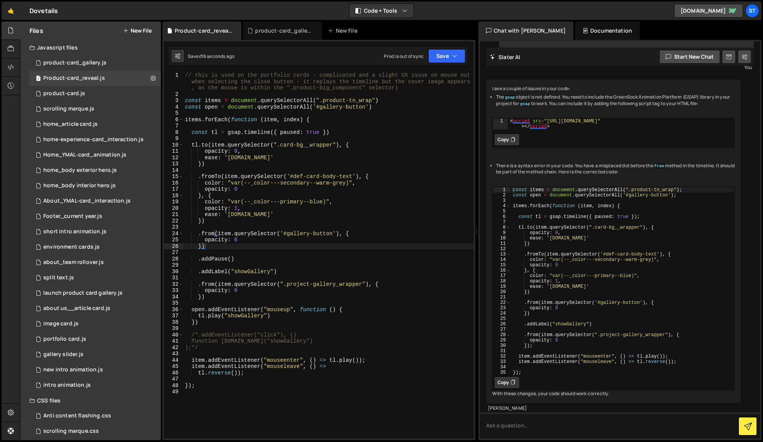
click at [198, 273] on div "// this is used on the portfolio cards - complicated and a slight UX issue on m…" at bounding box center [329, 267] width 291 height 391
click at [283, 319] on div "// this is used on the portfolio cards - complicated and a slight UX issue on m…" at bounding box center [329, 267] width 291 height 391
type textarea "open.addEventListener("mouseup", function () {"
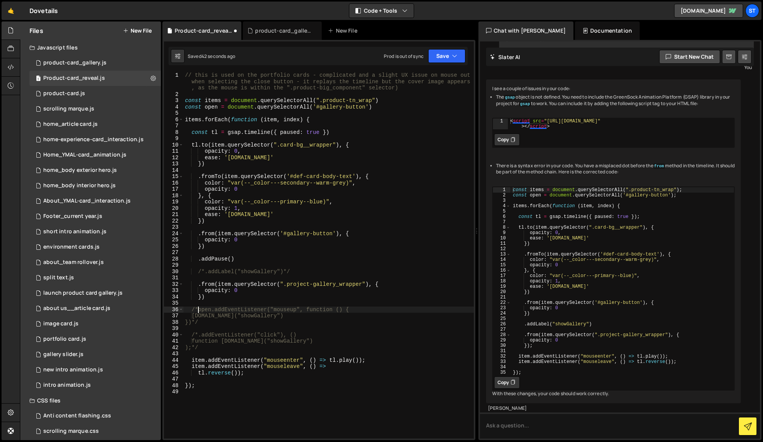
click at [315, 340] on div "// this is used on the portfolio cards - complicated and a slight UX issue on m…" at bounding box center [329, 267] width 291 height 391
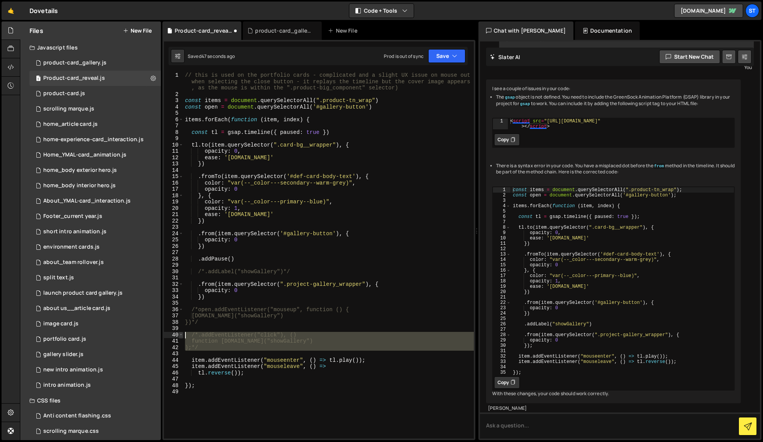
drag, startPoint x: 225, startPoint y: 351, endPoint x: 182, endPoint y: 335, distance: 46.4
click at [182, 335] on div "function [DOMAIN_NAME]("showGallery") 1 2 3 4 5 6 7 8 9 10 11 12 13 14 15 16 17…" at bounding box center [319, 255] width 310 height 366
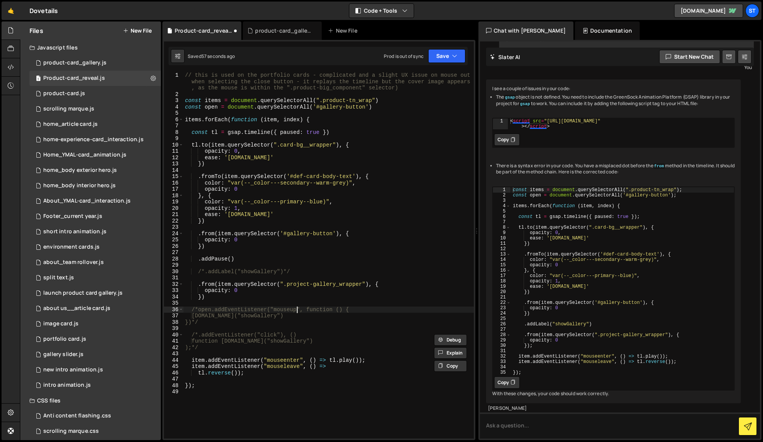
click at [296, 311] on div "// this is used on the portfolio cards - complicated and a slight UX issue on m…" at bounding box center [329, 267] width 291 height 391
click at [448, 57] on button "Save" at bounding box center [447, 56] width 37 height 14
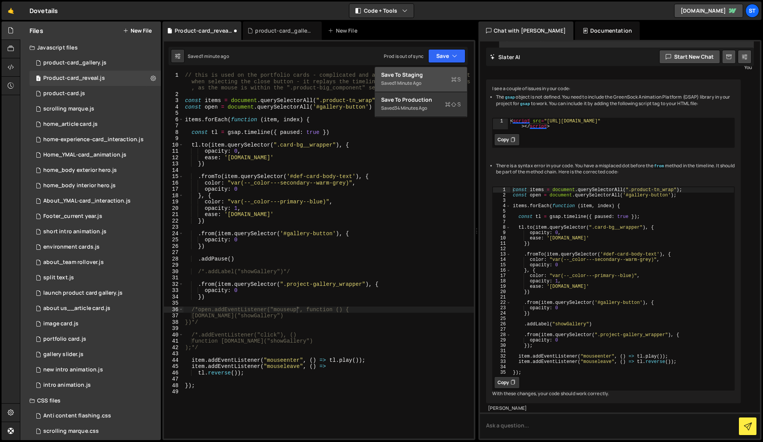
click at [422, 76] on div "Save to Staging S" at bounding box center [421, 75] width 80 height 8
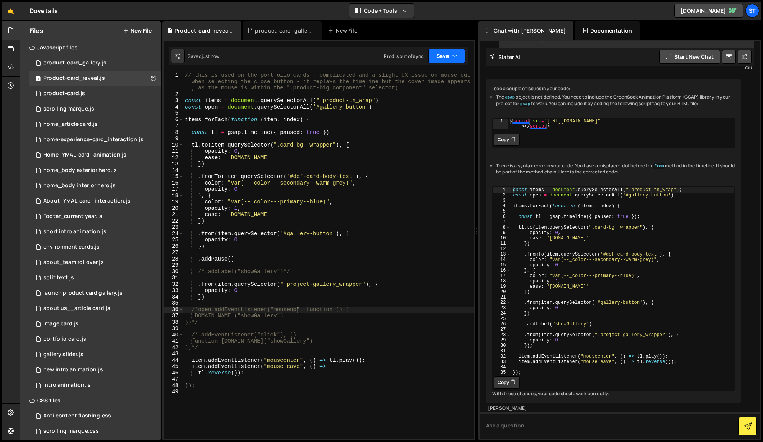
click at [440, 51] on button "Save" at bounding box center [447, 56] width 37 height 14
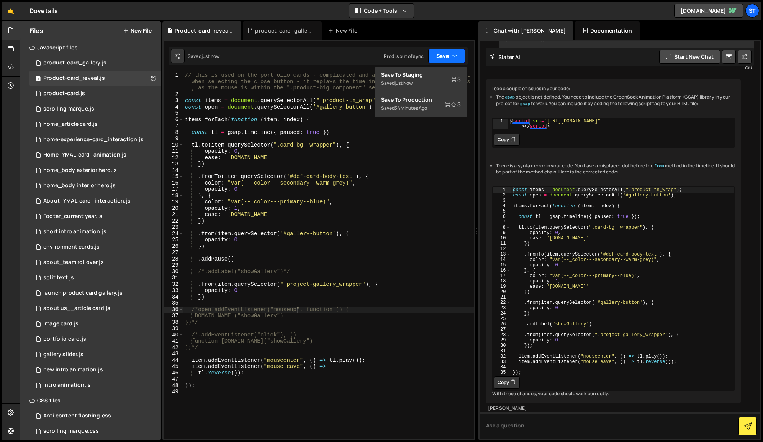
click at [440, 51] on button "Save" at bounding box center [447, 56] width 37 height 14
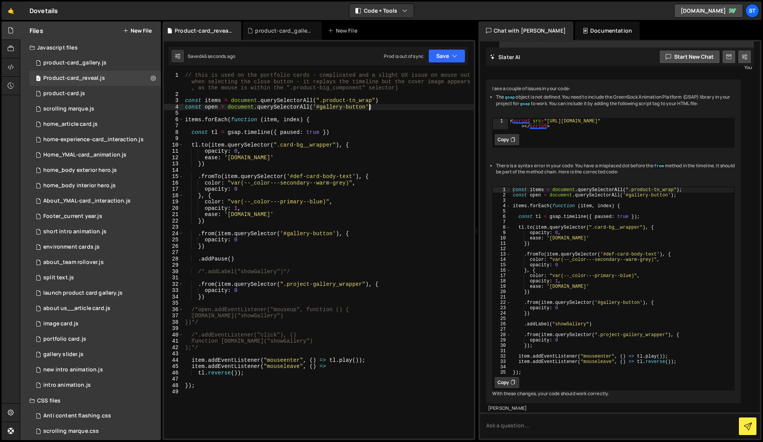
click at [371, 108] on div "// this is used on the portfolio cards - complicated and a slight UX issue on m…" at bounding box center [329, 267] width 291 height 391
type textarea "/*const open = document.querySelectorAll('#gallery-button')*/"
click at [447, 56] on button "Save" at bounding box center [447, 56] width 37 height 14
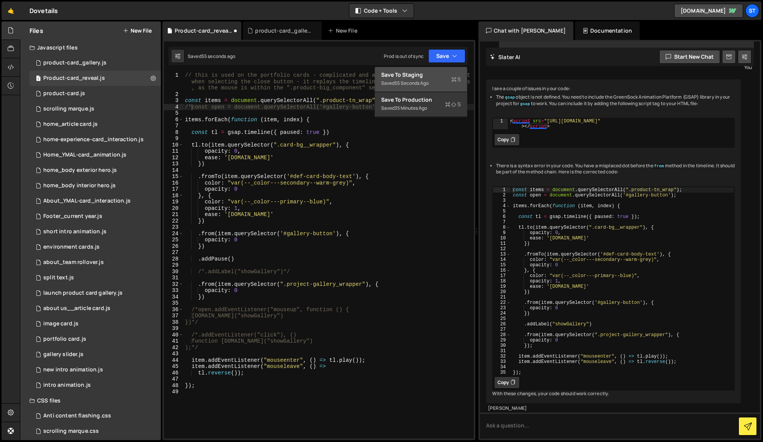
click at [431, 78] on div "Save to Staging S" at bounding box center [421, 75] width 80 height 8
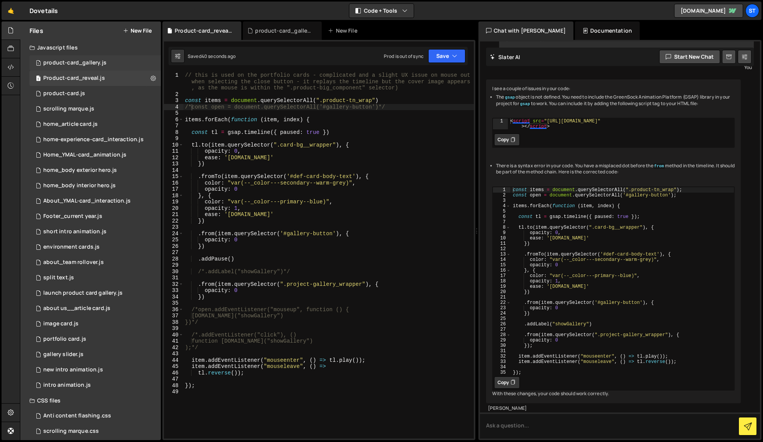
click at [95, 62] on div "product-card_gallery.js" at bounding box center [74, 62] width 63 height 7
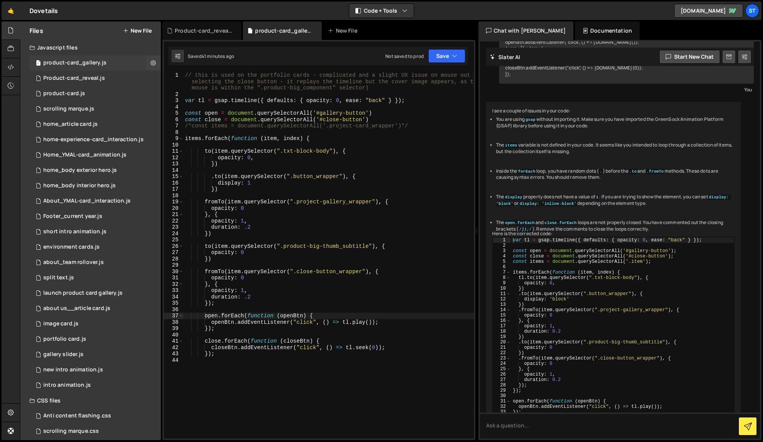
scroll to position [379, 0]
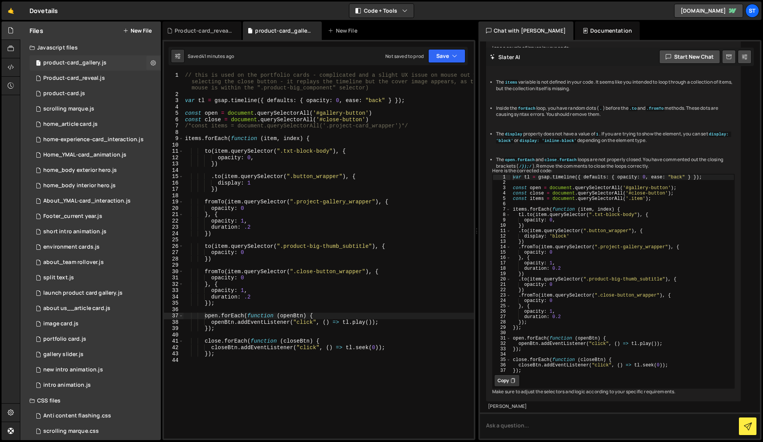
click at [82, 63] on div "product-card_gallery.js" at bounding box center [74, 62] width 63 height 7
click at [151, 62] on icon at bounding box center [153, 62] width 5 height 7
click at [184, 77] on button "Edit File Settings" at bounding box center [200, 78] width 75 height 15
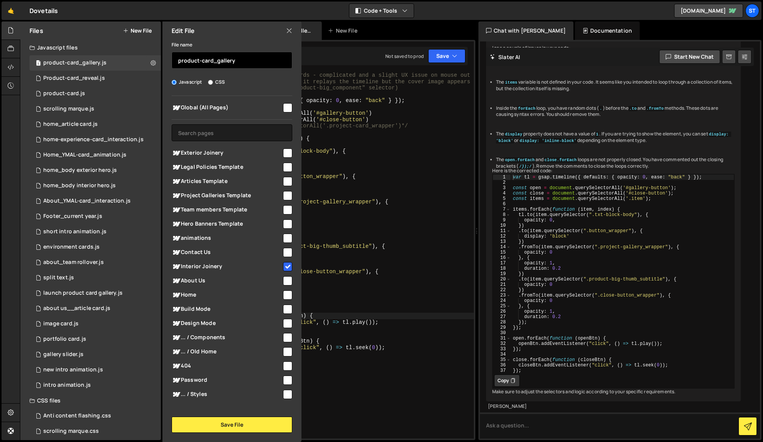
click at [217, 62] on input "product-card_gallery" at bounding box center [232, 60] width 121 height 17
type input "product-card_show-gallery"
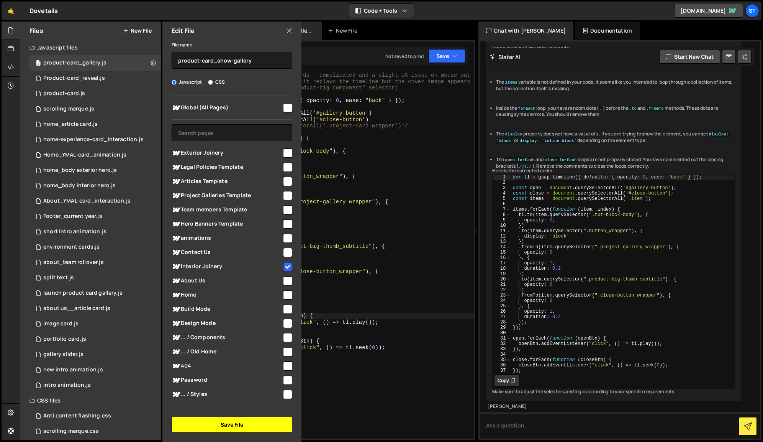
click at [219, 424] on button "Save File" at bounding box center [232, 424] width 121 height 16
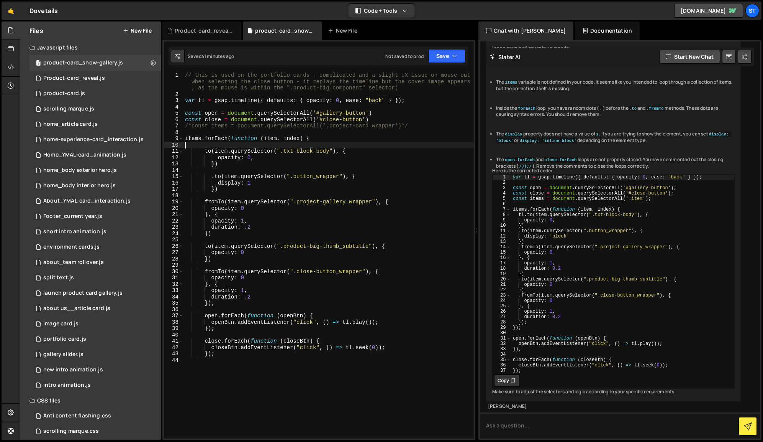
scroll to position [0, 0]
click at [401, 144] on div "// this is used on the portfolio cards - complicated and a slight UX issue on m…" at bounding box center [329, 267] width 291 height 391
click at [195, 26] on div "Product-card_reveal.js" at bounding box center [202, 30] width 79 height 18
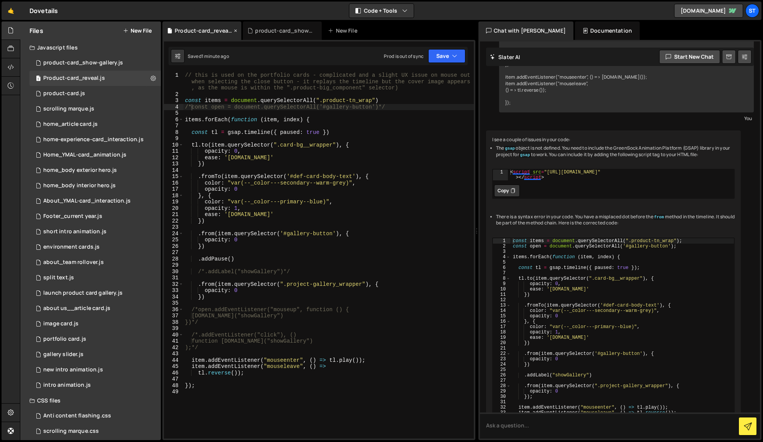
scroll to position [302, 0]
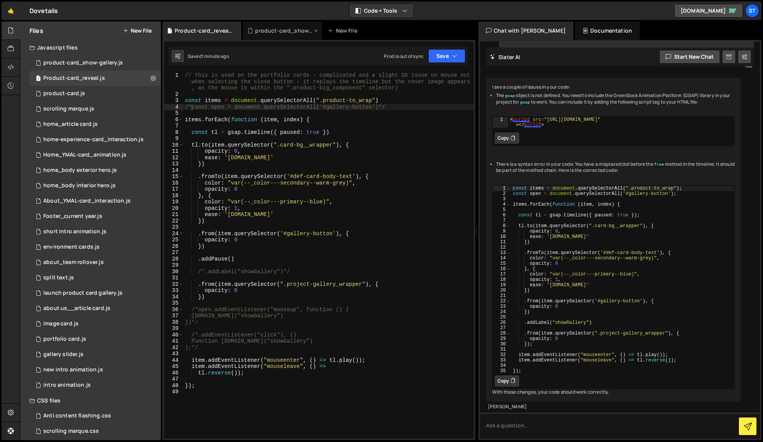
click at [271, 30] on div "product-card_show-gallery.js" at bounding box center [283, 31] width 57 height 8
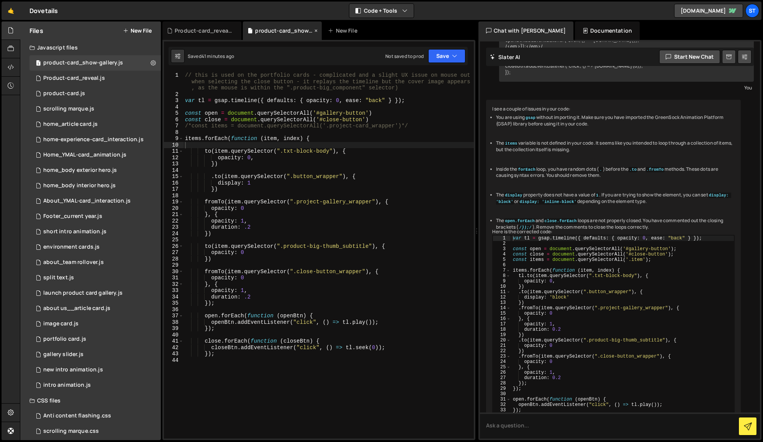
scroll to position [379, 0]
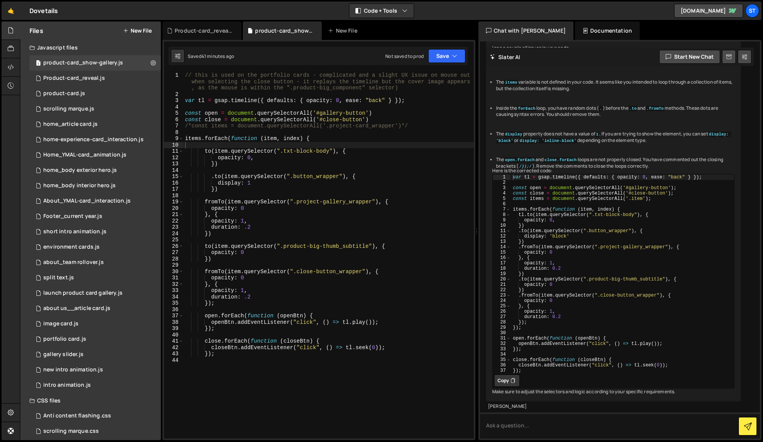
type textarea "/*const items = document.querySelectorAll('.project-card_wrapper')*/"
drag, startPoint x: 411, startPoint y: 126, endPoint x: 184, endPoint y: 126, distance: 227.3
click at [184, 126] on div "// this is used on the portfolio cards - complicated and a slight UX issue on m…" at bounding box center [329, 267] width 291 height 391
type textarea "const close = document.querySelectorAll('#close-button')"
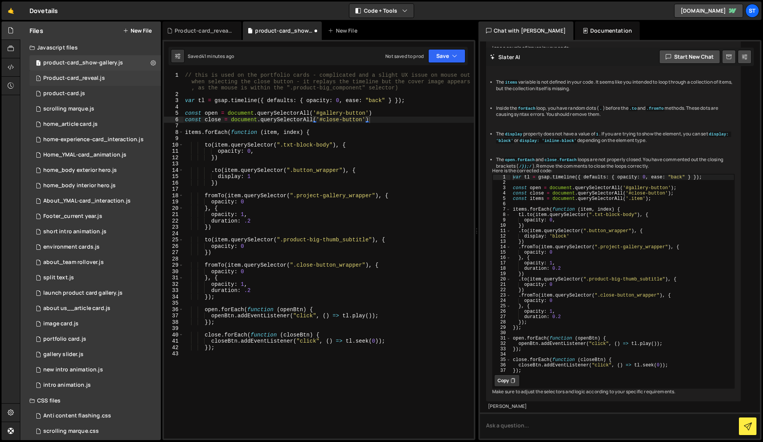
click at [87, 77] on div "Product-card_reveal.js" at bounding box center [74, 78] width 62 height 7
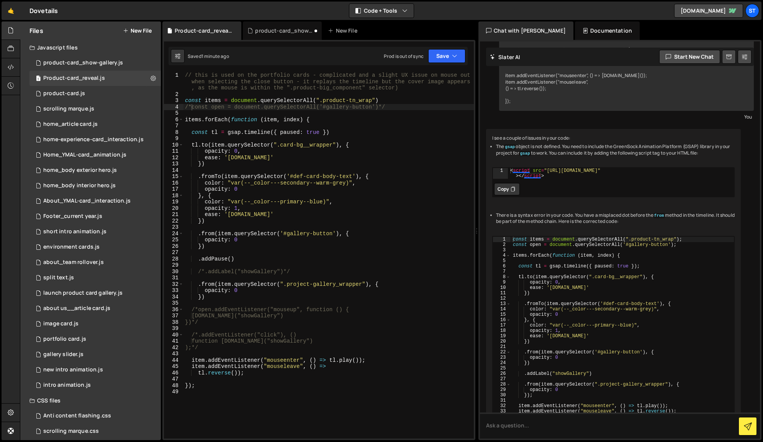
scroll to position [302, 0]
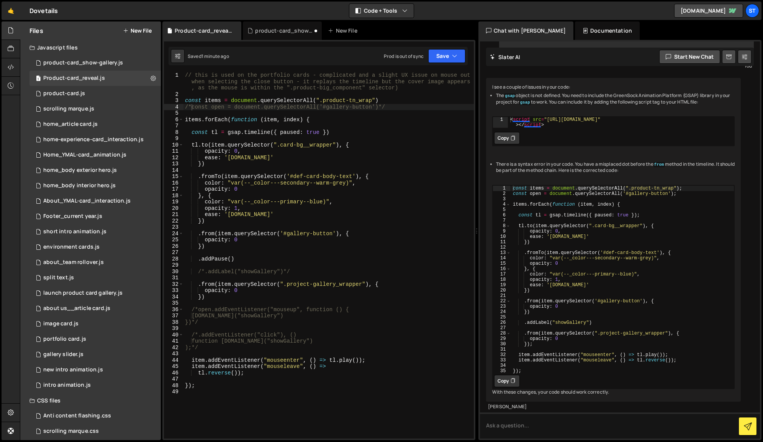
type textarea "const tl = gsap.timeline({ paused: true })"
drag, startPoint x: 332, startPoint y: 131, endPoint x: 190, endPoint y: 133, distance: 142.2
click at [190, 133] on div "// this is used on the portfolio cards - complicated and a slight UX issue on m…" at bounding box center [329, 267] width 291 height 391
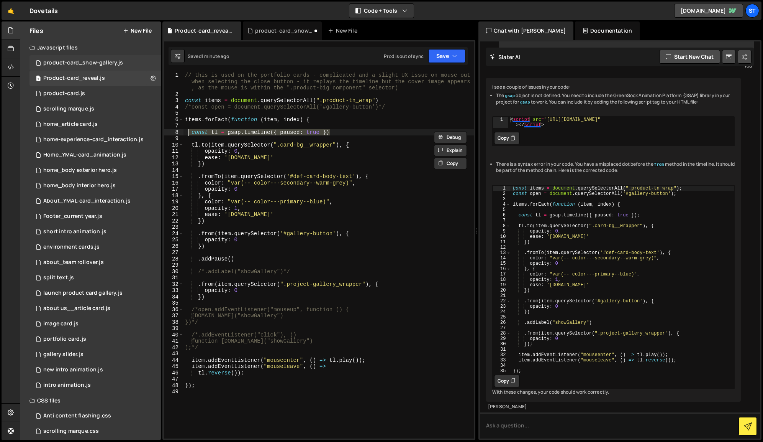
click at [99, 63] on div "product-card_show-gallery.js" at bounding box center [83, 62] width 80 height 7
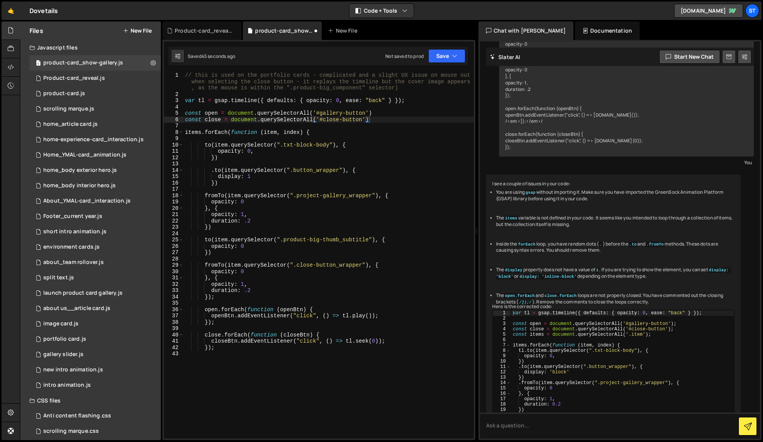
scroll to position [379, 0]
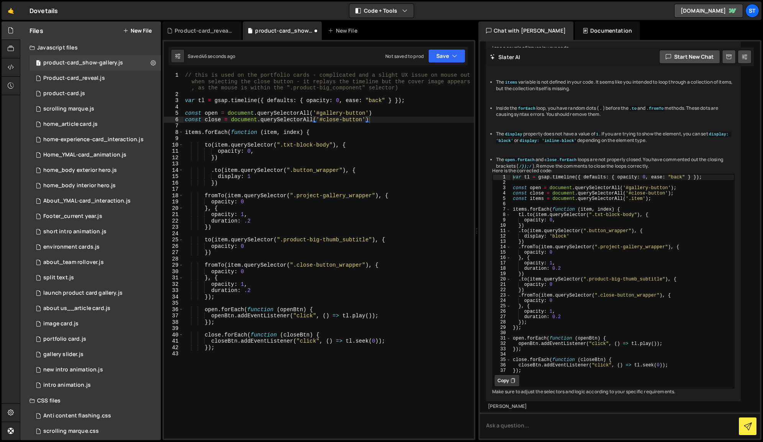
type textarea "items.forEach(function (item, index) {"
click at [310, 131] on div "// this is used on the portfolio cards - complicated and a slight UX issue on m…" at bounding box center [329, 267] width 291 height 391
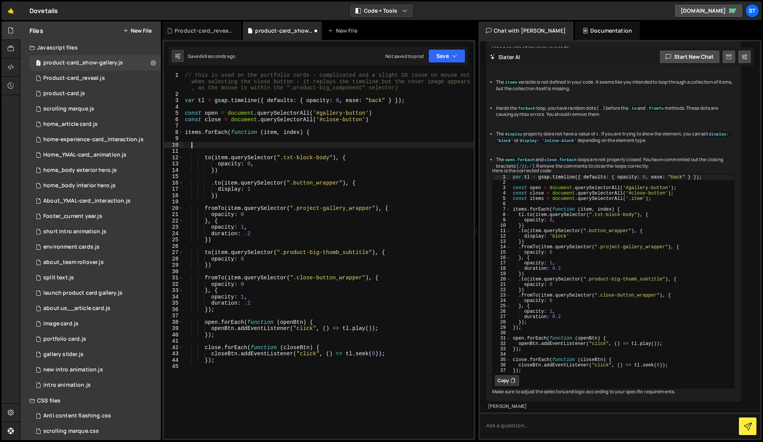
paste textarea "const tl = gsap.timeline({ paused: true })"
click at [215, 30] on div "Product-card_reveal.js" at bounding box center [203, 31] width 57 height 8
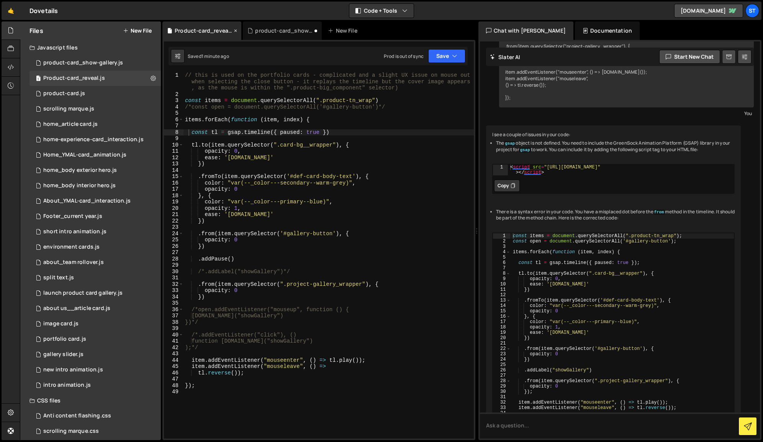
scroll to position [302, 0]
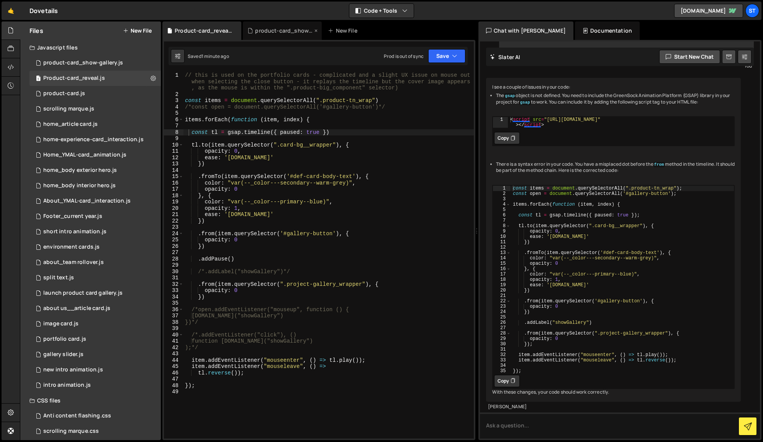
click at [277, 31] on div "product-card_show-gallery.js" at bounding box center [283, 31] width 57 height 8
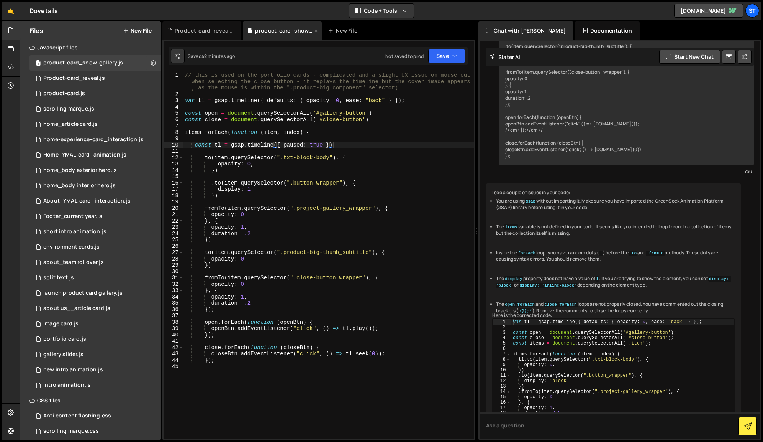
scroll to position [379, 0]
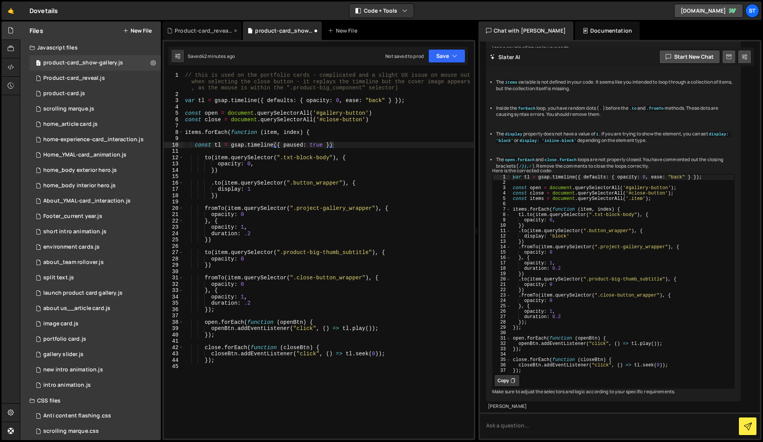
click at [215, 32] on div "Product-card_reveal.js" at bounding box center [203, 31] width 57 height 8
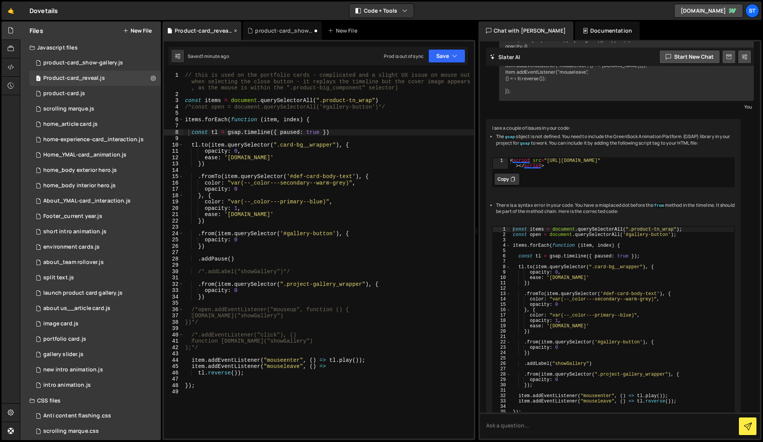
scroll to position [302, 0]
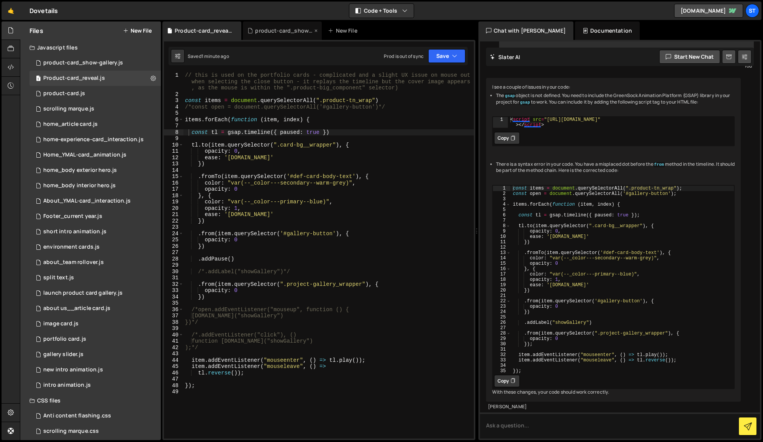
click at [284, 33] on div "product-card_show-gallery.js" at bounding box center [283, 31] width 57 height 8
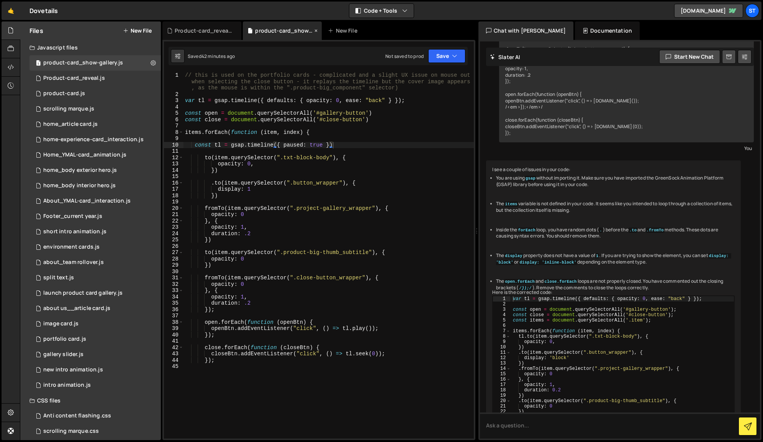
scroll to position [379, 0]
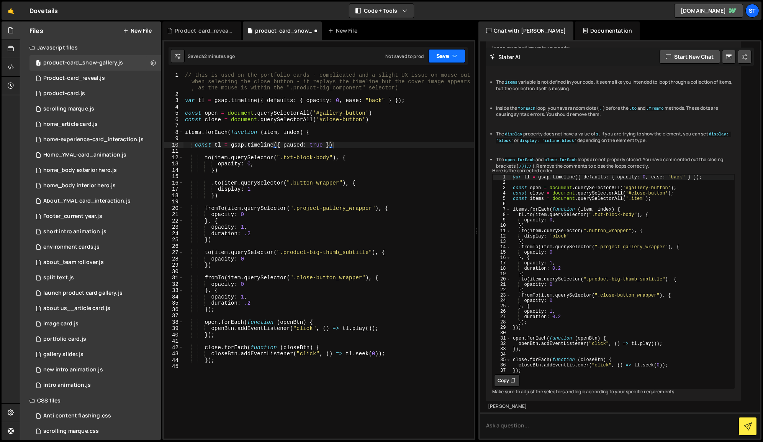
click at [449, 55] on button "Save" at bounding box center [447, 56] width 37 height 14
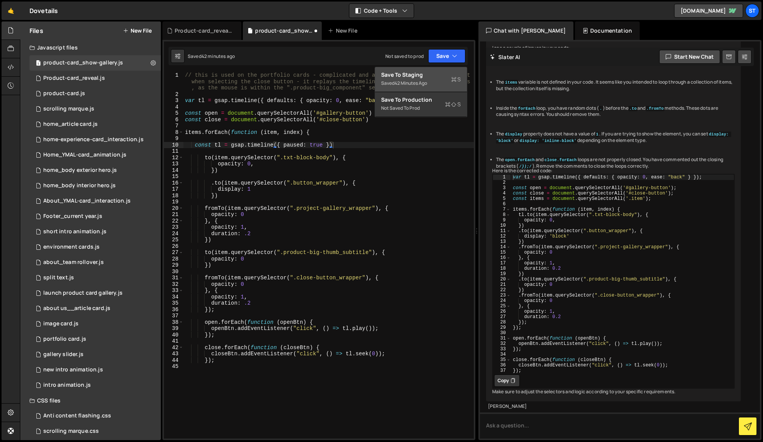
click at [398, 76] on div "Save to Staging S" at bounding box center [421, 75] width 80 height 8
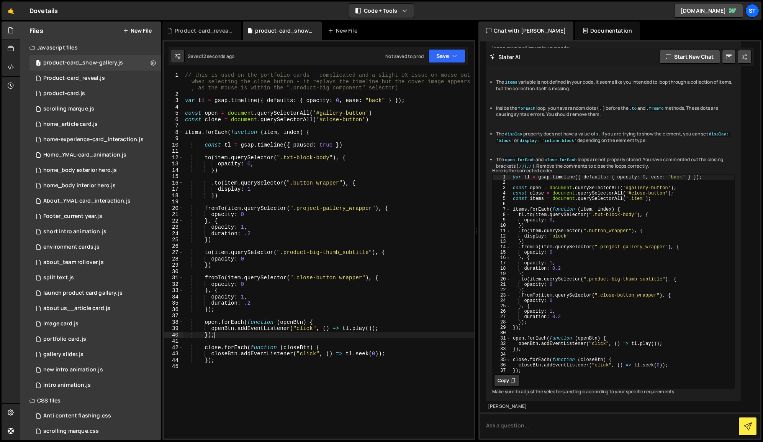
click at [215, 335] on div "// this is used on the portfolio cards - complicated and a slight UX issue on m…" at bounding box center [329, 267] width 291 height 391
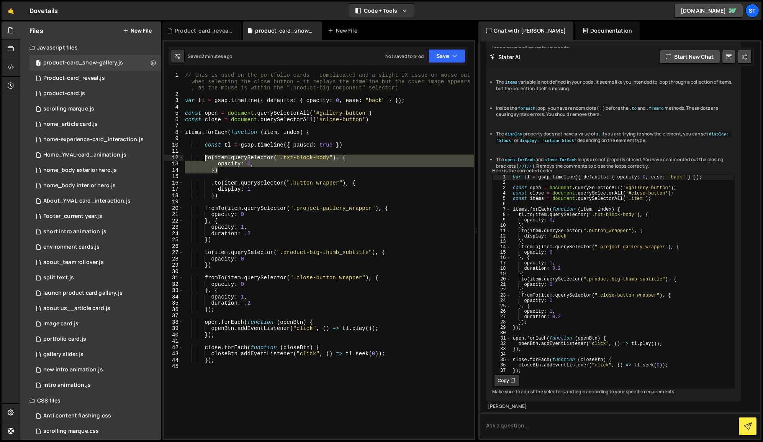
drag, startPoint x: 228, startPoint y: 171, endPoint x: 205, endPoint y: 159, distance: 26.2
click at [205, 159] on div "// this is used on the portfolio cards - complicated and a slight UX issue on m…" at bounding box center [329, 267] width 291 height 391
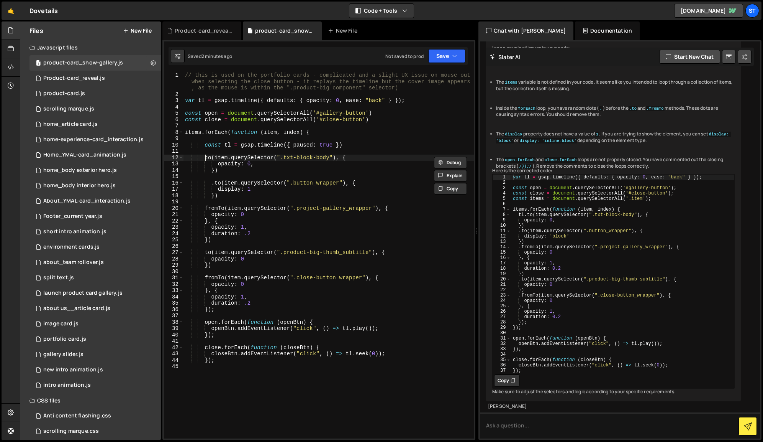
paste textarea "})"
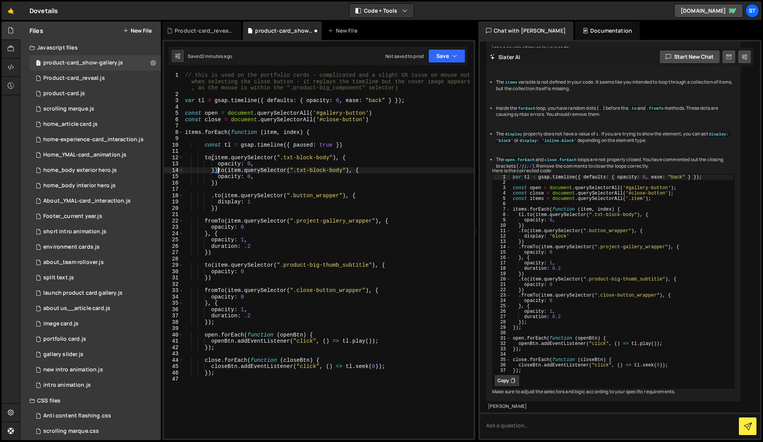
scroll to position [0, 2]
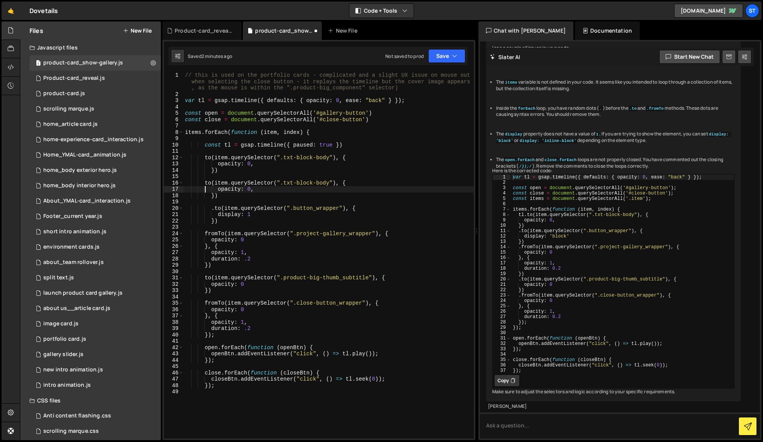
type textarea "})"
drag, startPoint x: 330, startPoint y: 158, endPoint x: 284, endPoint y: 160, distance: 45.7
click at [284, 160] on div "// this is used on the portfolio cards - complicated and a slight UX issue on m…" at bounding box center [329, 267] width 291 height 391
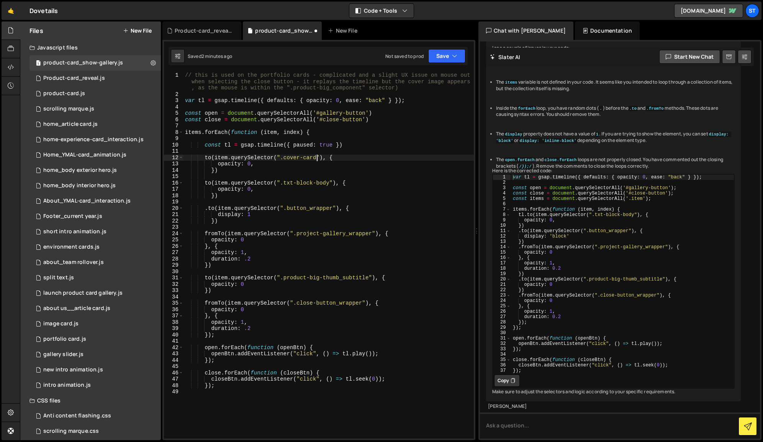
click at [204, 182] on div "// this is used on the portfolio cards - complicated and a slight UX issue on m…" at bounding box center [329, 267] width 291 height 391
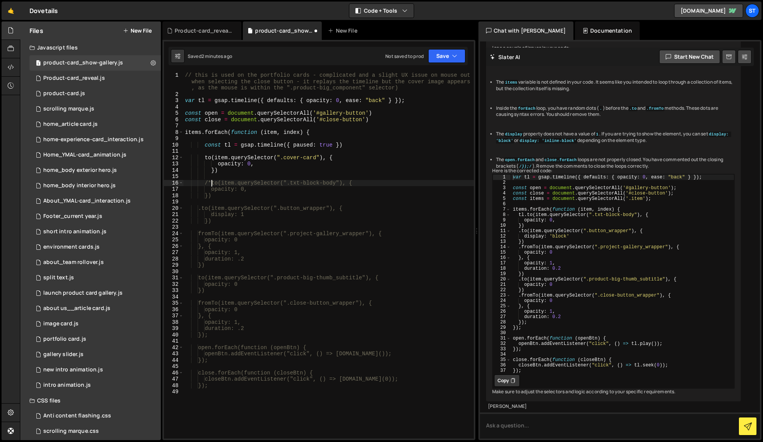
click at [220, 223] on div "// this is used on the portfolio cards - complicated and a slight UX issue on m…" at bounding box center [329, 267] width 291 height 391
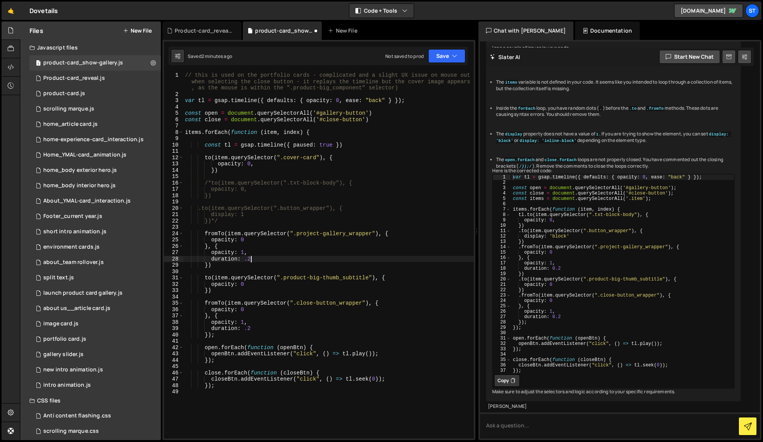
click at [302, 261] on div "// this is used on the portfolio cards - complicated and a slight UX issue on m…" at bounding box center [329, 267] width 291 height 391
type textarea "duration: .2"
click at [450, 53] on button "Save" at bounding box center [447, 56] width 37 height 14
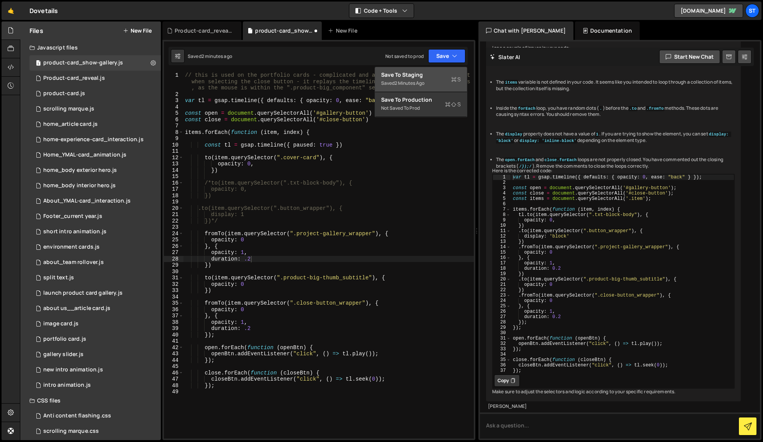
click at [415, 78] on div "Save to Staging S" at bounding box center [421, 75] width 80 height 8
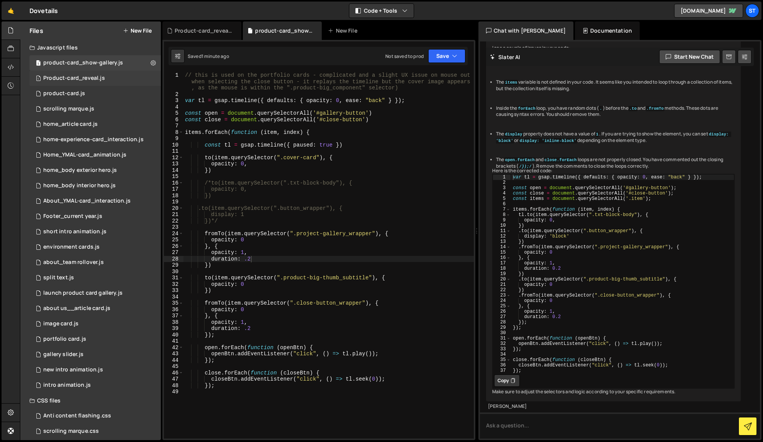
click at [90, 78] on div "Product-card_reveal.js" at bounding box center [74, 78] width 62 height 7
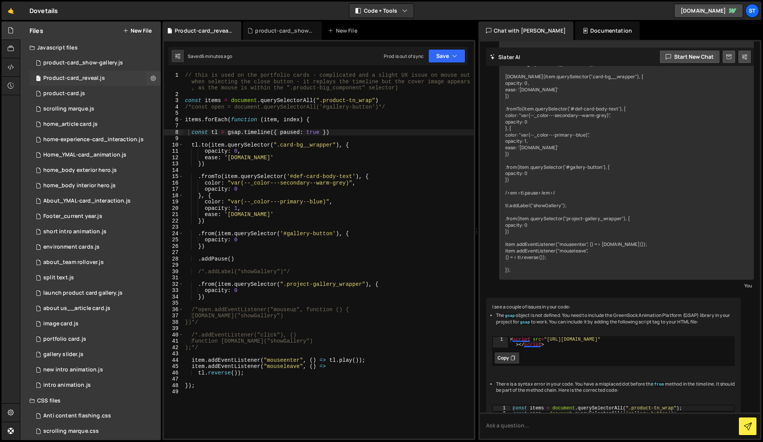
scroll to position [302, 0]
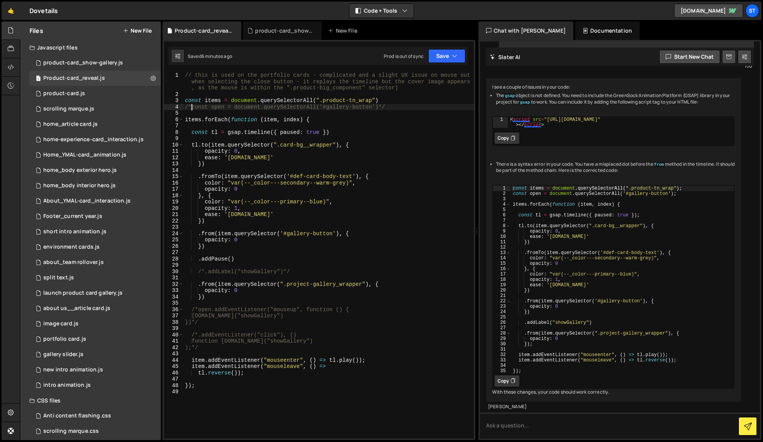
click at [192, 107] on div "// this is used on the portfolio cards - complicated and a slight UX issue on m…" at bounding box center [329, 267] width 291 height 391
click at [381, 107] on div "// this is used on the portfolio cards - complicated and a slight UX issue on m…" at bounding box center [329, 267] width 291 height 391
type textarea "const open = document.querySelectorAll('#gallery-button')"
click at [382, 105] on div "// this is used on the portfolio cards - complicated and a slight UX issue on m…" at bounding box center [329, 267] width 291 height 391
click at [99, 62] on div "product-card_show-gallery.js" at bounding box center [83, 62] width 80 height 7
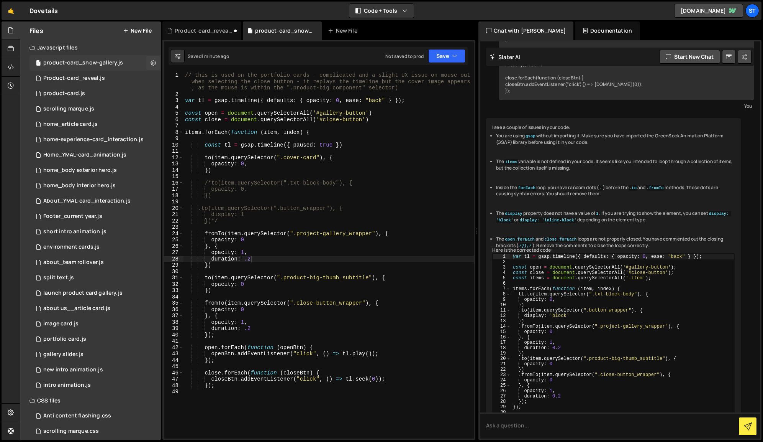
scroll to position [379, 0]
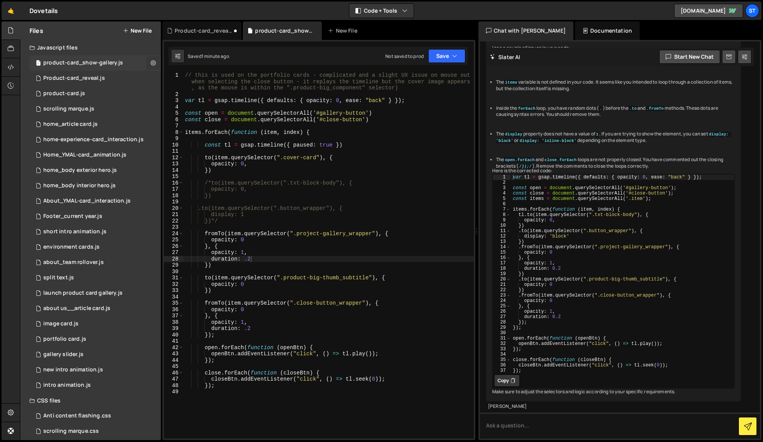
click at [151, 62] on icon at bounding box center [153, 62] width 5 height 7
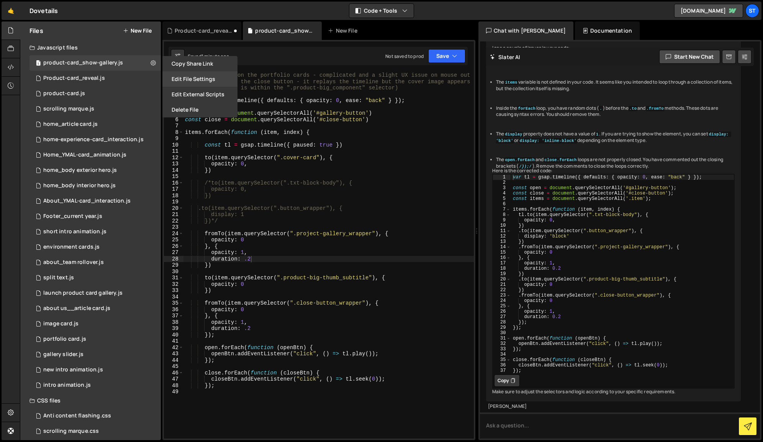
click at [197, 76] on button "Edit File Settings" at bounding box center [200, 78] width 75 height 15
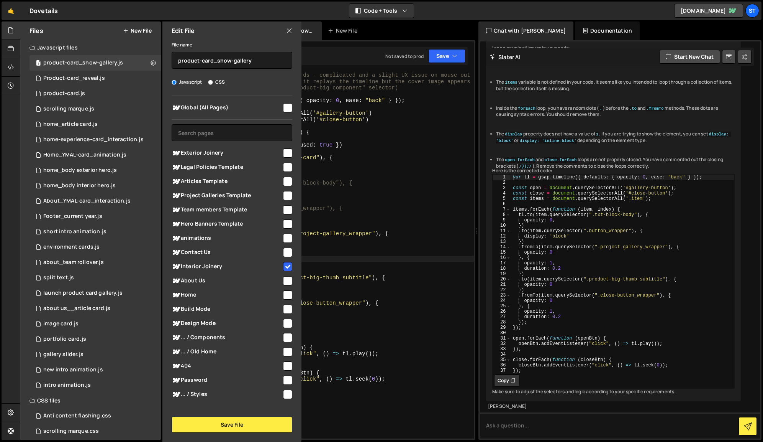
click at [286, 266] on input "checkbox" at bounding box center [287, 266] width 9 height 9
checkbox input "false"
click at [263, 424] on button "Save File" at bounding box center [232, 424] width 121 height 16
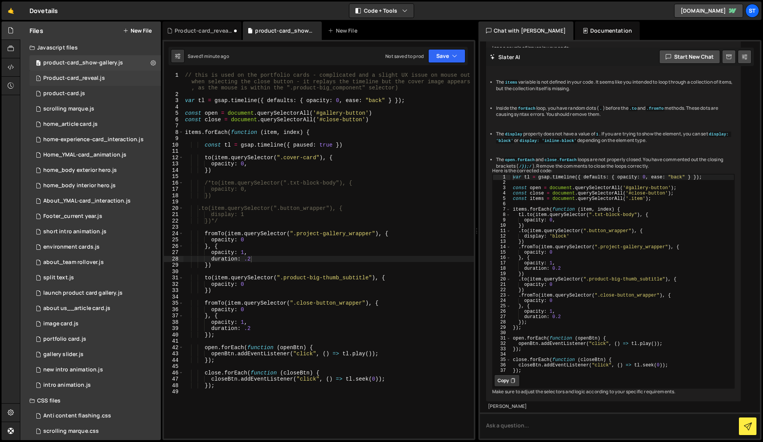
click at [101, 78] on div "Product-card_reveal.js" at bounding box center [74, 78] width 62 height 7
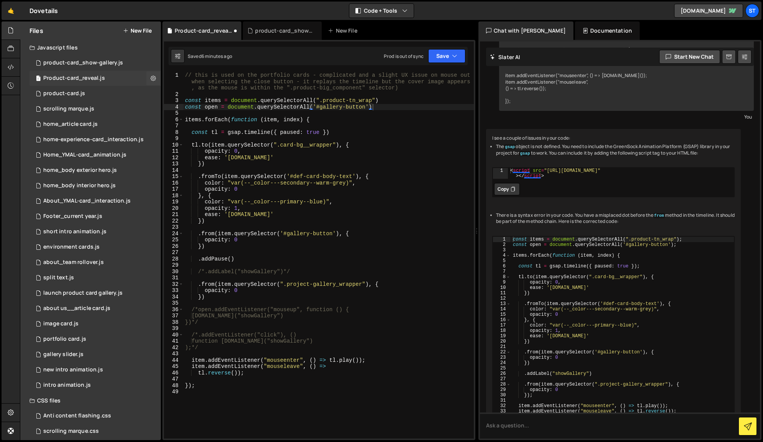
scroll to position [302, 0]
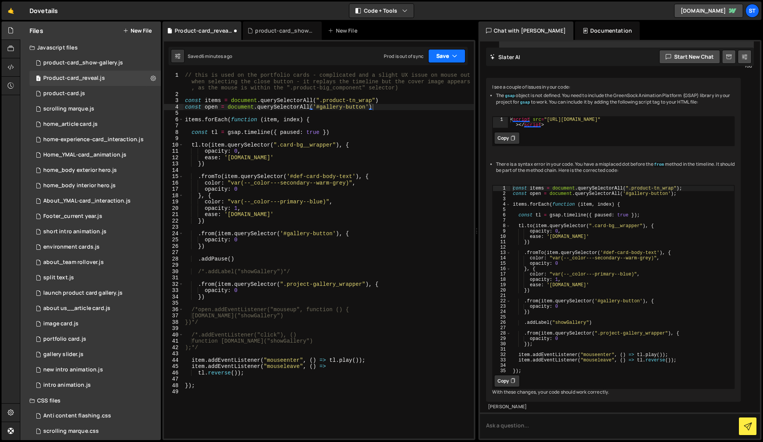
click at [445, 59] on button "Save" at bounding box center [447, 56] width 37 height 14
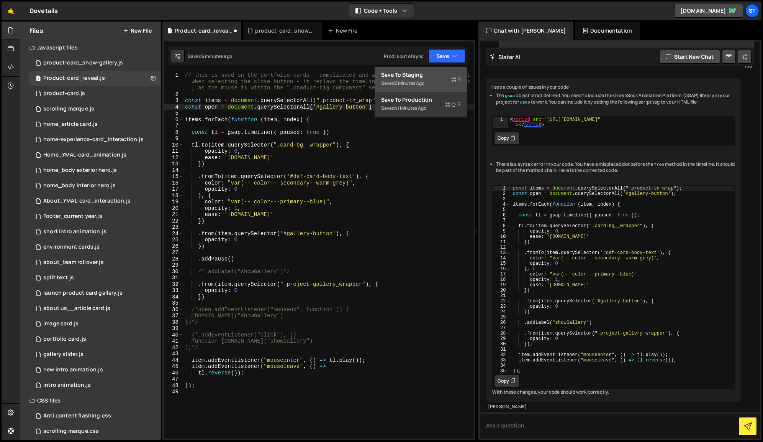
click at [415, 73] on div "Save to Staging S" at bounding box center [421, 75] width 80 height 8
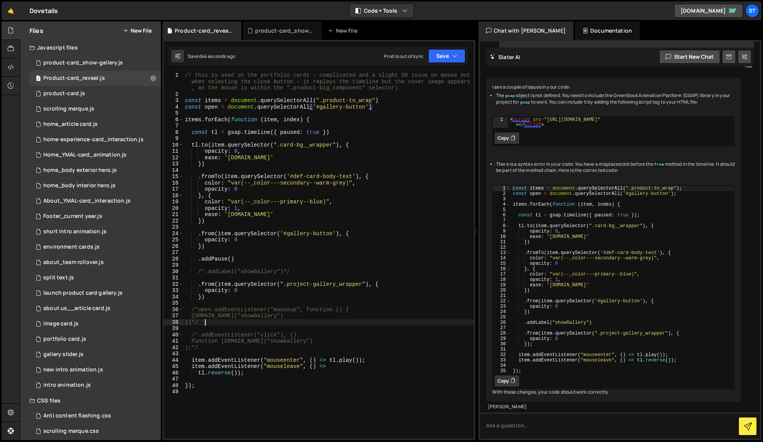
click at [204, 322] on div "// this is used on the portfolio cards - complicated and a slight UX issue on m…" at bounding box center [329, 267] width 291 height 391
click at [198, 309] on div "// this is used on the portfolio cards - complicated and a slight UX issue on m…" at bounding box center [329, 267] width 291 height 391
click at [290, 270] on div "// this is used on the portfolio cards - complicated and a slight UX issue on m…" at bounding box center [329, 267] width 291 height 391
click at [205, 272] on div "// this is used on the portfolio cards - complicated and a slight UX issue on m…" at bounding box center [329, 267] width 291 height 391
click at [448, 55] on button "Save" at bounding box center [447, 56] width 37 height 14
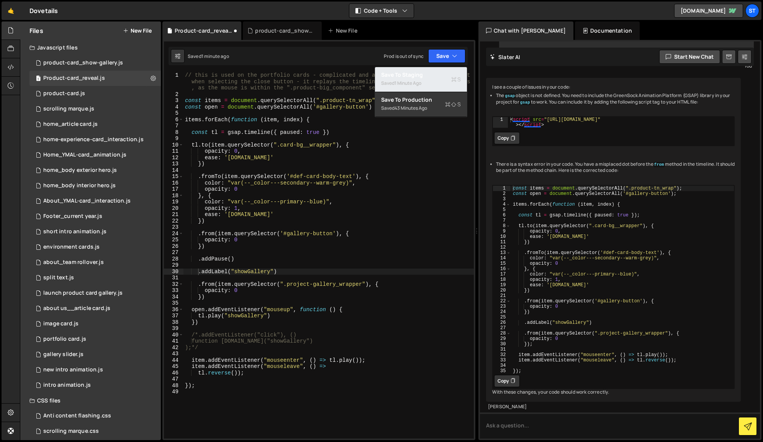
drag, startPoint x: 404, startPoint y: 77, endPoint x: 443, endPoint y: 236, distance: 163.8
click at [443, 236] on div "Debug Explain Copy Product-card_reveal.js product-card_show-gallery.js New File…" at bounding box center [319, 230] width 313 height 419
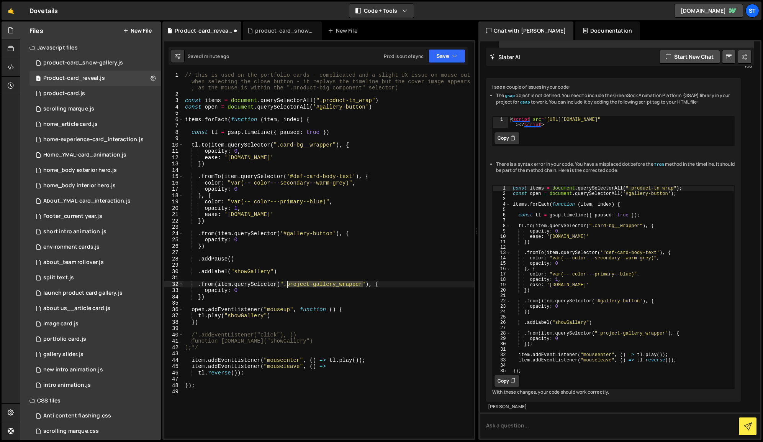
drag, startPoint x: 363, startPoint y: 284, endPoint x: 289, endPoint y: 287, distance: 74.4
click at [289, 287] on div "// this is used on the portfolio cards - complicated and a slight UX issue on m…" at bounding box center [329, 267] width 291 height 391
click at [447, 55] on button "Save" at bounding box center [447, 56] width 37 height 14
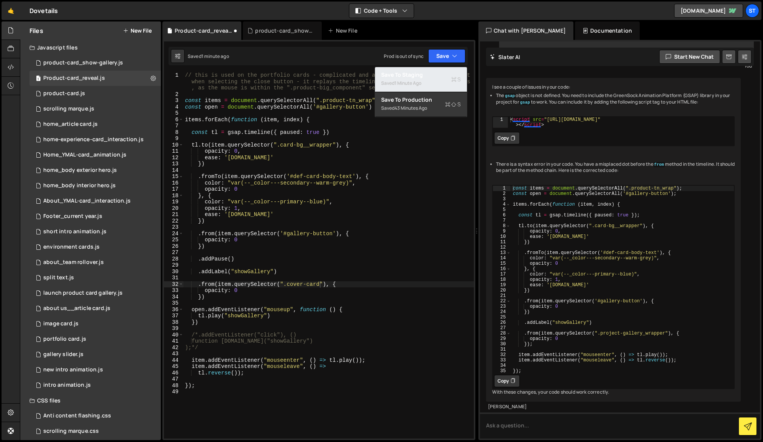
click at [424, 79] on div "Saved 1 minute ago" at bounding box center [421, 83] width 80 height 9
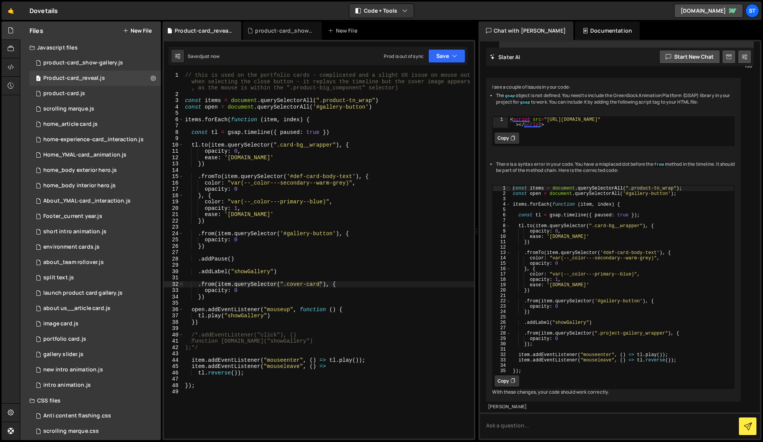
click at [215, 284] on div "// this is used on the portfolio cards - complicated and a slight UX issue on m…" at bounding box center [329, 267] width 291 height 391
drag, startPoint x: 425, startPoint y: 238, endPoint x: 421, endPoint y: 209, distance: 29.0
click at [425, 238] on div "// this is used on the portfolio cards - complicated and a slight UX issue on m…" at bounding box center [329, 267] width 291 height 391
click at [448, 54] on button "Save" at bounding box center [447, 56] width 37 height 14
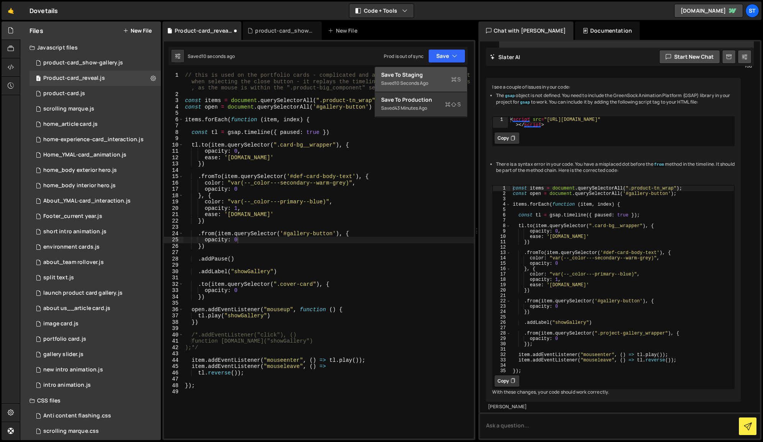
click at [407, 80] on div "10 seconds ago" at bounding box center [412, 83] width 34 height 7
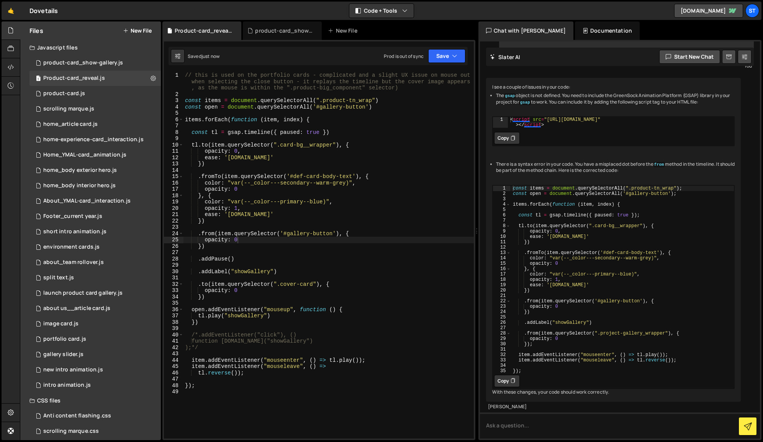
click at [277, 271] on div "// this is used on the portfolio cards - complicated and a slight UX issue on m…" at bounding box center [329, 267] width 291 height 391
type textarea ".addLabel("showGallery")*/"
drag, startPoint x: 205, startPoint y: 271, endPoint x: 192, endPoint y: 273, distance: 12.7
click at [192, 273] on div "// this is used on the portfolio cards - complicated and a slight UX issue on m…" at bounding box center [329, 267] width 291 height 391
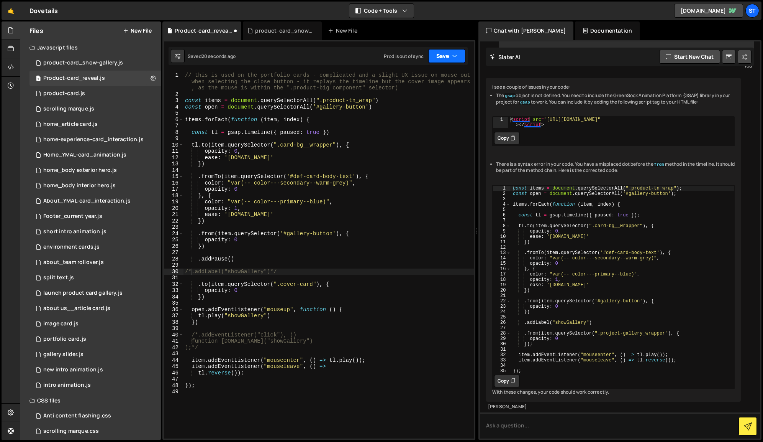
click at [456, 51] on button "Save" at bounding box center [447, 56] width 37 height 14
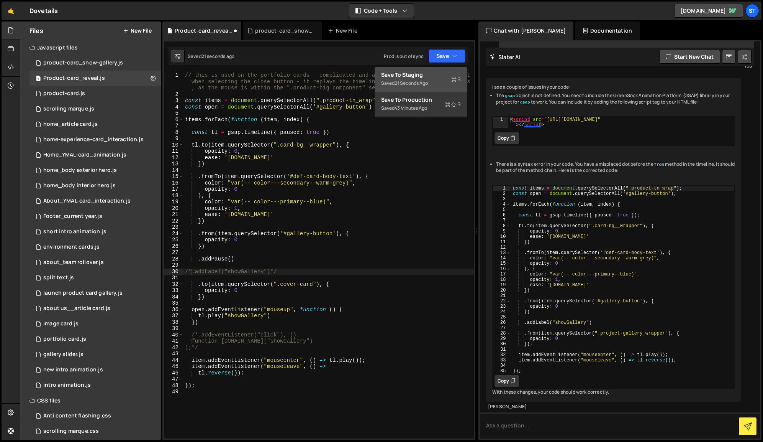
click at [430, 79] on div "Saved 21 seconds ago" at bounding box center [421, 83] width 80 height 9
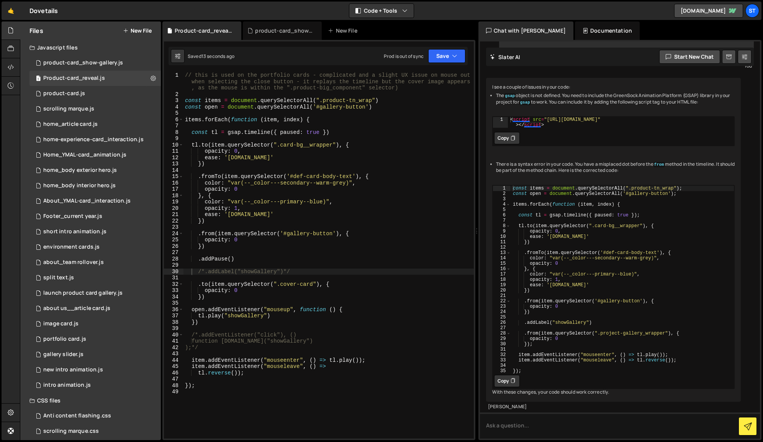
click at [372, 107] on div "// this is used on the portfolio cards - complicated and a slight UX issue on m…" at bounding box center [329, 267] width 291 height 391
click at [290, 272] on div "// this is used on the portfolio cards - complicated and a slight UX issue on m…" at bounding box center [329, 267] width 291 height 391
click at [204, 273] on div "// this is used on the portfolio cards - complicated and a slight UX issue on m…" at bounding box center [329, 267] width 291 height 391
click at [438, 57] on button "Save" at bounding box center [447, 56] width 37 height 14
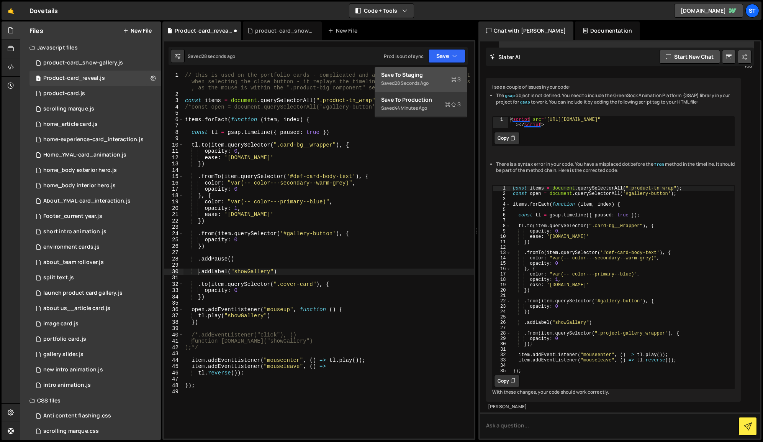
click at [424, 76] on div "Save to Staging S" at bounding box center [421, 75] width 80 height 8
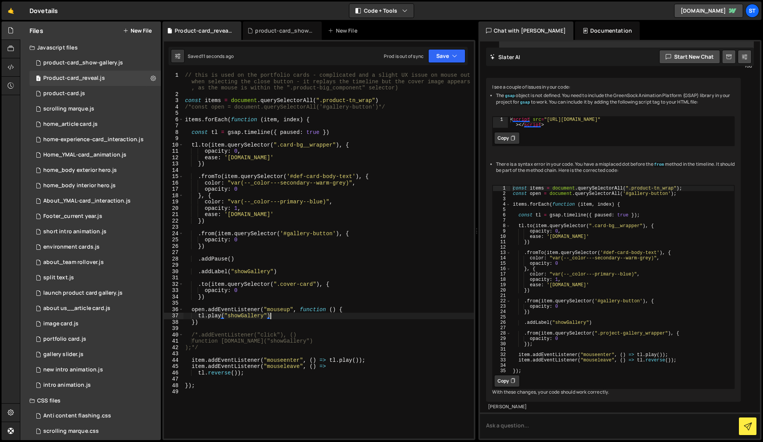
click at [269, 317] on div "// this is used on the portfolio cards - complicated and a slight UX issue on m…" at bounding box center [329, 267] width 291 height 391
drag, startPoint x: 376, startPoint y: 106, endPoint x: 324, endPoint y: 109, distance: 51.8
click at [324, 109] on div "// this is used on the portfolio cards - complicated and a slight UX issue on m…" at bounding box center [329, 267] width 291 height 391
click at [331, 109] on div "// this is used on the portfolio cards - complicated and a slight UX issue on m…" at bounding box center [329, 255] width 291 height 366
drag, startPoint x: 374, startPoint y: 107, endPoint x: 324, endPoint y: 108, distance: 49.5
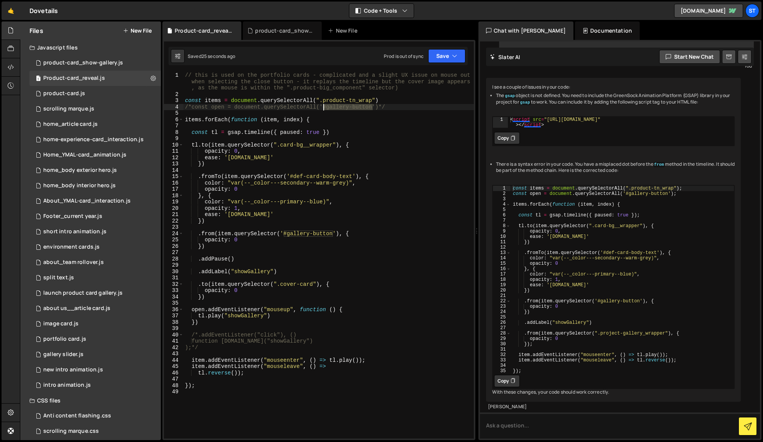
click at [324, 108] on div "// this is used on the portfolio cards - complicated and a slight UX issue on m…" at bounding box center [329, 267] width 291 height 391
drag, startPoint x: 204, startPoint y: 310, endPoint x: 192, endPoint y: 310, distance: 12.3
click at [192, 310] on div "// this is used on the portfolio cards - complicated and a slight UX issue on m…" at bounding box center [329, 267] width 291 height 391
paste textarea "#gallery-butto"
type textarea "#gallery-button'.addEventListener("mouseup", function () {"
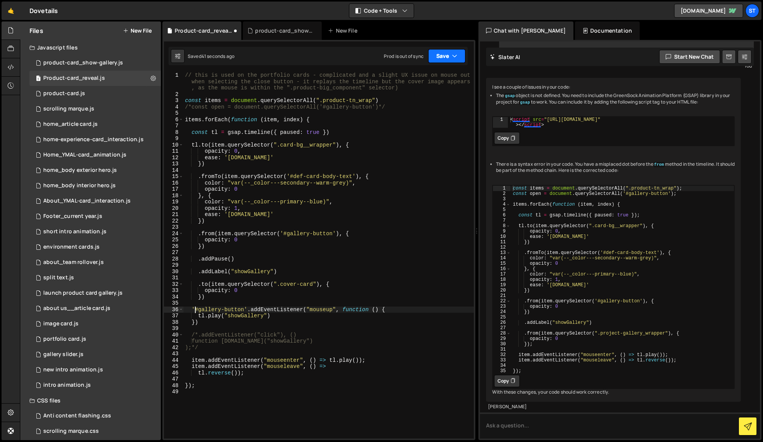
click at [450, 55] on button "Save" at bounding box center [447, 56] width 37 height 14
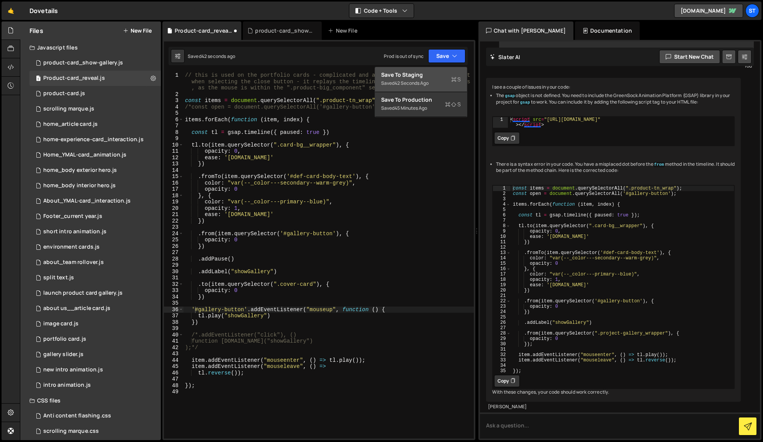
click at [414, 78] on div "Save to Staging S" at bounding box center [421, 75] width 80 height 8
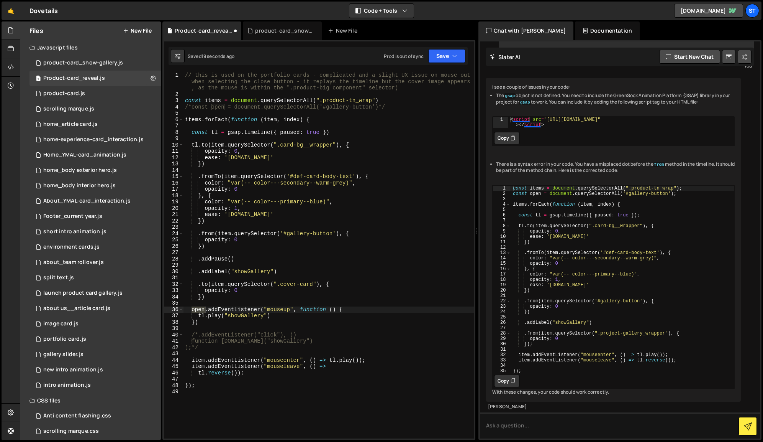
click at [192, 309] on div "// this is used on the portfolio cards - complicated and a slight UX issue on m…" at bounding box center [329, 255] width 291 height 366
type textarea "})*/"
click at [317, 268] on div "// this is used on the portfolio cards - complicated and a slight UX issue on m…" at bounding box center [329, 267] width 291 height 391
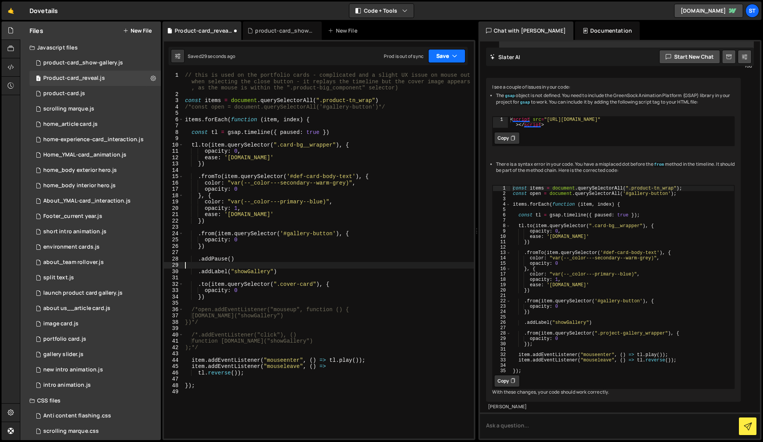
click at [449, 51] on button "Save" at bounding box center [447, 56] width 37 height 14
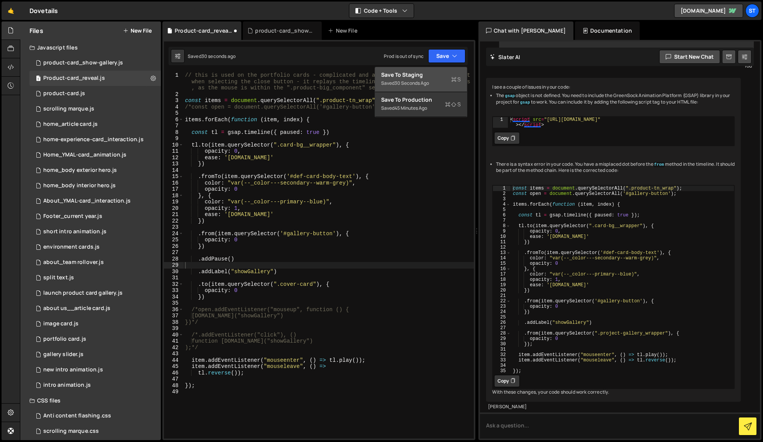
click at [430, 73] on div "Save to Staging S" at bounding box center [421, 75] width 80 height 8
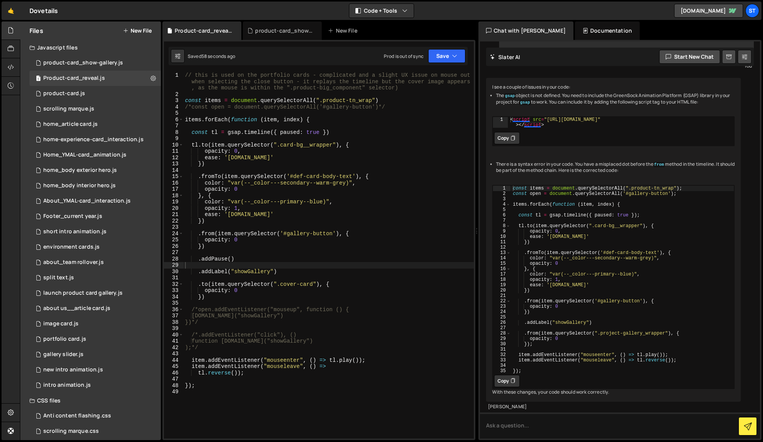
click at [234, 259] on div "// this is used on the portfolio cards - complicated and a slight UX issue on m…" at bounding box center [329, 267] width 291 height 391
click at [384, 107] on div "// this is used on the portfolio cards - complicated and a slight UX issue on m…" at bounding box center [329, 267] width 291 height 391
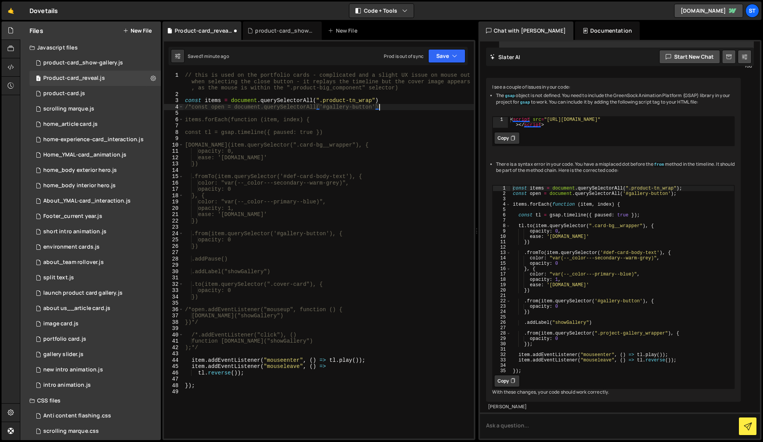
click at [191, 108] on div "// this is used on the portfolio cards - complicated and a slight UX issue on m…" at bounding box center [329, 267] width 291 height 391
type textarea "const open = document.querySelectorAll('#gallery-button')"
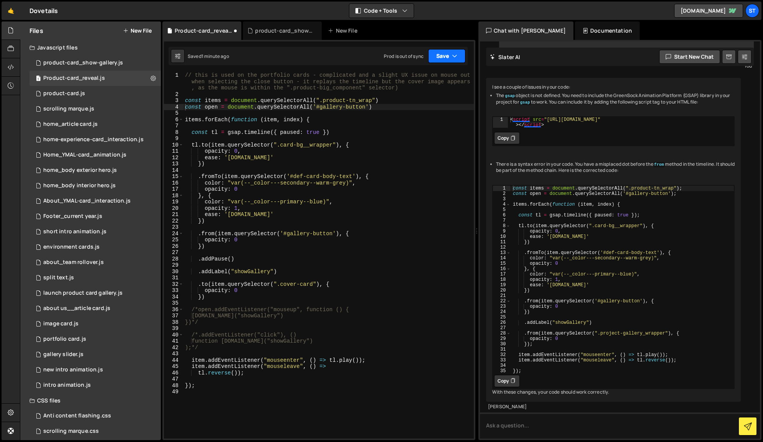
click at [444, 54] on button "Save" at bounding box center [447, 56] width 37 height 14
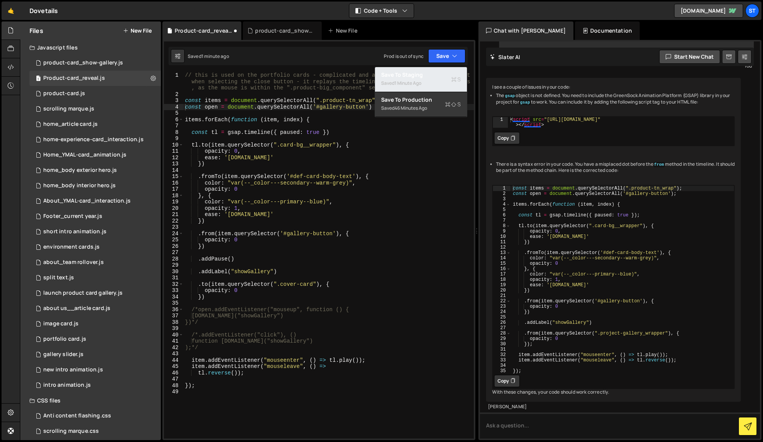
click at [428, 79] on div "Saved 1 minute ago" at bounding box center [421, 83] width 80 height 9
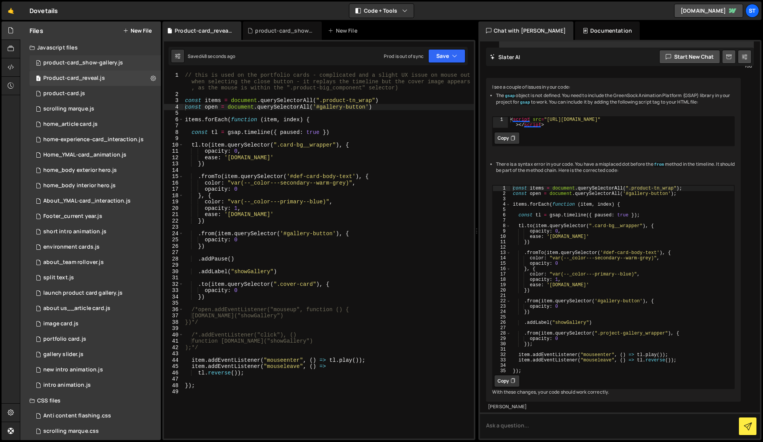
click at [76, 62] on div "product-card_show-gallery.js" at bounding box center [83, 62] width 80 height 7
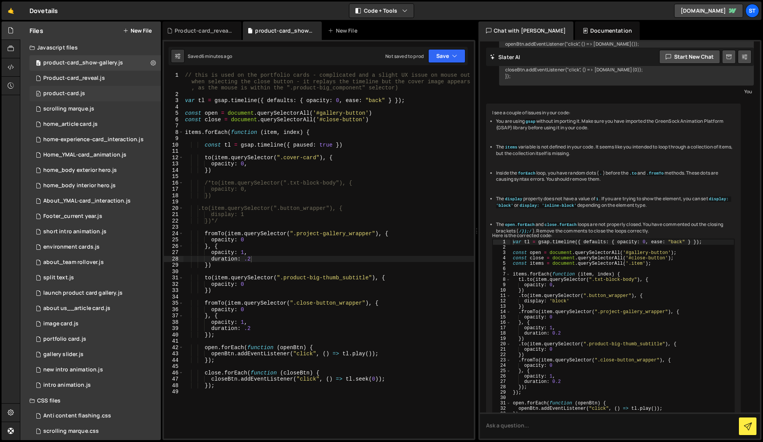
scroll to position [379, 0]
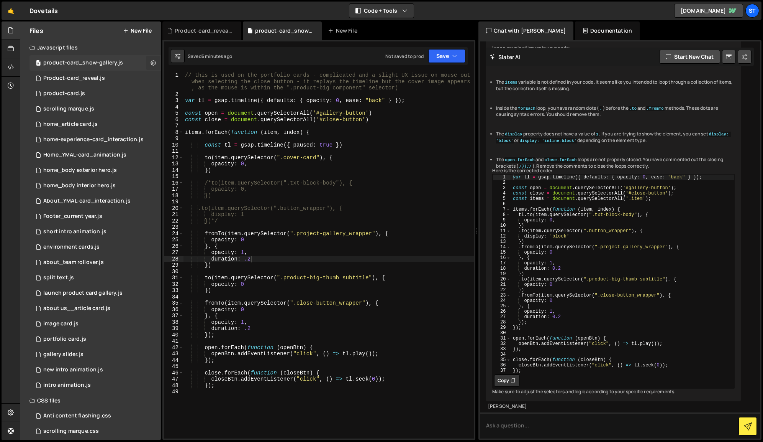
click at [151, 63] on icon at bounding box center [153, 62] width 5 height 7
type input "product-card_show-gallery"
radio input "true"
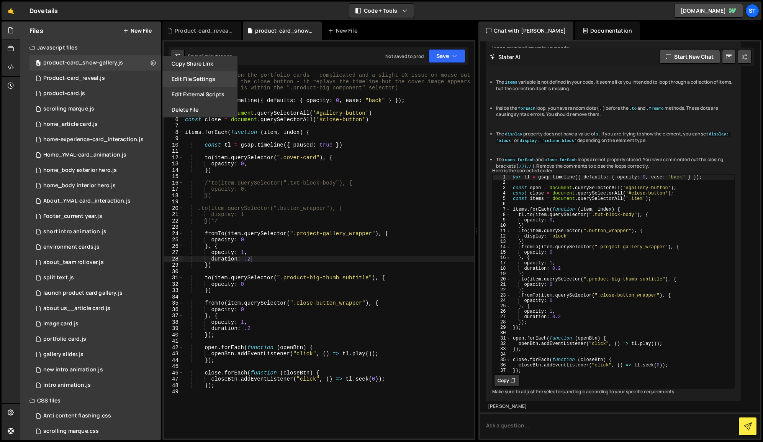
click at [206, 81] on button "Edit File Settings" at bounding box center [200, 78] width 75 height 15
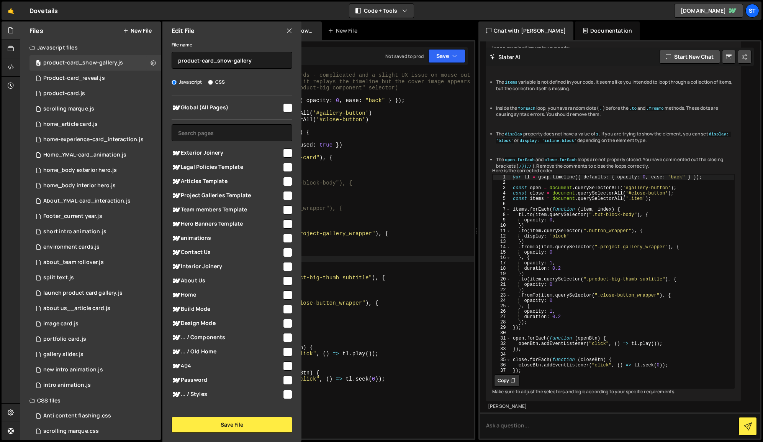
click at [289, 29] on icon at bounding box center [289, 30] width 6 height 8
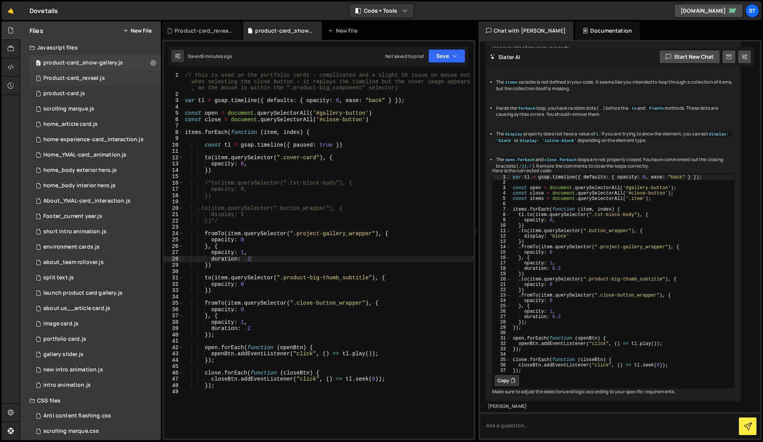
click at [80, 78] on div "Product-card_reveal.js" at bounding box center [74, 78] width 62 height 7
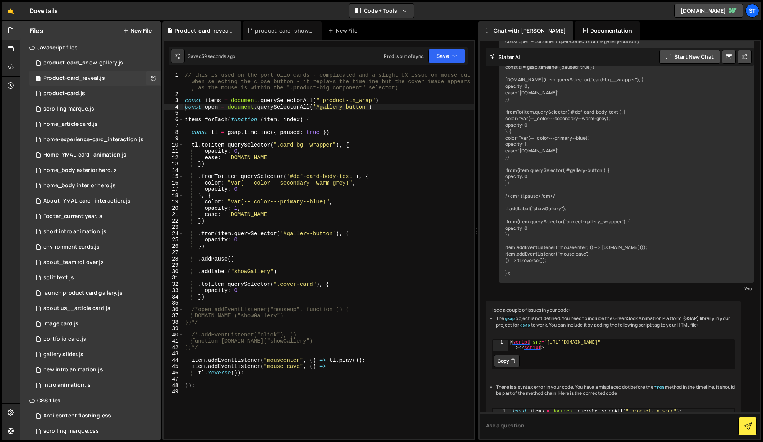
scroll to position [302, 0]
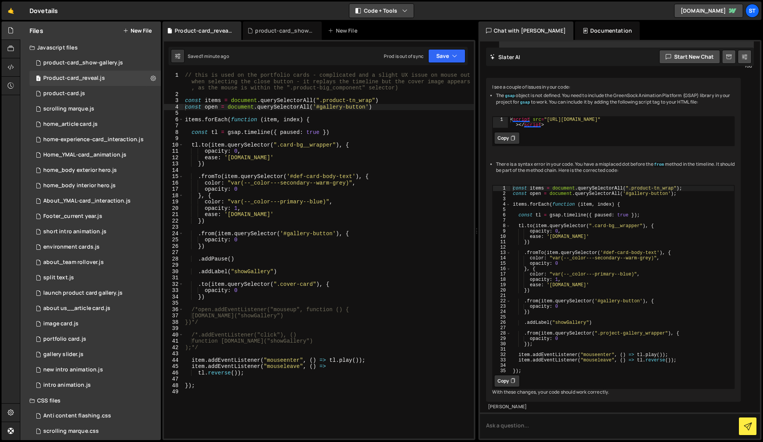
click at [409, 8] on button "Code + Tools" at bounding box center [382, 11] width 64 height 14
click at [396, 23] on button "Code Only" at bounding box center [382, 28] width 64 height 14
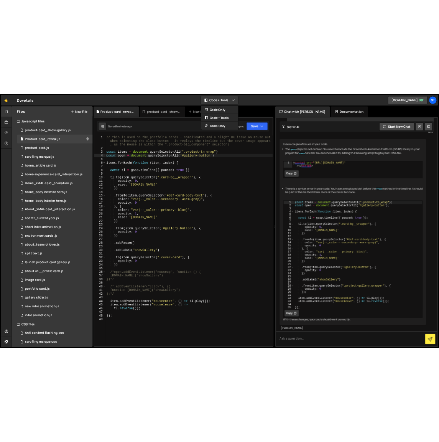
scroll to position [379, 0]
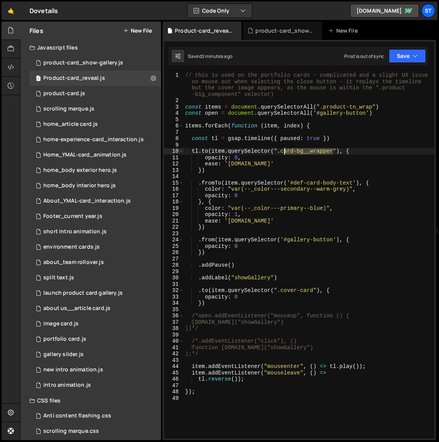
drag, startPoint x: 334, startPoint y: 152, endPoint x: 283, endPoint y: 152, distance: 50.6
click at [283, 152] on div "// this is used on the portfolio cards - complicated and a slight UX issue on m…" at bounding box center [309, 271] width 251 height 398
click at [411, 57] on button "Save" at bounding box center [407, 56] width 37 height 14
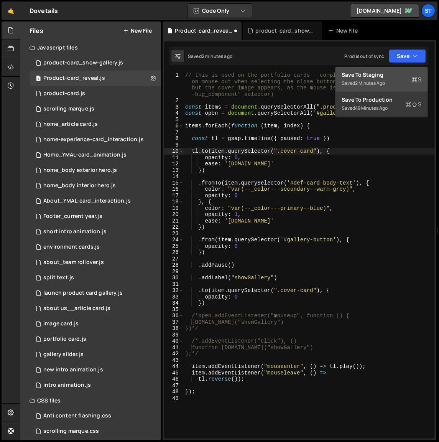
click at [391, 74] on div "Save to Staging S" at bounding box center [382, 75] width 80 height 8
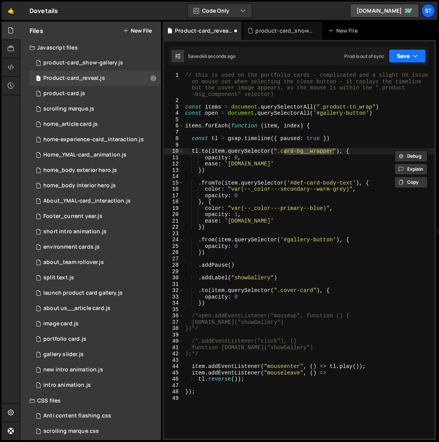
click at [395, 58] on button "Save" at bounding box center [407, 56] width 37 height 14
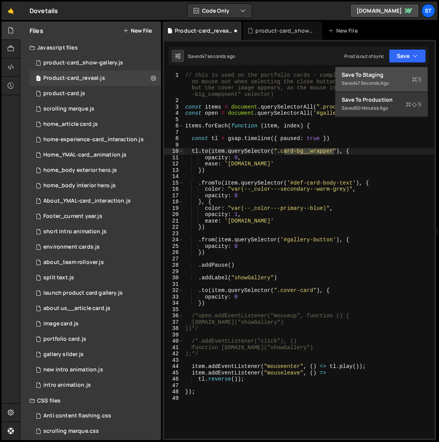
click at [387, 75] on div "Save to Staging S" at bounding box center [382, 75] width 80 height 8
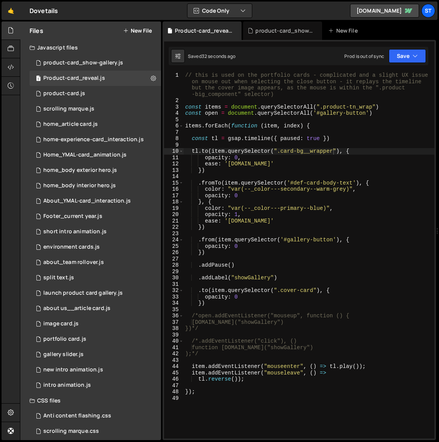
click at [205, 304] on div "// this is used on the portfolio cards - complicated and a slight UX issue on m…" at bounding box center [309, 271] width 251 height 398
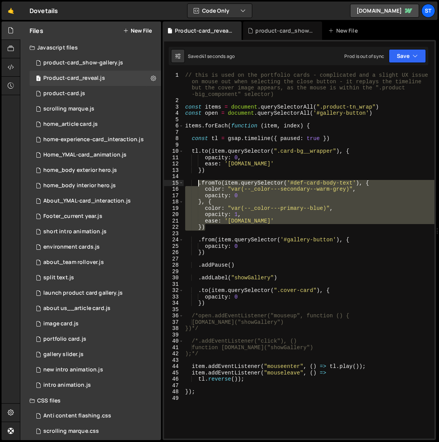
drag, startPoint x: 207, startPoint y: 227, endPoint x: 200, endPoint y: 185, distance: 42.8
click at [200, 185] on div "// this is used on the portfolio cards - complicated and a slight UX issue on m…" at bounding box center [309, 271] width 251 height 398
click at [208, 304] on div "// this is used on the portfolio cards - complicated and a slight UX issue on m…" at bounding box center [309, 271] width 251 height 398
type textarea "})"
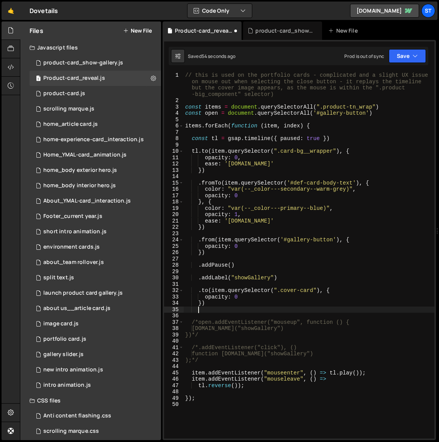
scroll to position [0, 0]
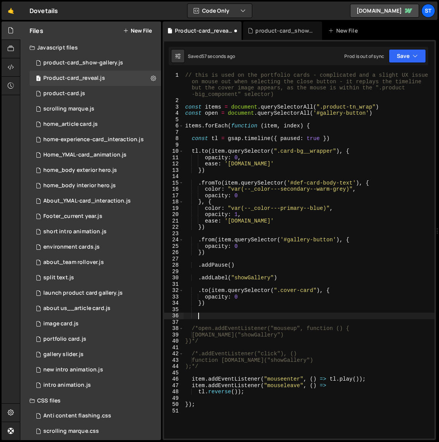
paste textarea "})"
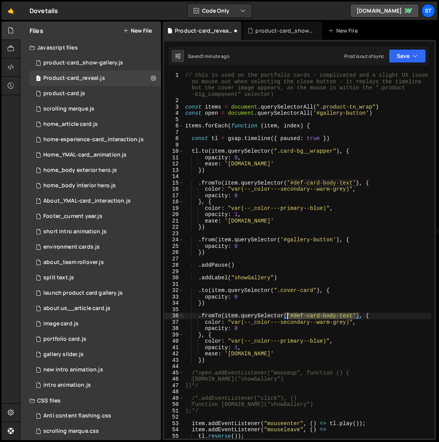
drag, startPoint x: 356, startPoint y: 314, endPoint x: 288, endPoint y: 314, distance: 68.6
click at [288, 314] on div "// this is used on the portfolio cards - complicated and a slight UX issue on m…" at bounding box center [308, 271] width 248 height 398
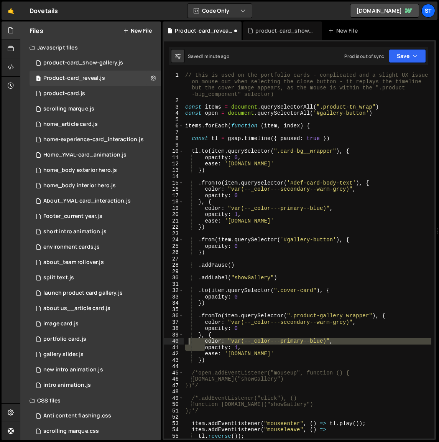
drag, startPoint x: 204, startPoint y: 349, endPoint x: 187, endPoint y: 340, distance: 18.9
click at [187, 340] on div "// this is used on the portfolio cards - complicated and a slight UX issue on m…" at bounding box center [308, 271] width 248 height 398
click at [205, 348] on div "// this is used on the portfolio cards - complicated and a slight UX issue on m…" at bounding box center [308, 255] width 248 height 366
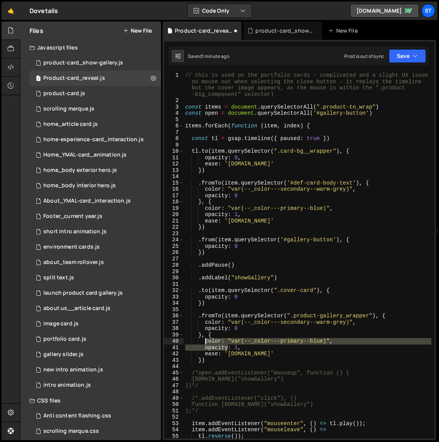
drag, startPoint x: 205, startPoint y: 348, endPoint x: 205, endPoint y: 342, distance: 6.1
click at [205, 342] on div "// this is used on the portfolio cards - complicated and a slight UX issue on m…" at bounding box center [308, 271] width 248 height 398
click at [205, 342] on div "// this is used on the portfolio cards - complicated and a slight UX issue on m…" at bounding box center [308, 255] width 248 height 366
drag, startPoint x: 205, startPoint y: 347, endPoint x: 205, endPoint y: 342, distance: 4.7
click at [205, 342] on div "// this is used on the portfolio cards - complicated and a slight UX issue on m…" at bounding box center [308, 271] width 248 height 398
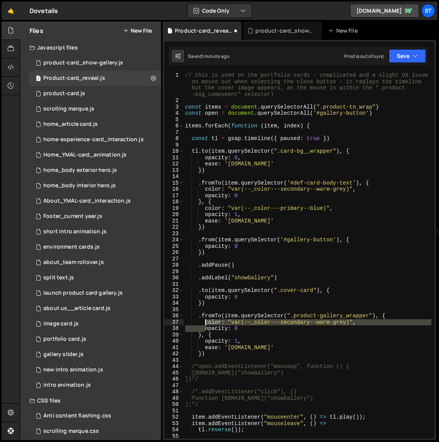
drag, startPoint x: 205, startPoint y: 328, endPoint x: 204, endPoint y: 323, distance: 5.4
click at [204, 323] on div "// this is used on the portfolio cards - complicated and a slight UX issue on m…" at bounding box center [308, 271] width 248 height 398
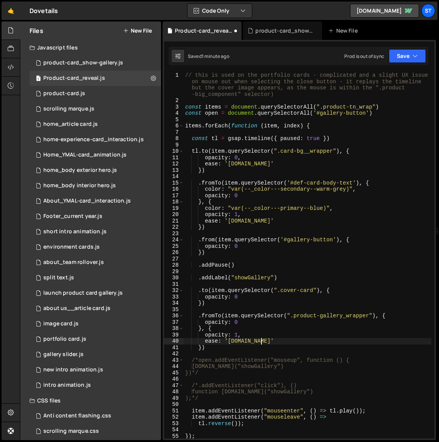
click at [269, 341] on div "// this is used on the portfolio cards - complicated and a slight UX issue on m…" at bounding box center [308, 271] width 248 height 398
click at [415, 55] on icon "button" at bounding box center [414, 56] width 5 height 8
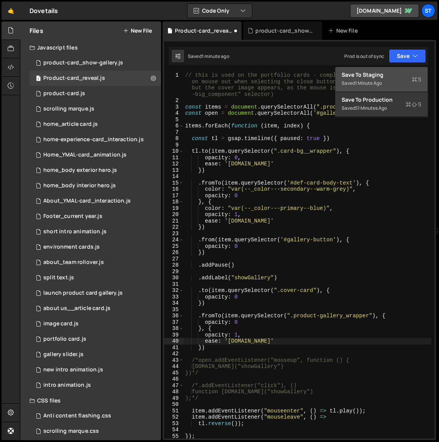
click at [366, 74] on div "Save to Staging S" at bounding box center [382, 75] width 80 height 8
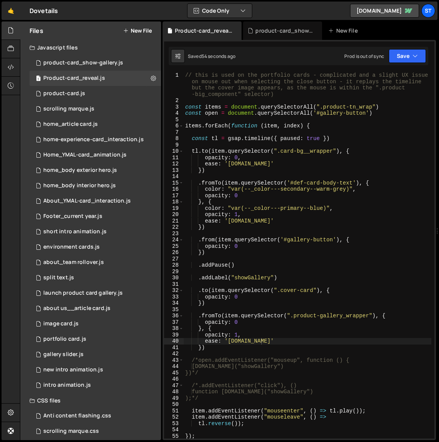
type textarea "})"
click at [208, 305] on div "// this is used on the portfolio cards - complicated and a slight UX issue on m…" at bounding box center [308, 271] width 248 height 398
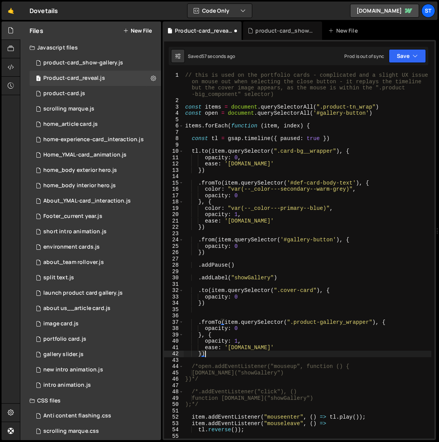
click at [209, 354] on div "// this is used on the portfolio cards - complicated and a slight UX issue on m…" at bounding box center [308, 271] width 248 height 398
type textarea "})"
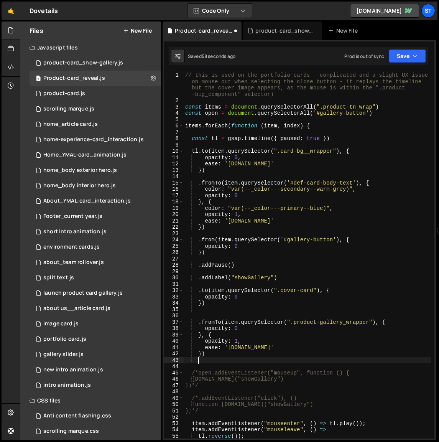
click at [242, 307] on div "// this is used on the portfolio cards - complicated and a slight UX issue on m…" at bounding box center [308, 271] width 248 height 398
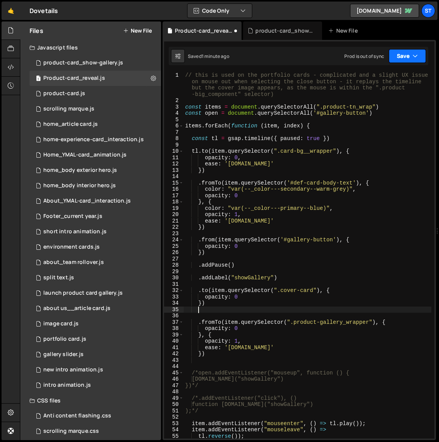
click at [410, 57] on button "Save" at bounding box center [407, 56] width 37 height 14
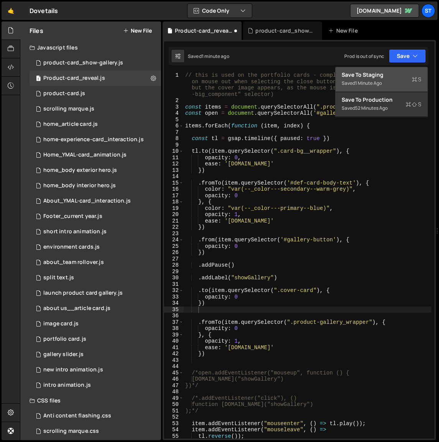
click at [389, 82] on div "Saved 1 minute ago" at bounding box center [382, 83] width 80 height 9
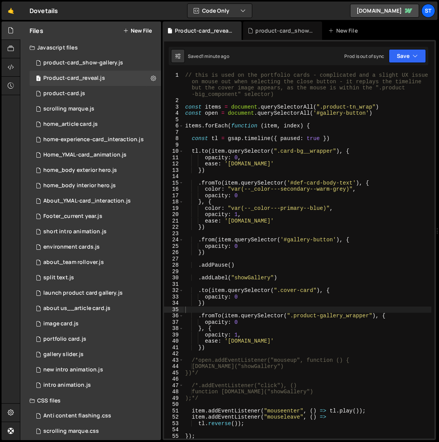
click at [223, 309] on div "// this is used on the portfolio cards - complicated and a slight UX issue on m…" at bounding box center [308, 271] width 248 height 398
drag, startPoint x: 313, startPoint y: 291, endPoint x: 282, endPoint y: 292, distance: 31.5
click at [282, 292] on div "// this is used on the portfolio cards - complicated and a slight UX issue on m…" at bounding box center [308, 271] width 248 height 398
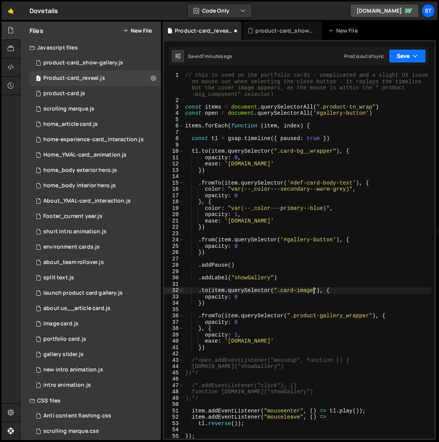
click at [406, 58] on button "Save" at bounding box center [407, 56] width 37 height 14
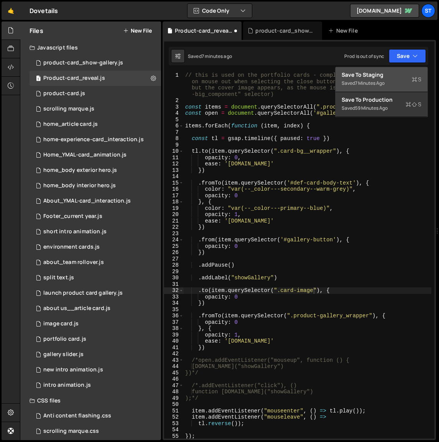
click at [381, 73] on div "Save to Staging S" at bounding box center [382, 75] width 80 height 8
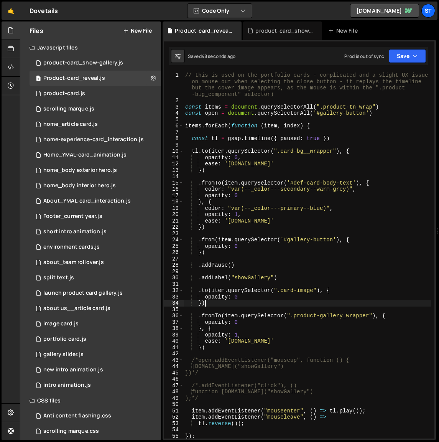
scroll to position [0, 1]
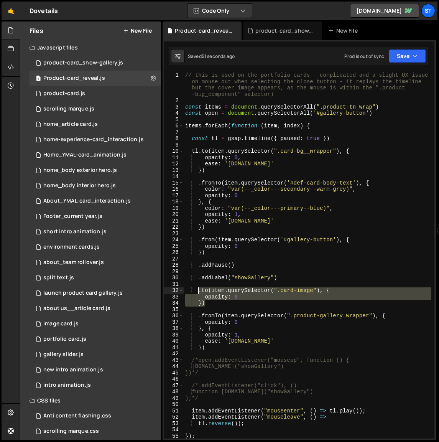
drag, startPoint x: 207, startPoint y: 303, endPoint x: 197, endPoint y: 291, distance: 15.0
click at [197, 291] on div "// this is used on the portfolio cards - complicated and a slight UX issue on m…" at bounding box center [308, 271] width 248 height 398
type textarea ".to(item.querySelector(".card-image"), { opacity: 0"
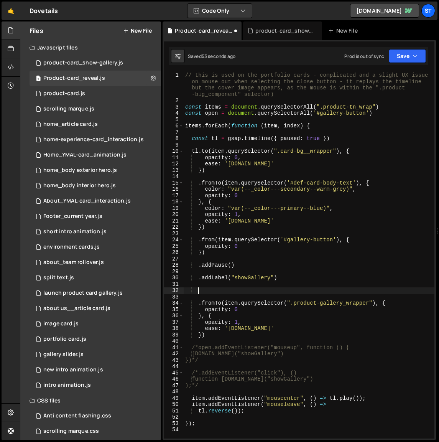
scroll to position [0, 0]
click at [198, 265] on div "// this is used on the portfolio cards - complicated and a slight UX issue on m…" at bounding box center [309, 271] width 251 height 398
paste textarea "})"
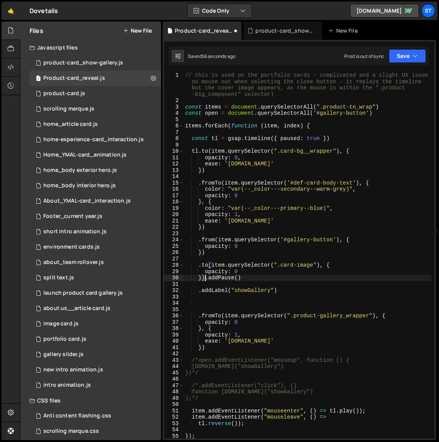
scroll to position [0, 1]
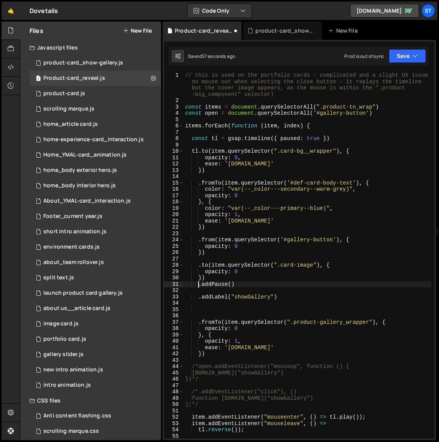
type textarea ".addPause()"
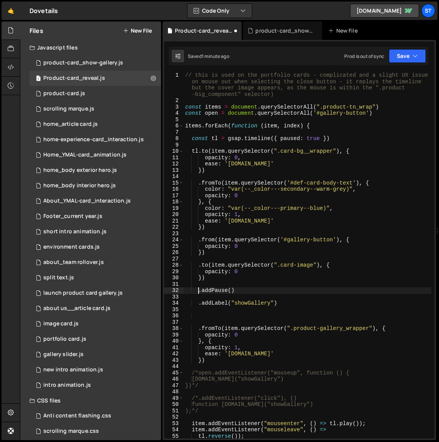
click at [201, 316] on div "// this is used on the portfolio cards - complicated and a slight UX issue on m…" at bounding box center [308, 271] width 248 height 398
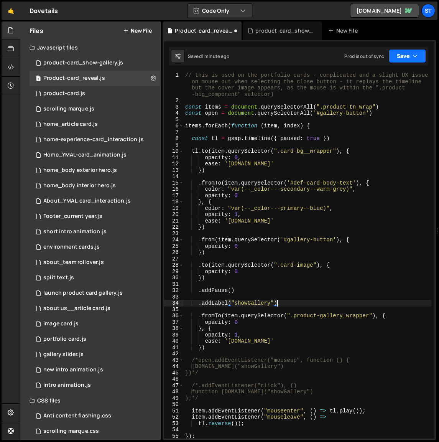
type textarea ".addLabel("showGallery")"
click at [404, 53] on button "Save" at bounding box center [407, 56] width 37 height 14
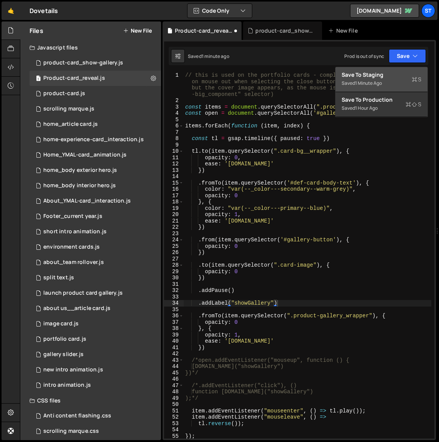
click at [373, 78] on div "Save to Staging S" at bounding box center [382, 75] width 80 height 8
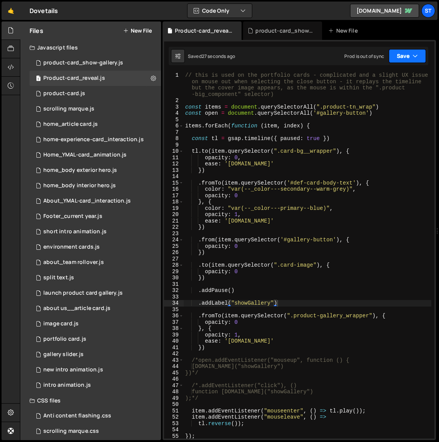
click at [411, 55] on button "Save" at bounding box center [407, 56] width 37 height 14
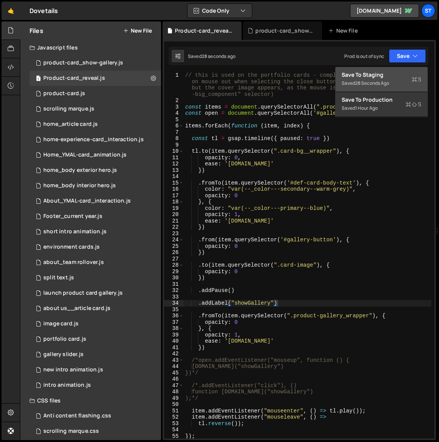
click at [377, 77] on div "Save to Staging S" at bounding box center [382, 75] width 80 height 8
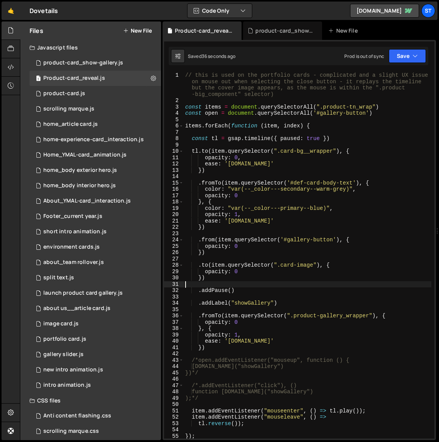
click at [259, 282] on div "// this is used on the portfolio cards - complicated and a slight UX issue on m…" at bounding box center [308, 271] width 248 height 398
click at [237, 292] on div "// this is used on the portfolio cards - complicated and a slight UX issue on m…" at bounding box center [308, 271] width 248 height 398
click at [221, 315] on div "// this is used on the portfolio cards - complicated and a slight UX issue on m…" at bounding box center [308, 271] width 248 height 398
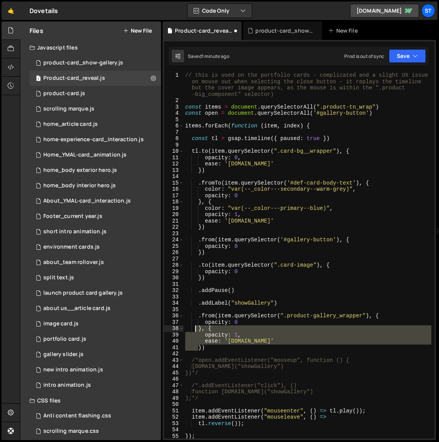
drag, startPoint x: 199, startPoint y: 348, endPoint x: 196, endPoint y: 329, distance: 18.9
click at [196, 329] on div "// this is used on the portfolio cards - complicated and a slight UX issue on m…" at bounding box center [308, 271] width 248 height 398
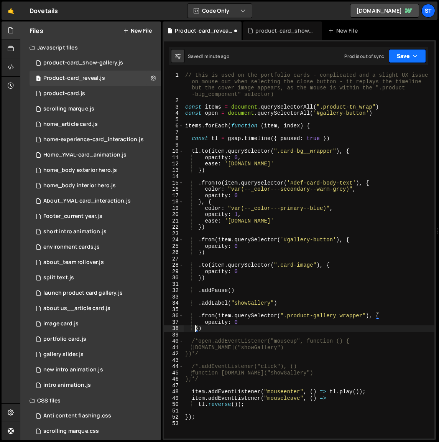
click at [415, 54] on icon "button" at bounding box center [414, 56] width 5 height 8
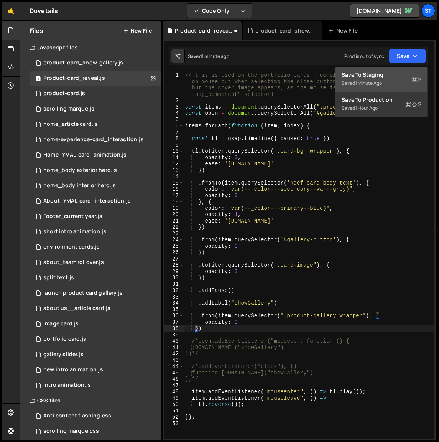
click at [373, 77] on div "Save to Staging S" at bounding box center [382, 75] width 80 height 8
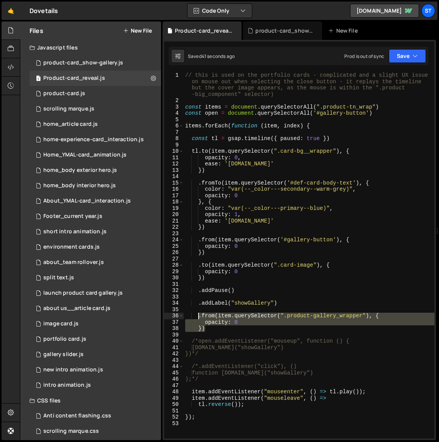
drag, startPoint x: 213, startPoint y: 331, endPoint x: 199, endPoint y: 315, distance: 21.0
click at [199, 315] on div "// this is used on the portfolio cards - complicated and a slight UX issue on m…" at bounding box center [309, 271] width 251 height 398
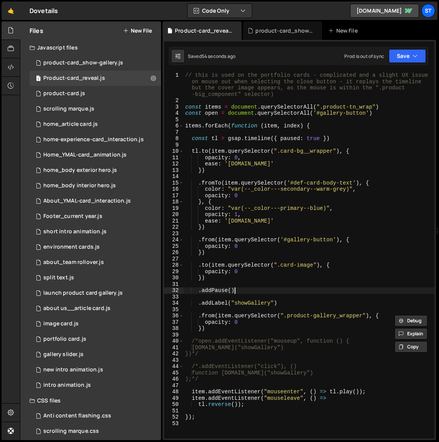
click at [244, 293] on div "// this is used on the portfolio cards - complicated and a slight UX issue on m…" at bounding box center [309, 271] width 251 height 398
type textarea ".addPause()"
drag, startPoint x: 235, startPoint y: 289, endPoint x: 199, endPoint y: 291, distance: 36.1
click at [199, 291] on div "// this is used on the portfolio cards - complicated and a slight UX issue on m…" at bounding box center [309, 271] width 251 height 398
click at [197, 265] on div "// this is used on the portfolio cards - complicated and a slight UX issue on m…" at bounding box center [309, 271] width 251 height 398
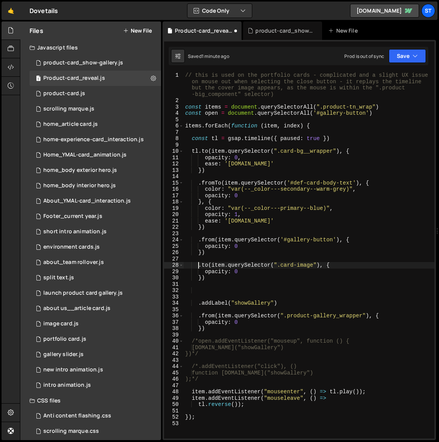
scroll to position [0, 1]
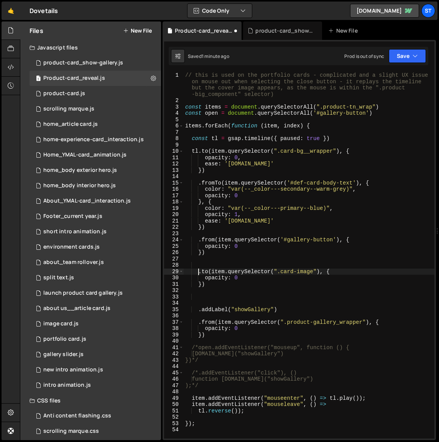
type textarea ".to(item.querySelector(".card-image"), {"
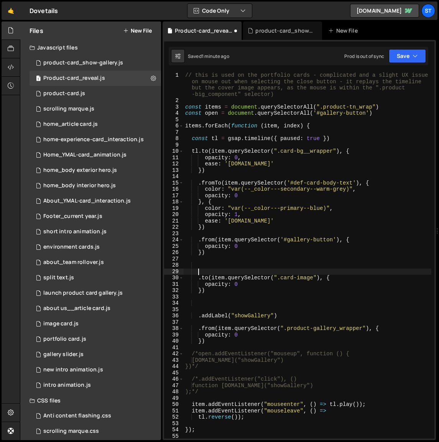
scroll to position [0, 0]
paste textarea ".addPause()"
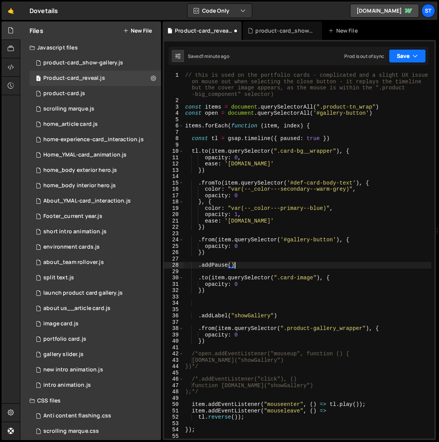
type textarea ".addPause()"
click at [403, 57] on button "Save" at bounding box center [407, 56] width 37 height 14
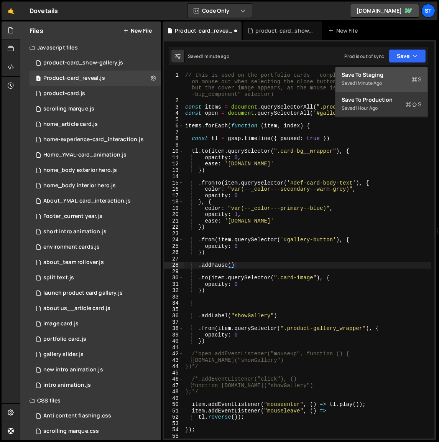
click at [372, 76] on div "Save to Staging S" at bounding box center [382, 75] width 80 height 8
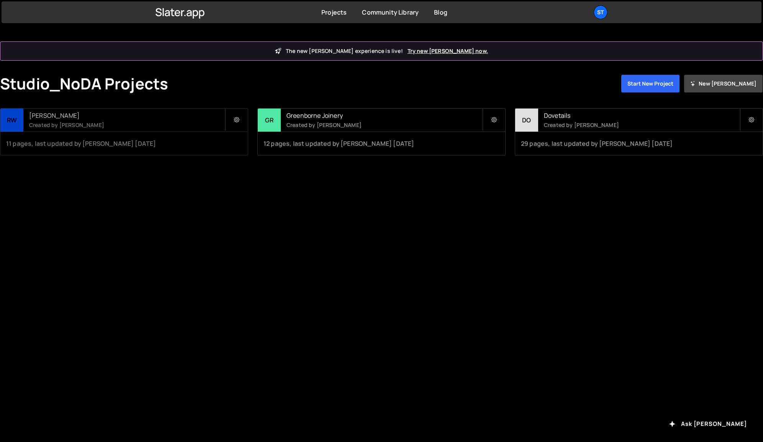
click at [48, 121] on small "Created by [PERSON_NAME]" at bounding box center [127, 125] width 196 height 8
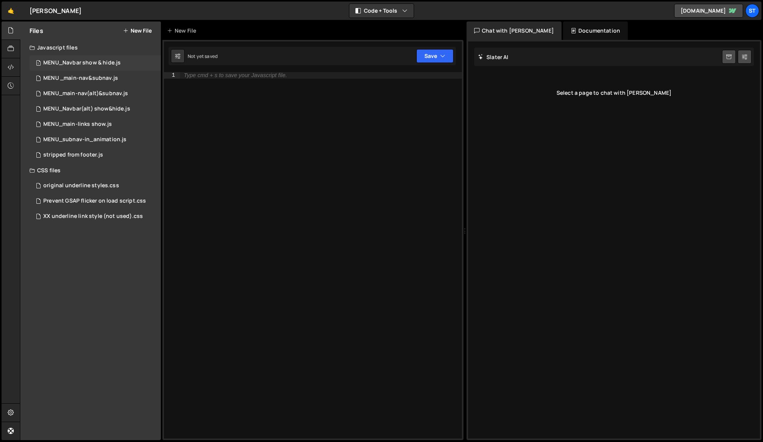
click at [87, 62] on div "MENU_Navbar show & hide.js" at bounding box center [81, 62] width 77 height 7
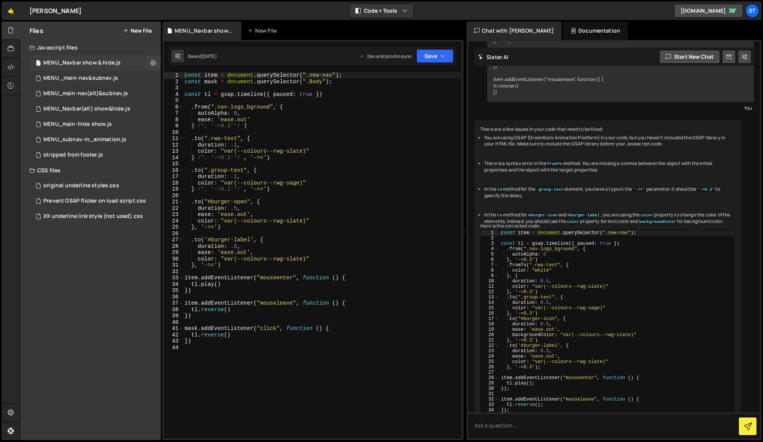
scroll to position [331, 0]
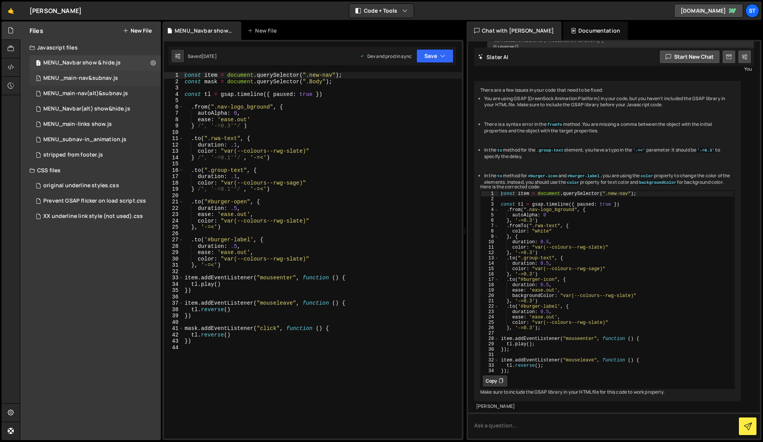
click at [95, 80] on div "MENU _main-nav&subnav.js" at bounding box center [80, 78] width 75 height 7
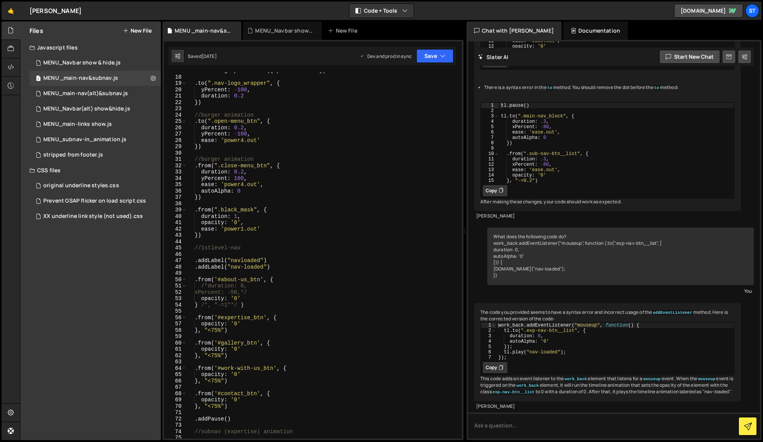
scroll to position [105, 0]
drag, startPoint x: 231, startPoint y: 419, endPoint x: 195, endPoint y: 417, distance: 35.3
click at [195, 417] on div "const tl = gsap . timeline ({ paused : true }) . to ( ".nav-logo_wrapper" , { y…" at bounding box center [323, 256] width 273 height 379
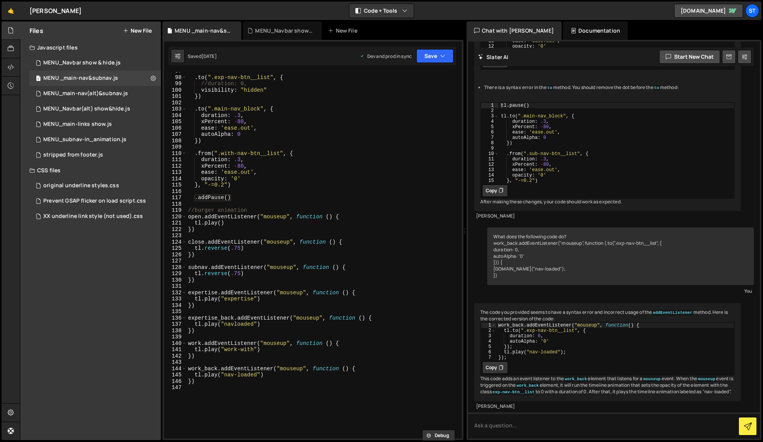
scroll to position [596, 0]
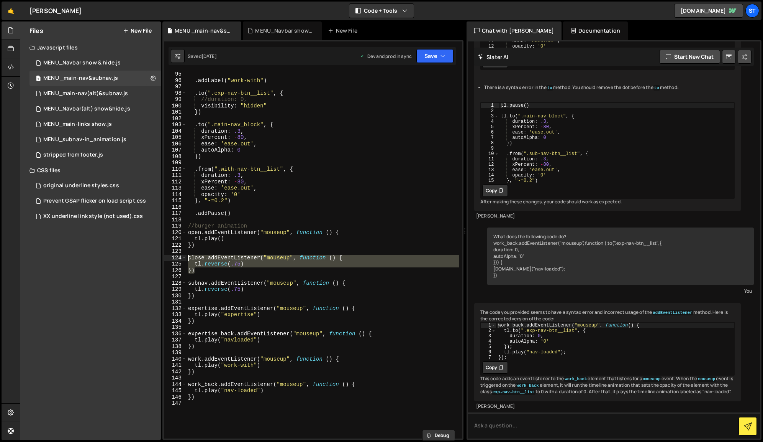
drag, startPoint x: 194, startPoint y: 272, endPoint x: 177, endPoint y: 257, distance: 22.8
click at [177, 257] on div ".addPause() 95 96 97 98 99 100 101 102 103 104 105 106 107 108 109 110 111 112 …" at bounding box center [313, 255] width 298 height 366
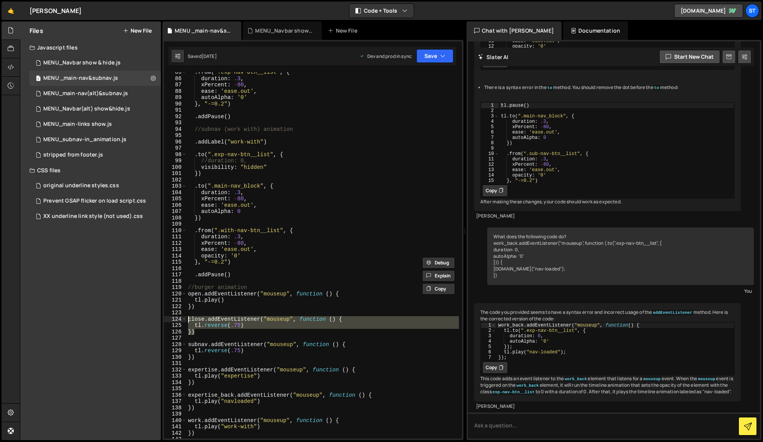
scroll to position [600, 0]
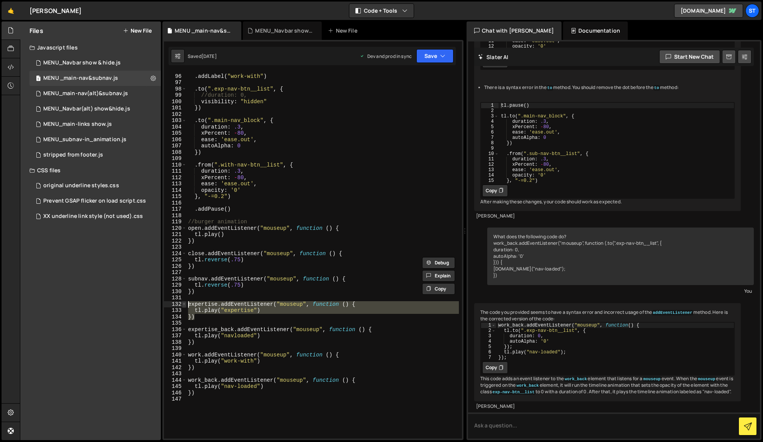
drag, startPoint x: 201, startPoint y: 317, endPoint x: 185, endPoint y: 304, distance: 21.2
click at [185, 304] on div "close.addEventListener("mouseup", function () { tl.reverse(.75) 95 96 97 98 99 …" at bounding box center [313, 255] width 298 height 366
type textarea "expertise.addEventListener("mouseup", function () { tl.play("expertise")"
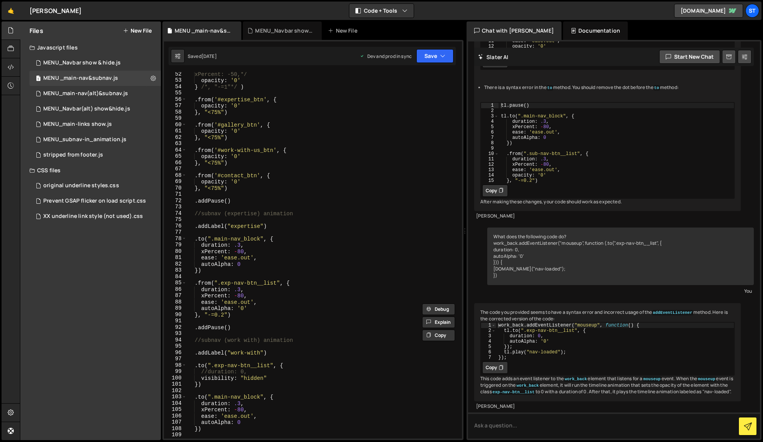
scroll to position [363, 0]
